Goal: Task Accomplishment & Management: Manage account settings

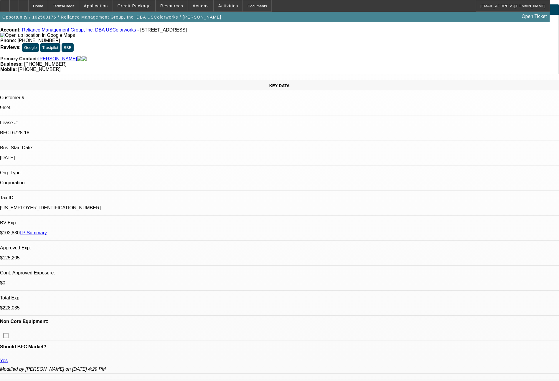
select select "0"
select select "2"
select select "0"
select select "6"
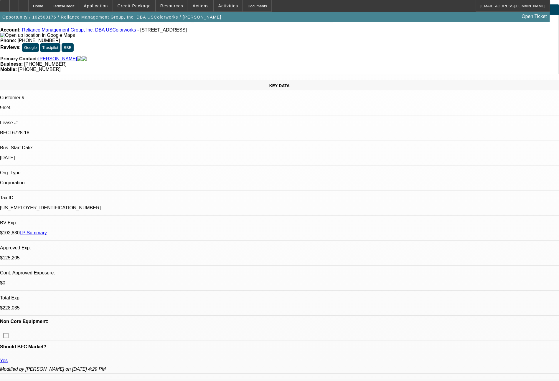
select select "0"
select select "2"
select select "0"
select select "6"
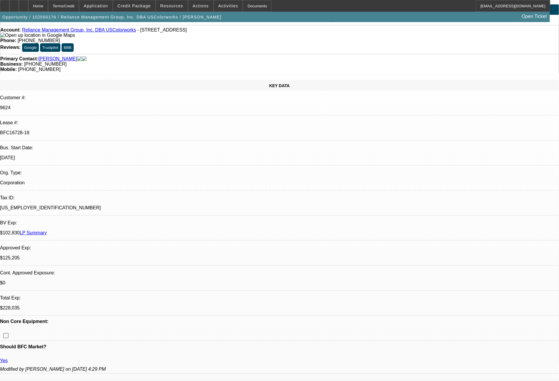
select select "0"
select select "2"
select select "0"
select select "6"
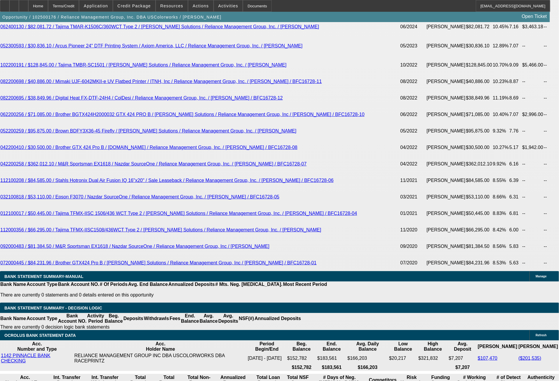
scroll to position [1241, 0]
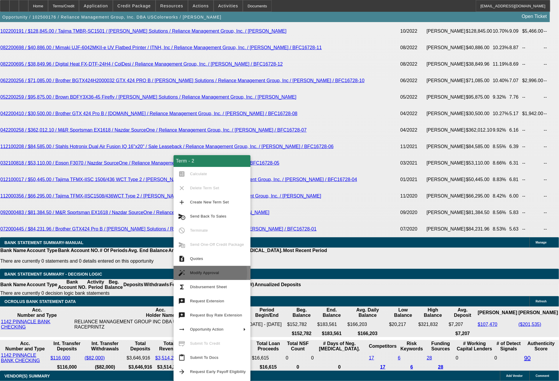
click at [208, 273] on span "Modify Approval" at bounding box center [204, 273] width 29 height 4
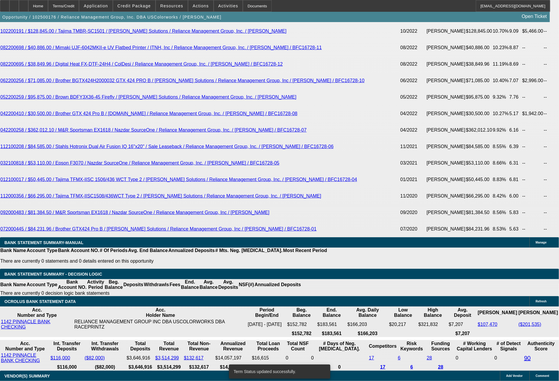
select select "0"
select select "2"
select select "0"
select select "6"
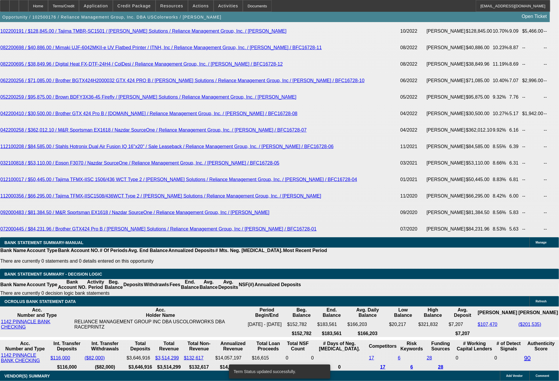
select select "0"
select select "2"
select select "0"
select select "6"
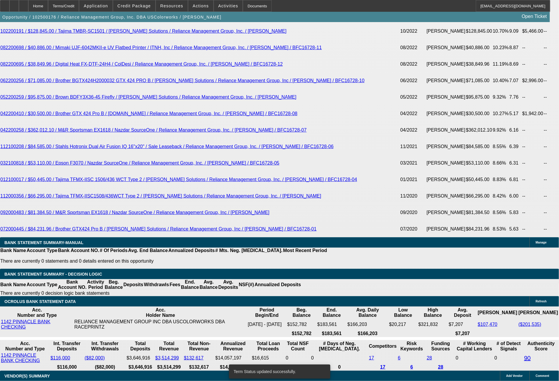
select select "0"
select select "2"
select select "0"
select select "6"
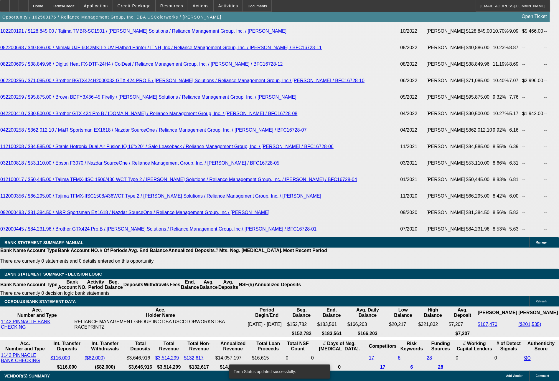
select select "0"
select select "2"
select select "0"
select select "6"
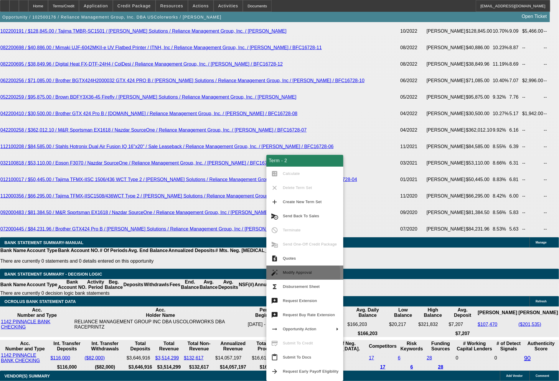
click at [287, 275] on span "Modify Approval" at bounding box center [297, 272] width 29 height 4
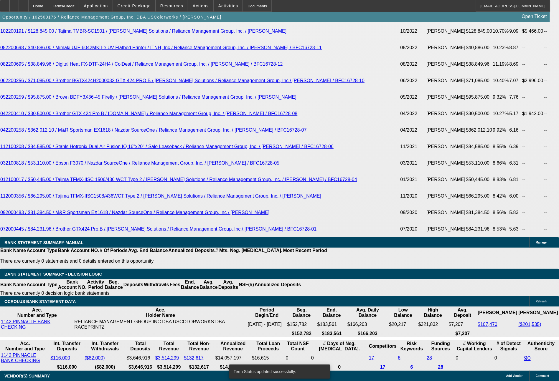
select select "0"
select select "2"
select select "0"
select select "6"
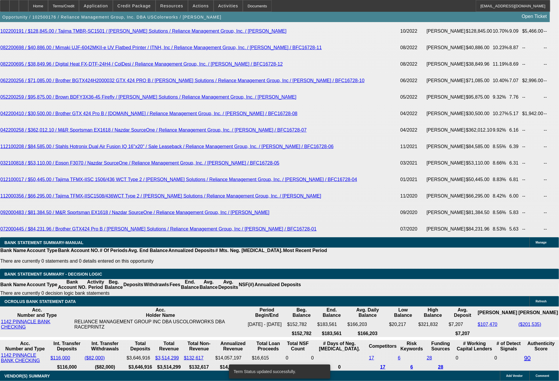
select select "0"
select select "2"
select select "0"
select select "6"
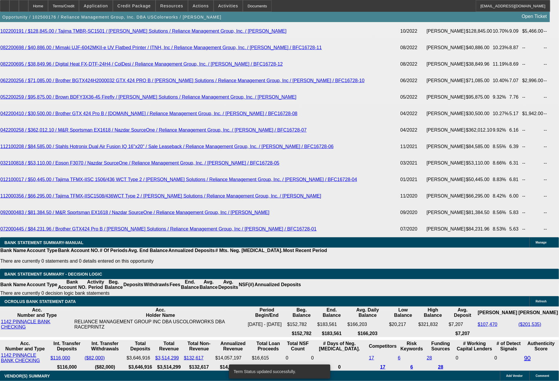
select select "0"
select select "2"
select select "0"
select select "6"
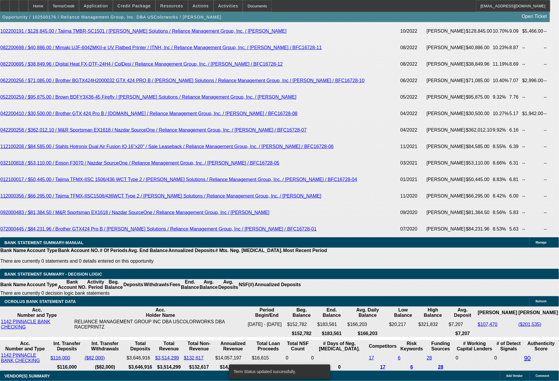
select select "0"
select select "2"
select select "0"
select select "6"
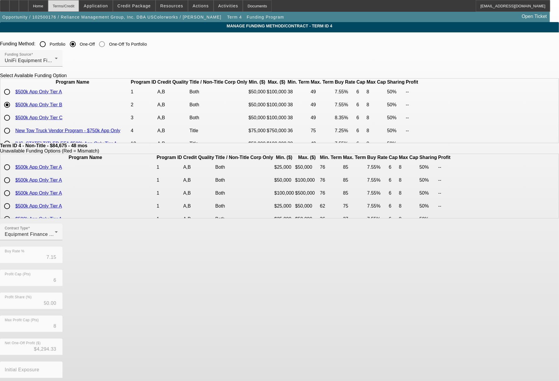
click at [79, 4] on div "Terms/Credit" at bounding box center [63, 6] width 31 height 12
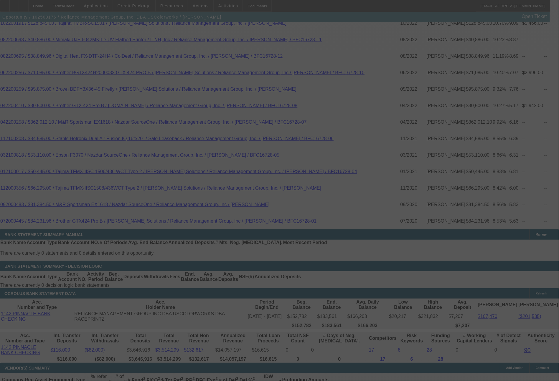
scroll to position [1246, 0]
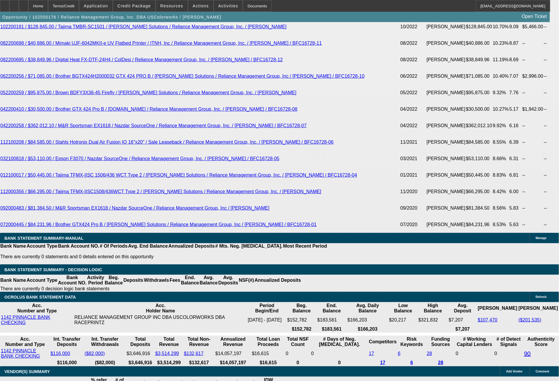
select select "0"
select select "2"
select select "0"
select select "6"
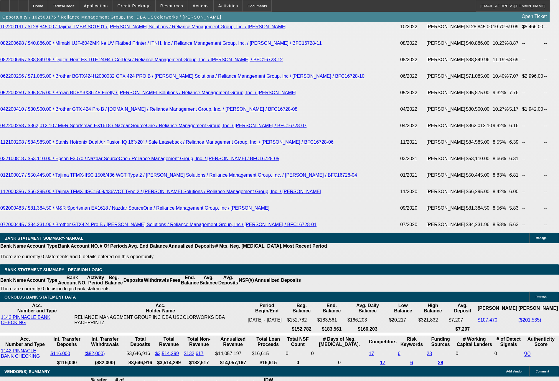
select select "0"
select select "2"
select select "0"
select select "6"
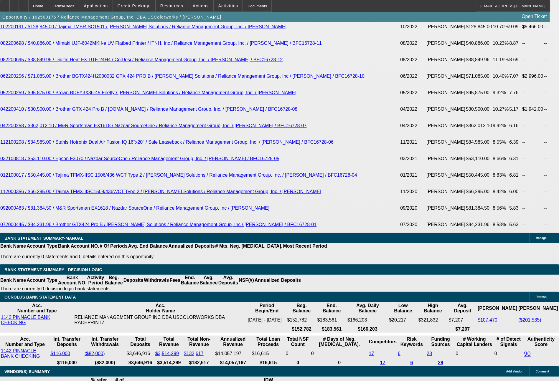
select select "0"
select select "2"
select select "0"
select select "6"
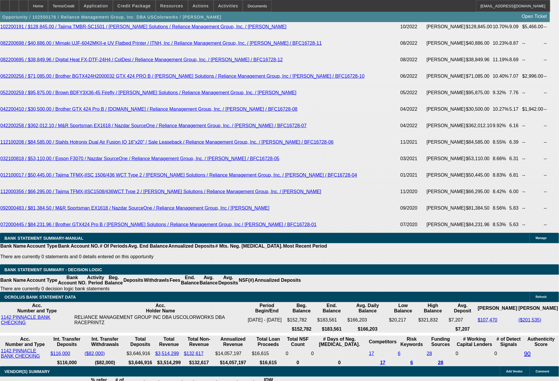
select select "0"
select select "2"
select select "0"
select select "6"
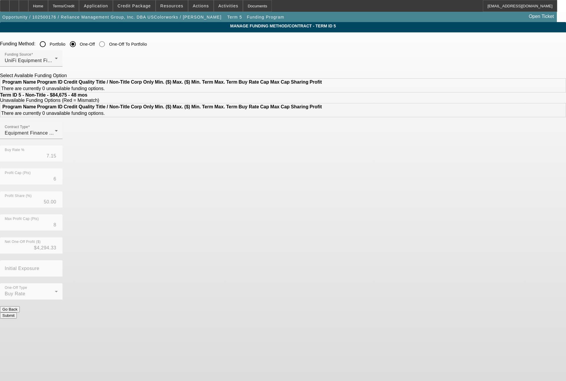
click at [79, 6] on div "Terms/Credit" at bounding box center [63, 6] width 31 height 12
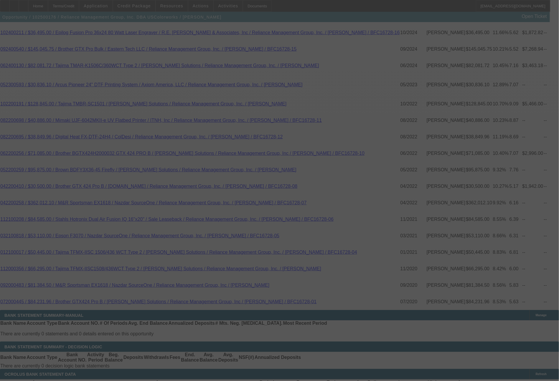
scroll to position [1166, 0]
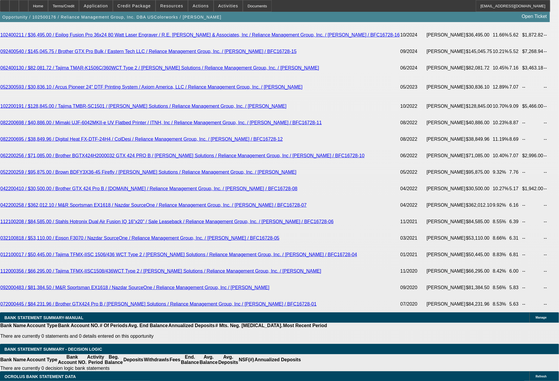
select select "0"
select select "2"
select select "0"
select select "6"
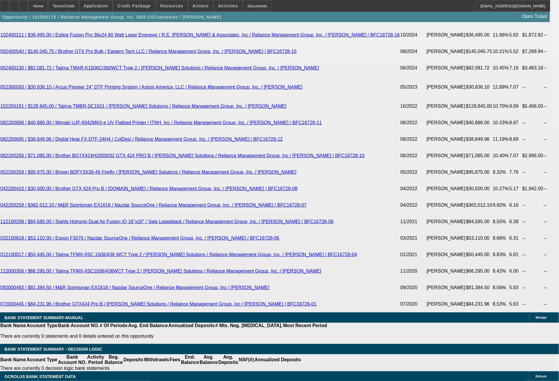
select select "0"
select select "2"
select select "0"
select select "6"
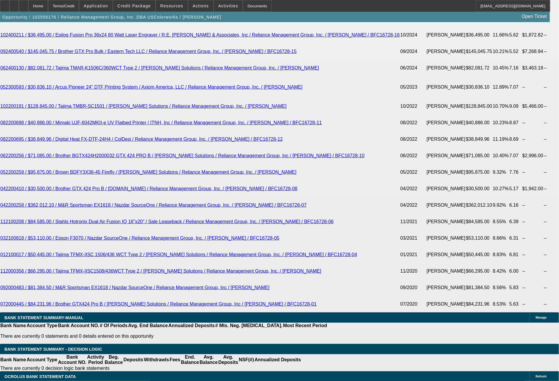
select select "0"
select select "2"
select select "0"
select select "6"
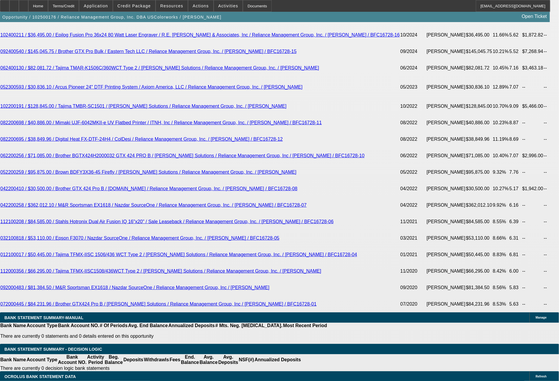
select select "0"
select select "2"
select select "0"
select select "6"
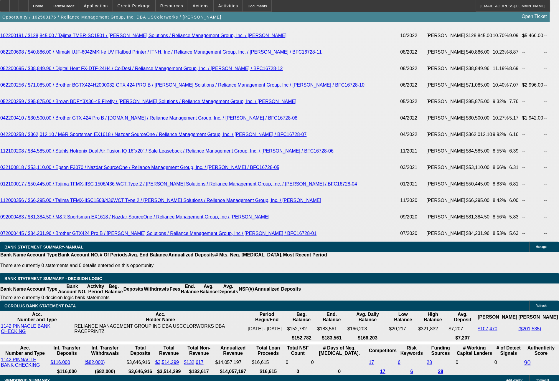
scroll to position [1271, 0]
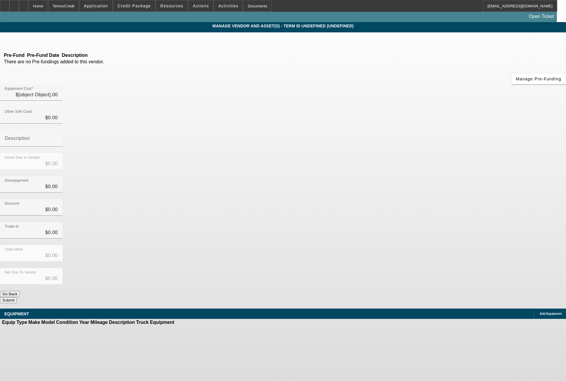
type input "$84,675.00"
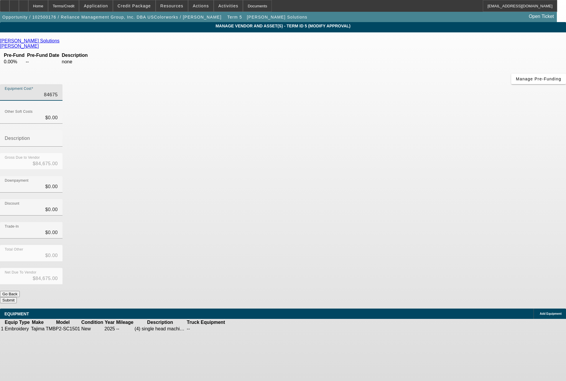
drag, startPoint x: 339, startPoint y: 50, endPoint x: 368, endPoint y: 51, distance: 29.2
click at [368, 84] on div "Equipment Cost 84675" at bounding box center [283, 95] width 566 height 23
type input "2"
type input "$2.00"
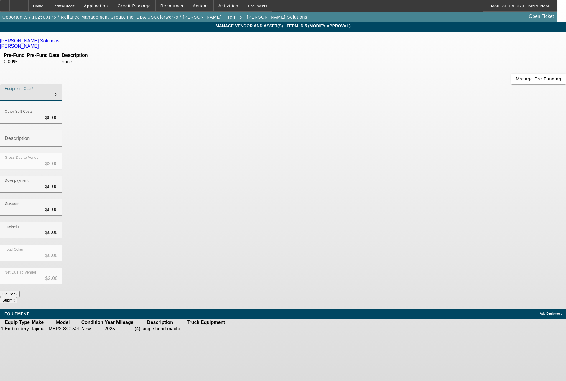
type input "23"
type input "$23.00"
type input "237"
type input "$237.00"
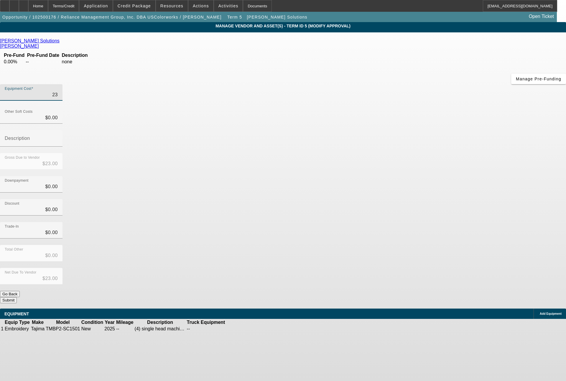
type input "$237.00"
type input "2379"
type input "$2,379.00"
type input "23796"
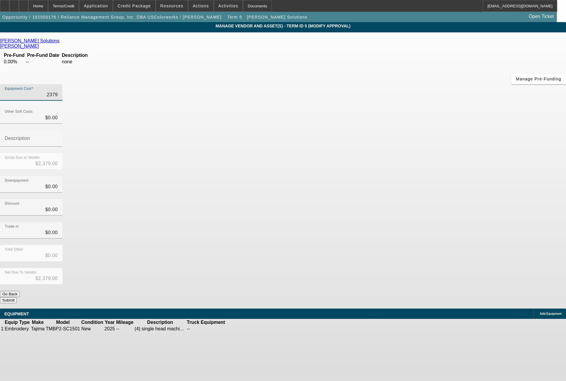
type input "$23,796.00"
type input "237960"
type input "$237,960.00"
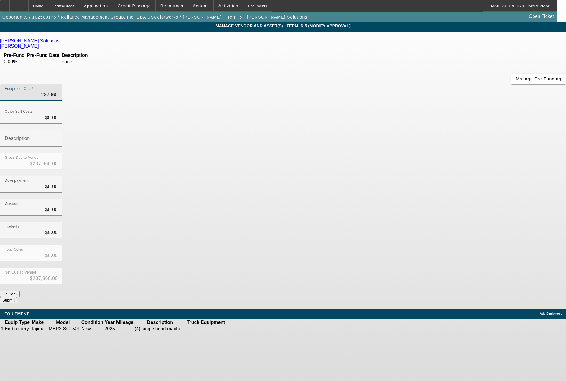
type input "$237,960.00"
click at [17, 297] on button "Submit" at bounding box center [8, 300] width 17 height 6
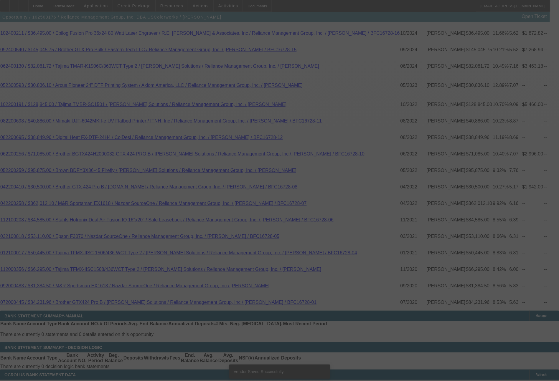
scroll to position [1166, 0]
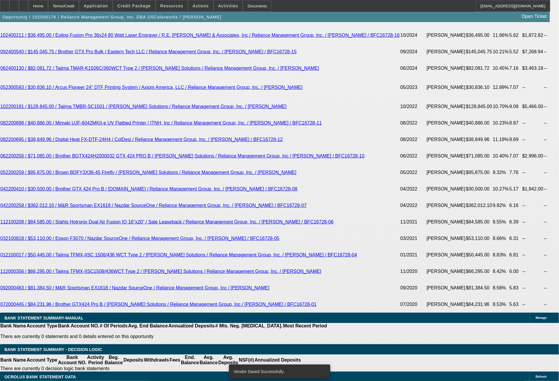
select select "0"
select select "2"
select select "0"
select select "6"
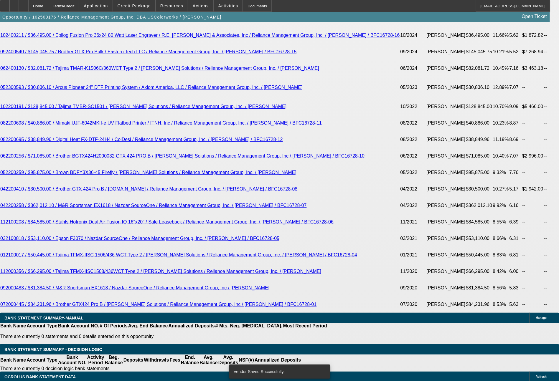
select select "0"
select select "2"
select select "0"
select select "6"
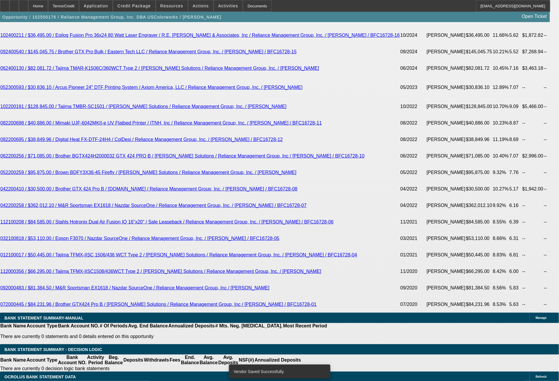
select select "0"
select select "2"
select select "0"
select select "6"
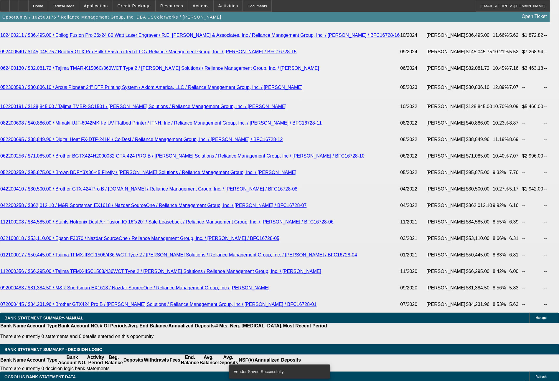
select select "0"
select select "2"
select select "0"
select select "6"
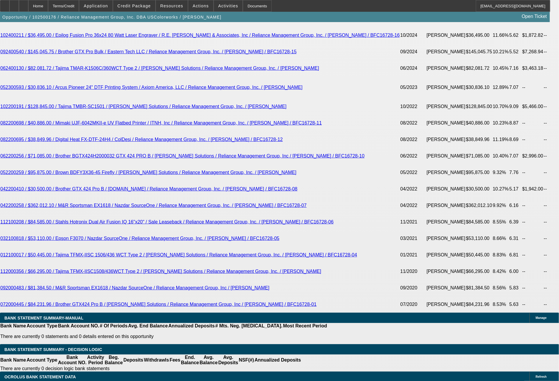
scroll to position [1200, 0]
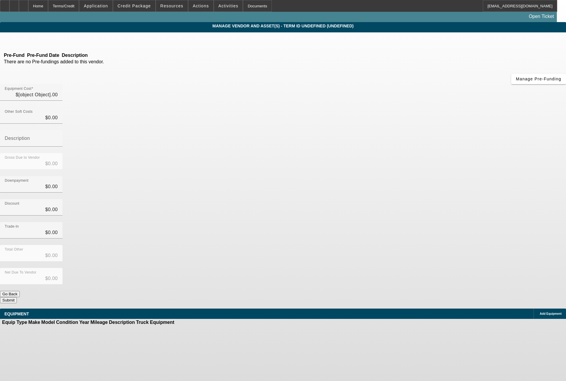
type input "$84,675.00"
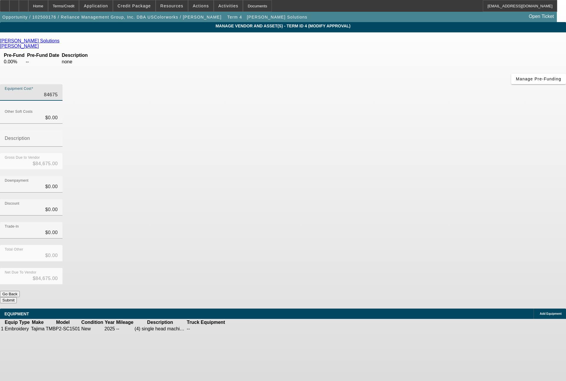
drag, startPoint x: 339, startPoint y: 48, endPoint x: 380, endPoint y: 52, distance: 40.3
click at [380, 84] on div "Equipment Cost 84675" at bounding box center [283, 95] width 566 height 23
type input "2"
type input "$2.00"
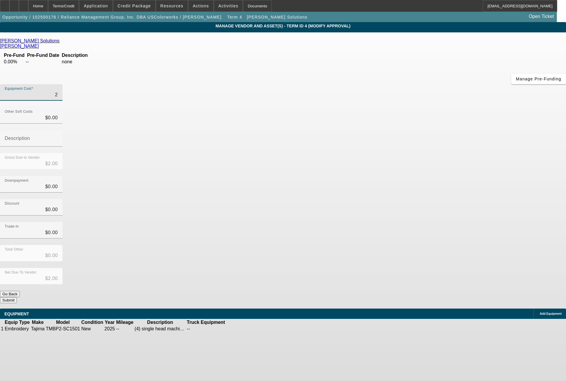
type input "23"
type input "$23.00"
type input "237"
type input "$237.00"
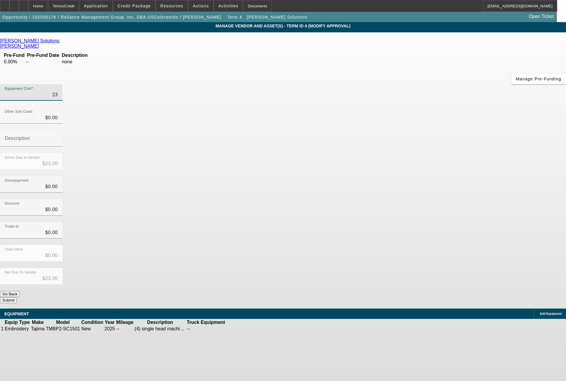
type input "$237.00"
type input "2379"
type input "$2,379.00"
type input "23796"
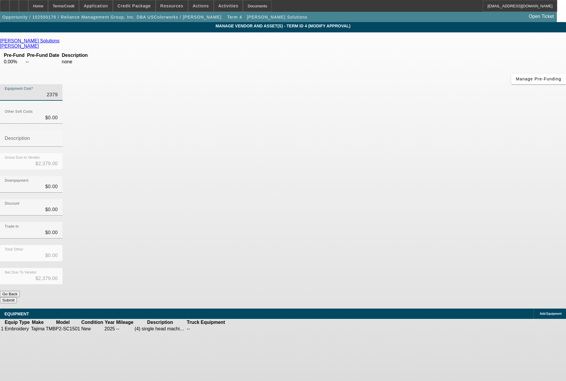
type input "$23,796.00"
type input "237960"
type input "$237,960.00"
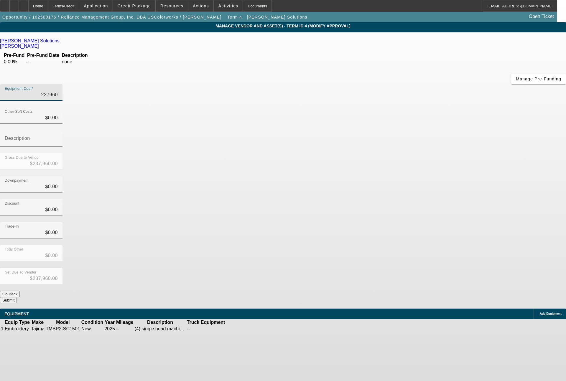
type input "$237,960.00"
click at [17, 297] on button "Submit" at bounding box center [8, 300] width 17 height 6
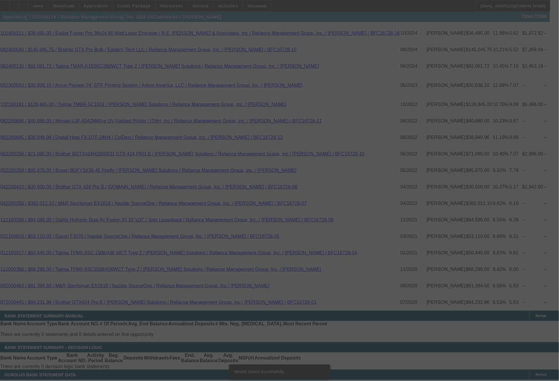
scroll to position [1166, 0]
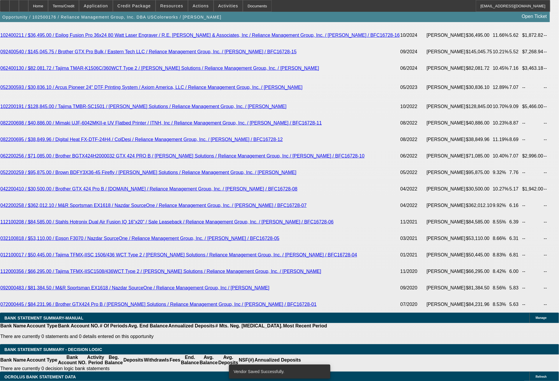
select select "0"
select select "2"
select select "0"
select select "6"
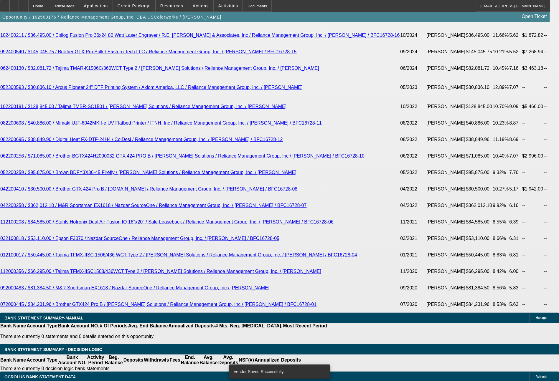
select select "0"
select select "2"
select select "0"
select select "6"
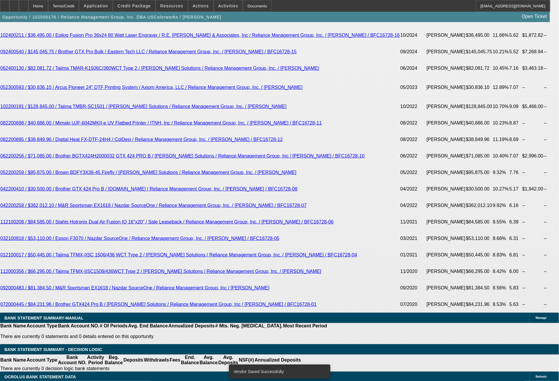
select select "0"
select select "2"
select select "0"
select select "6"
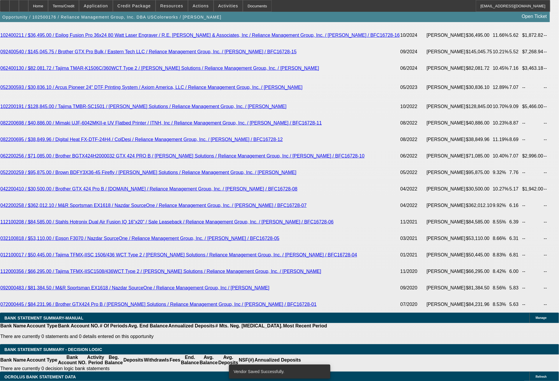
select select "0"
select select "2"
select select "0"
select select "6"
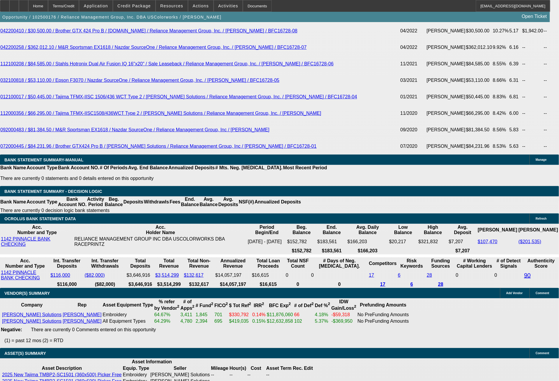
scroll to position [1336, 0]
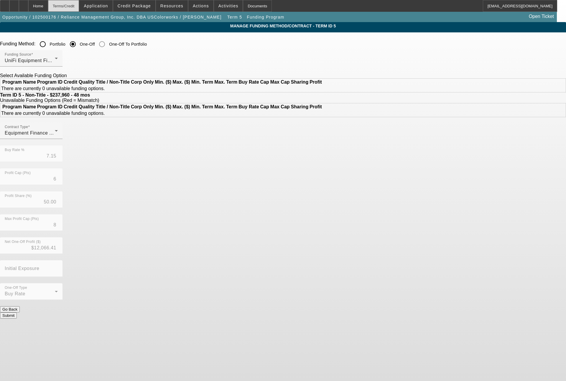
click at [76, 5] on div "Terms/Credit" at bounding box center [63, 6] width 31 height 12
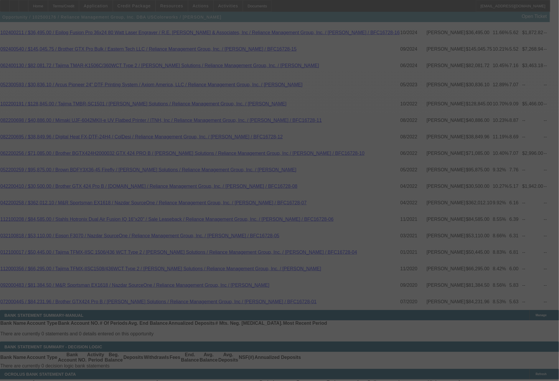
scroll to position [1166, 0]
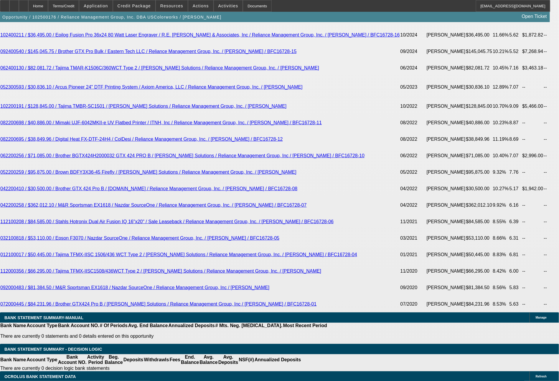
select select "0"
select select "2"
select select "0"
select select "6"
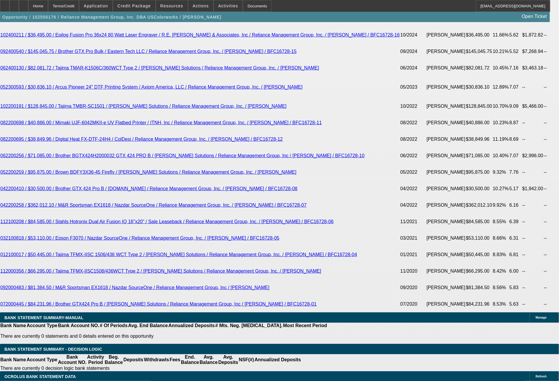
select select "0"
select select "2"
select select "0"
select select "6"
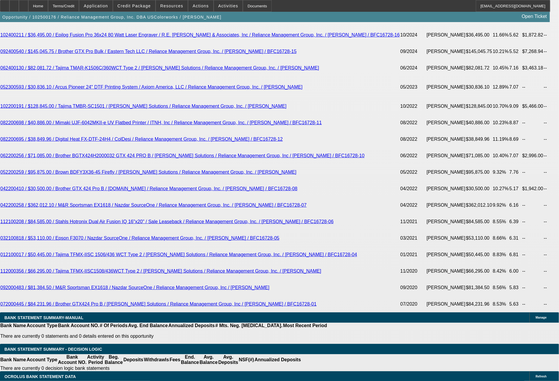
select select "0"
select select "2"
select select "0"
select select "6"
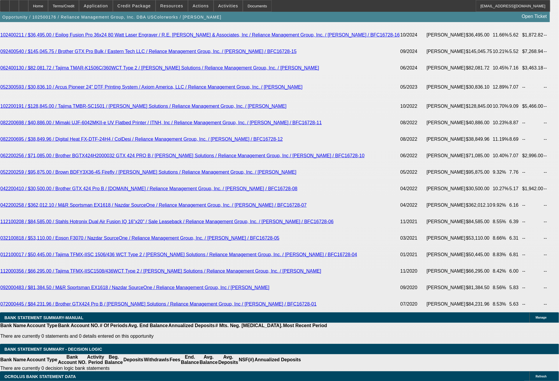
select select "0"
select select "2"
select select "0"
select select "6"
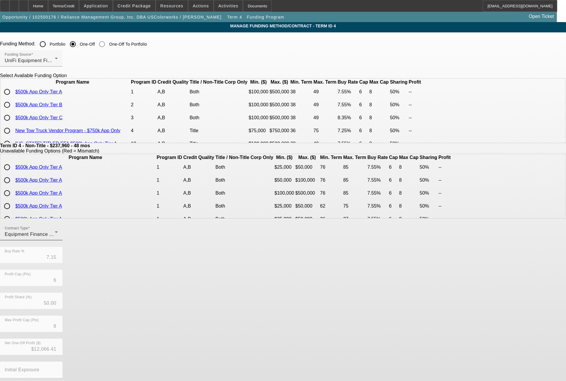
click at [90, 148] on b "Term ID 4 - Non-Title - $237,960 - 48 mos" at bounding box center [45, 145] width 90 height 5
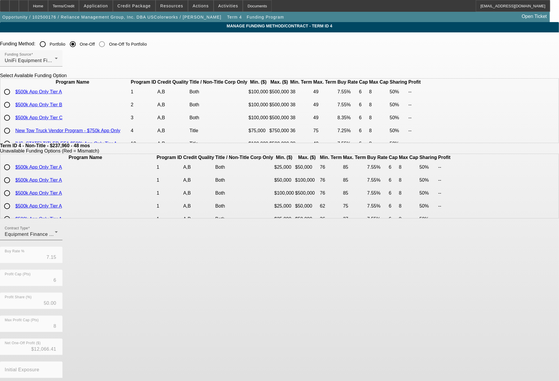
click at [55, 238] on div "Equipment Finance Agreement" at bounding box center [30, 234] width 50 height 7
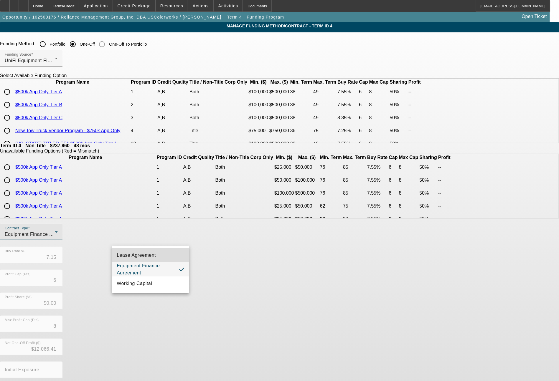
click at [149, 258] on span "Lease Agreement" at bounding box center [136, 255] width 39 height 7
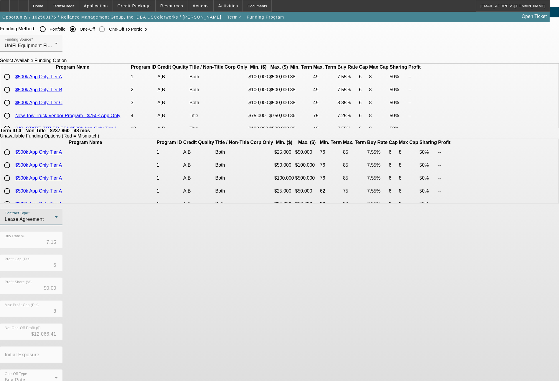
scroll to position [29, 0]
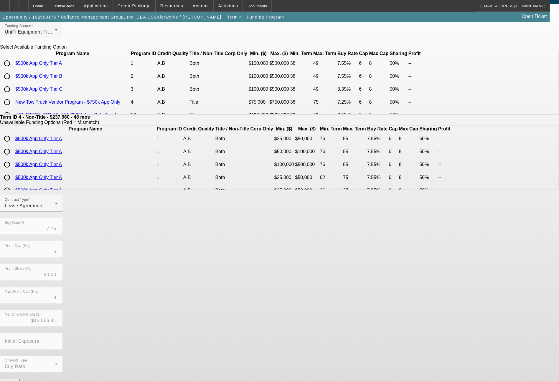
click at [17, 381] on button "Submit" at bounding box center [8, 388] width 17 height 6
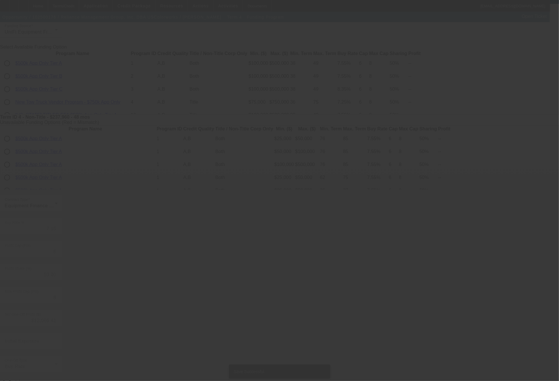
scroll to position [0, 0]
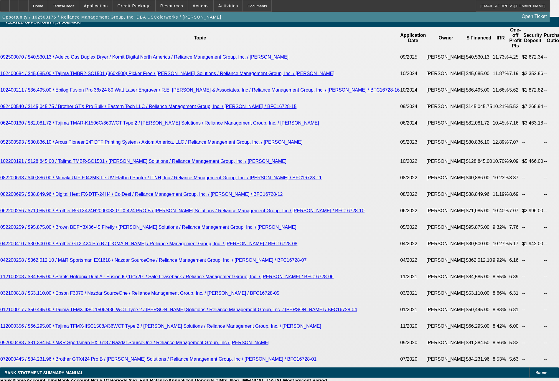
select select "0"
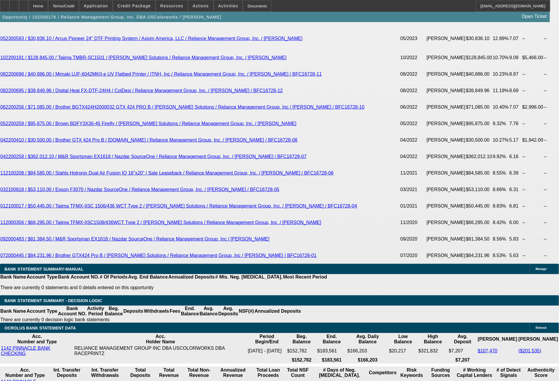
scroll to position [1249, 0]
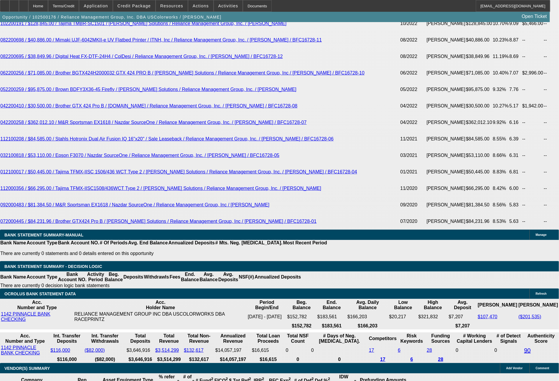
drag, startPoint x: 164, startPoint y: 229, endPoint x: 197, endPoint y: 229, distance: 33.6
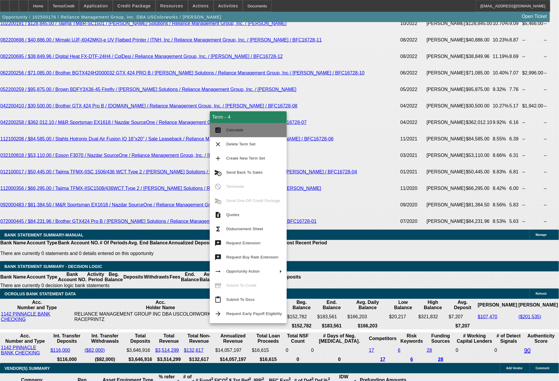
click at [237, 132] on span "Calculate" at bounding box center [234, 130] width 17 height 4
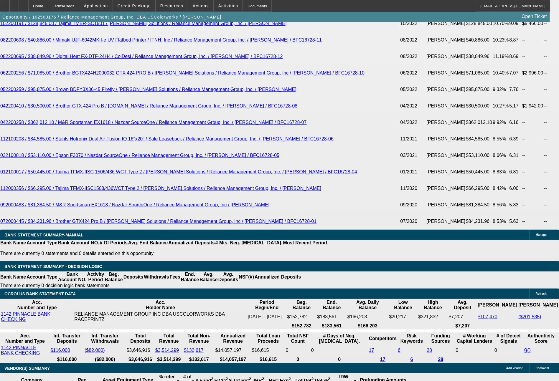
drag, startPoint x: 160, startPoint y: 225, endPoint x: 191, endPoint y: 229, distance: 31.5
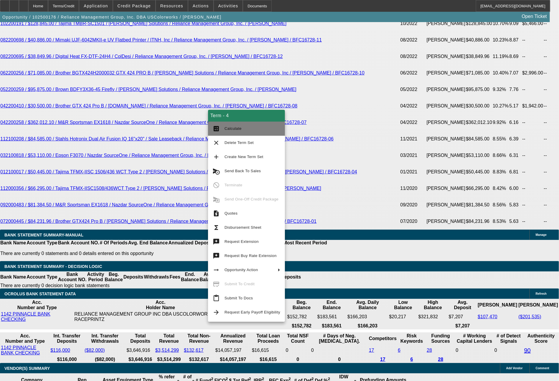
click at [242, 129] on span "Calculate" at bounding box center [253, 128] width 56 height 7
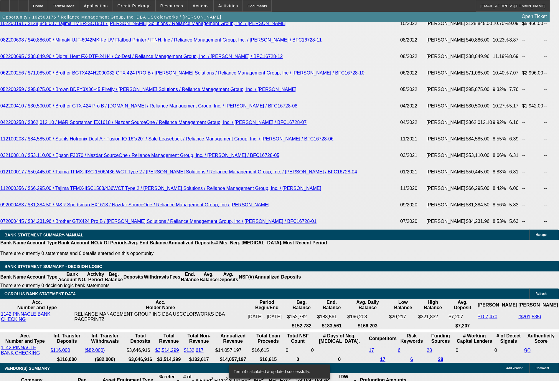
drag, startPoint x: 155, startPoint y: 227, endPoint x: 186, endPoint y: 228, distance: 30.7
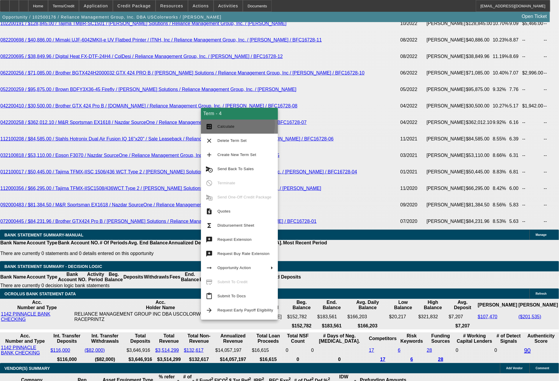
click at [230, 125] on span "Calculate" at bounding box center [225, 126] width 17 height 4
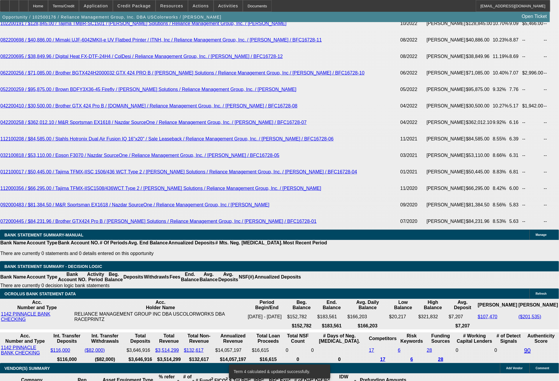
drag, startPoint x: 157, startPoint y: 226, endPoint x: 186, endPoint y: 229, distance: 28.5
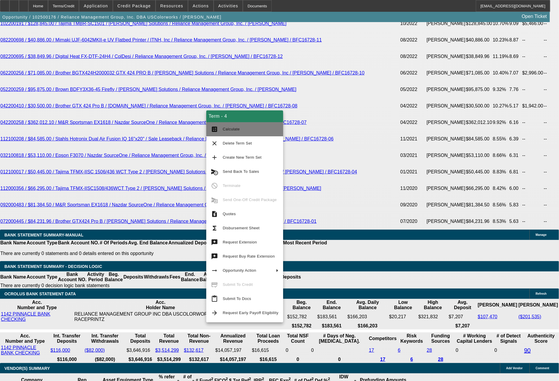
click at [232, 132] on span "Calculate" at bounding box center [251, 129] width 56 height 7
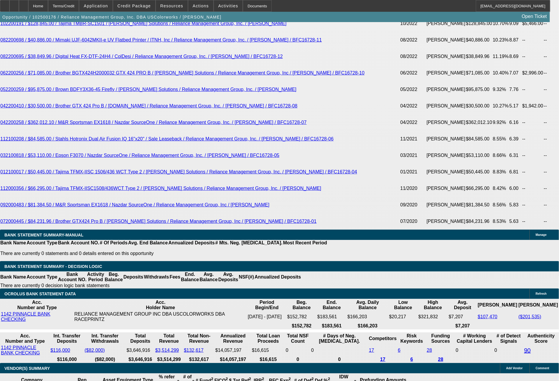
drag, startPoint x: 88, startPoint y: 228, endPoint x: 123, endPoint y: 227, distance: 34.8
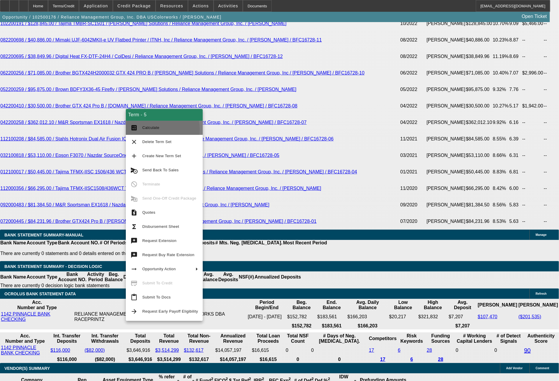
click at [154, 129] on span "Calculate" at bounding box center [150, 128] width 17 height 4
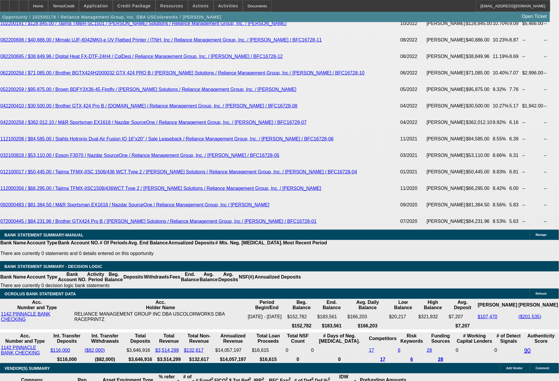
drag, startPoint x: 188, startPoint y: 225, endPoint x: 201, endPoint y: 225, distance: 13.3
drag, startPoint x: 114, startPoint y: 228, endPoint x: 129, endPoint y: 229, distance: 15.0
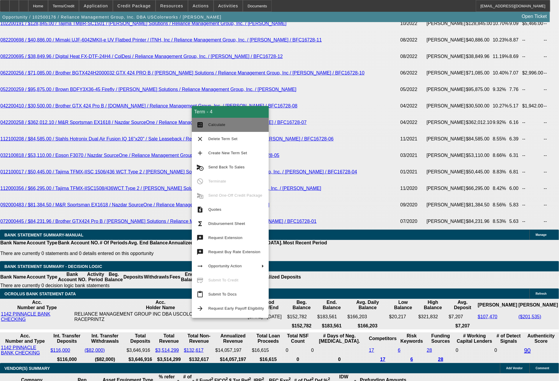
click at [218, 127] on span "Calculate" at bounding box center [236, 124] width 56 height 7
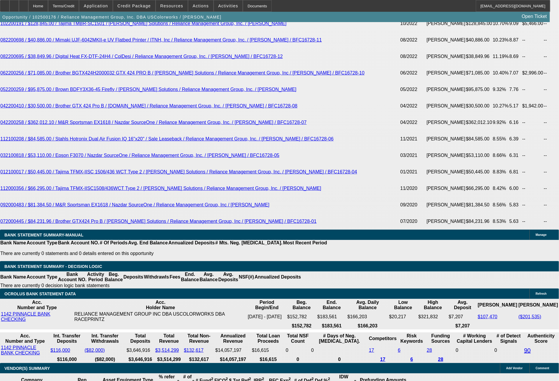
drag, startPoint x: 163, startPoint y: 228, endPoint x: 182, endPoint y: 227, distance: 19.5
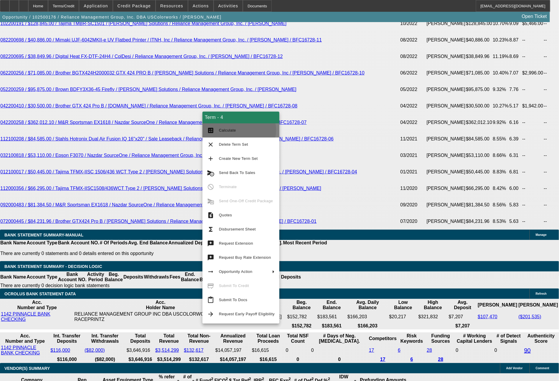
click at [235, 130] on span "Calculate" at bounding box center [247, 130] width 56 height 7
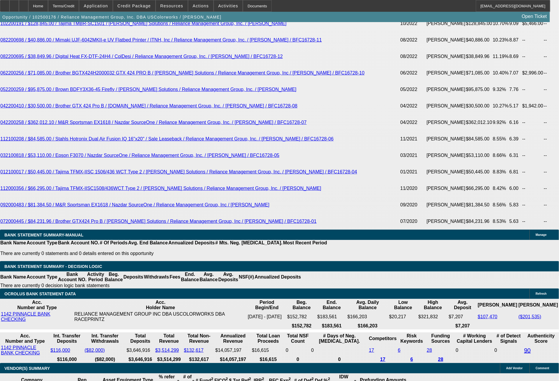
drag, startPoint x: 90, startPoint y: 228, endPoint x: 118, endPoint y: 228, distance: 28.3
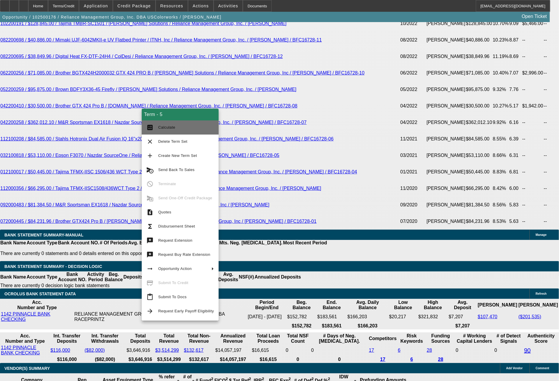
click at [180, 131] on button "calculate Calculate" at bounding box center [180, 128] width 77 height 14
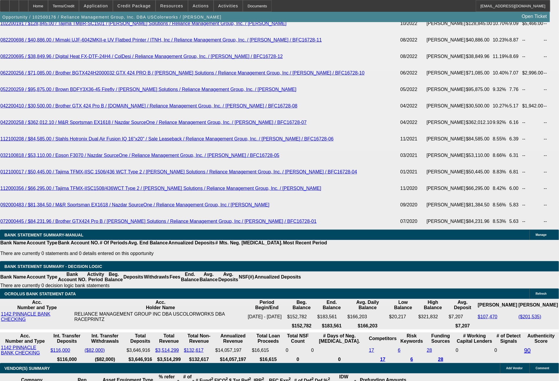
drag, startPoint x: 90, startPoint y: 228, endPoint x: 123, endPoint y: 225, distance: 32.6
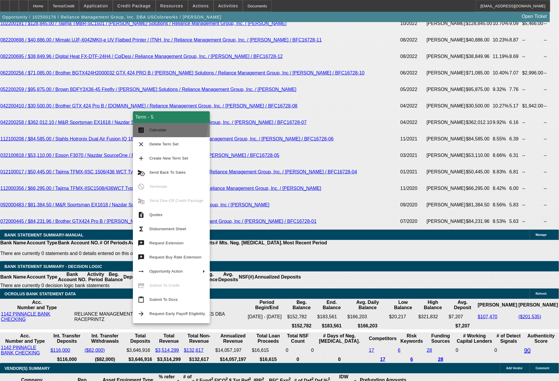
click at [168, 126] on button "calculate Calculate" at bounding box center [171, 130] width 77 height 14
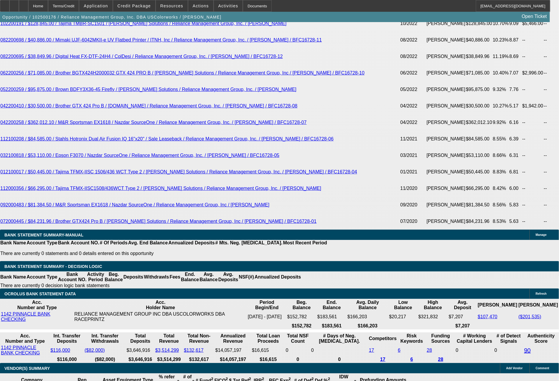
drag, startPoint x: 87, startPoint y: 227, endPoint x: 115, endPoint y: 230, distance: 28.7
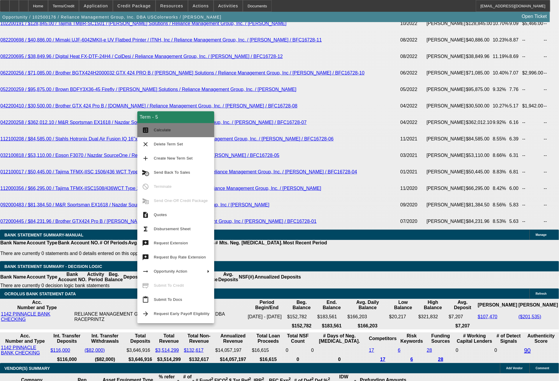
click at [164, 134] on button "calculate Calculate" at bounding box center [175, 130] width 77 height 14
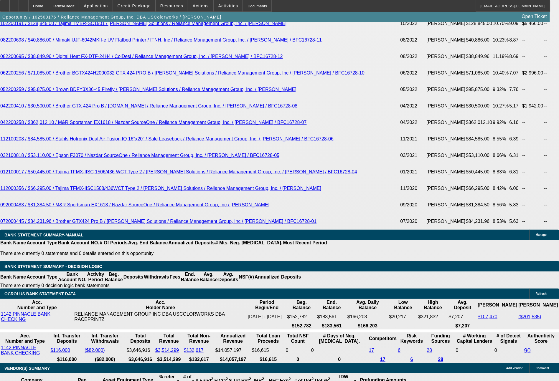
drag, startPoint x: 86, startPoint y: 229, endPoint x: 126, endPoint y: 226, distance: 39.9
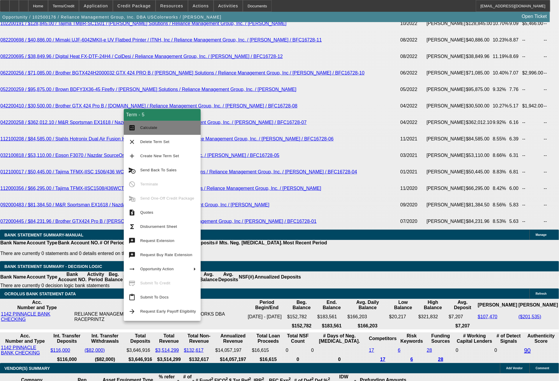
click at [163, 132] on button "calculate Calculate" at bounding box center [162, 128] width 77 height 14
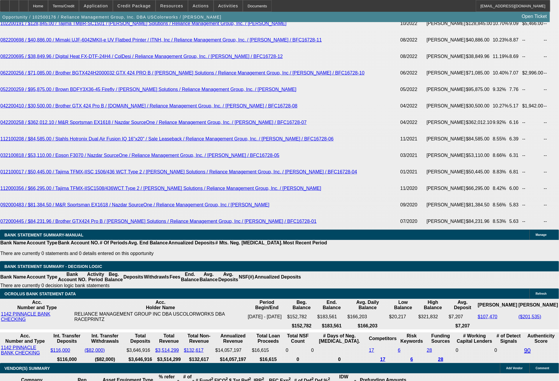
drag, startPoint x: 187, startPoint y: 228, endPoint x: 200, endPoint y: 227, distance: 12.4
drag, startPoint x: 168, startPoint y: 229, endPoint x: 192, endPoint y: 229, distance: 23.6
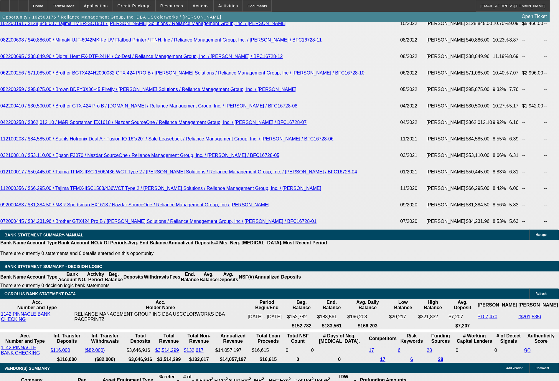
drag, startPoint x: 161, startPoint y: 225, endPoint x: 192, endPoint y: 230, distance: 31.7
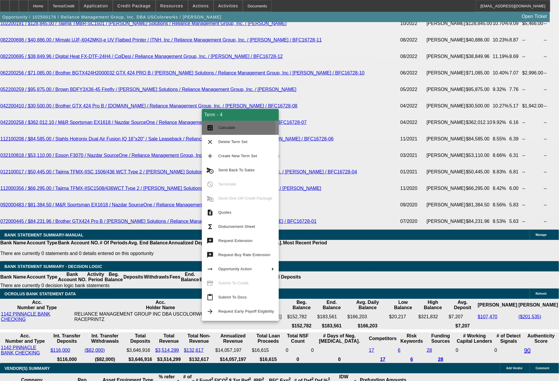
click at [224, 129] on span "Calculate" at bounding box center [226, 128] width 17 height 4
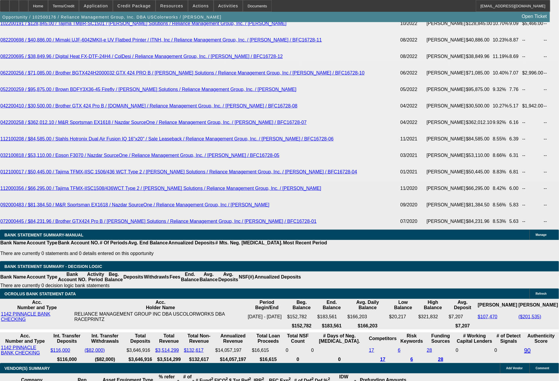
drag, startPoint x: 164, startPoint y: 227, endPoint x: 184, endPoint y: 227, distance: 20.3
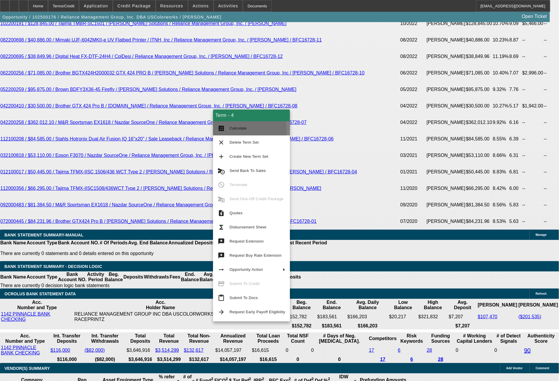
click at [239, 130] on span "Calculate" at bounding box center [238, 128] width 17 height 4
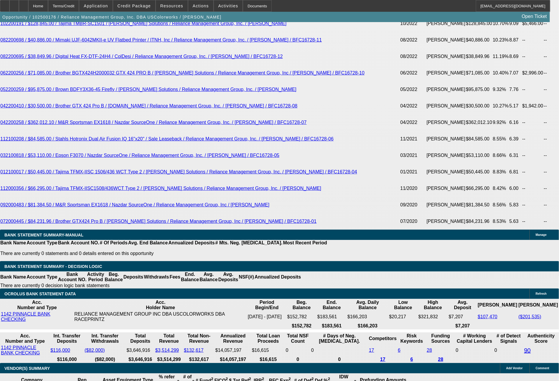
drag, startPoint x: 115, startPoint y: 227, endPoint x: 125, endPoint y: 227, distance: 9.7
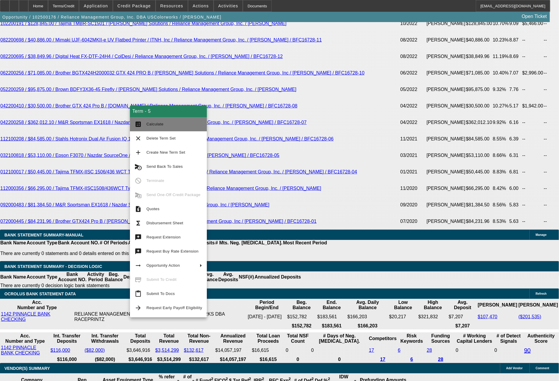
click at [163, 128] on span "Calculate" at bounding box center [174, 124] width 56 height 7
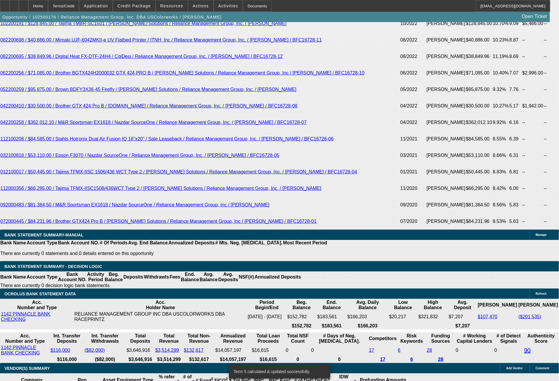
drag, startPoint x: 87, startPoint y: 228, endPoint x: 111, endPoint y: 229, distance: 24.5
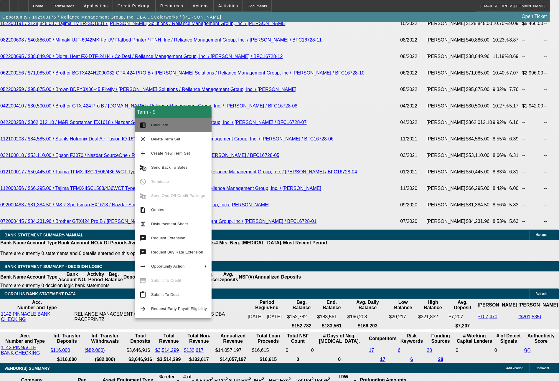
click at [155, 128] on span "Calculate" at bounding box center [179, 125] width 56 height 7
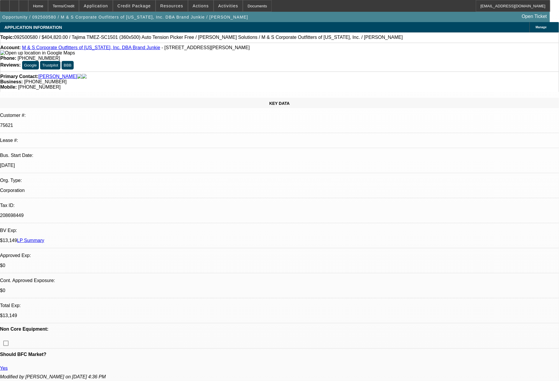
select select "0"
select select "2"
select select "0"
select select "6"
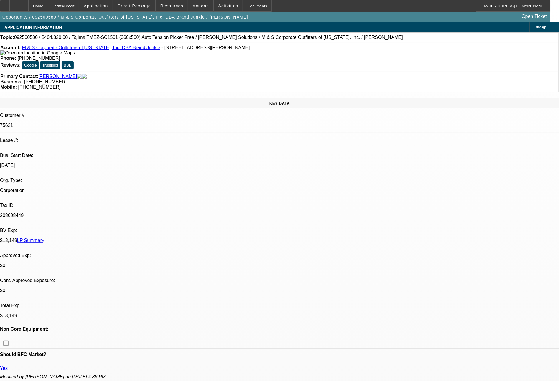
select select "0"
select select "2"
select select "0"
select select "6"
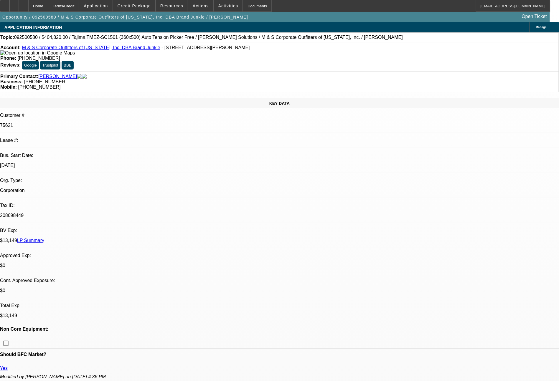
select select "0"
select select "2"
select select "0"
select select "6"
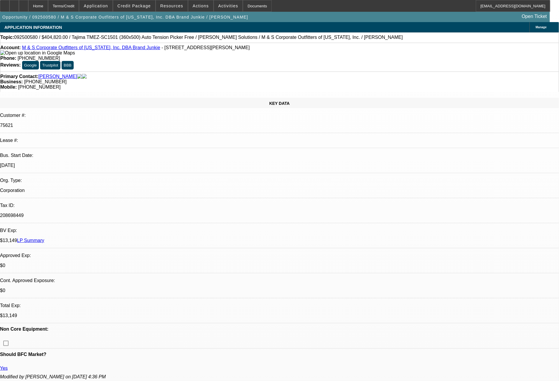
select select "0"
select select "2"
select select "0"
select select "6"
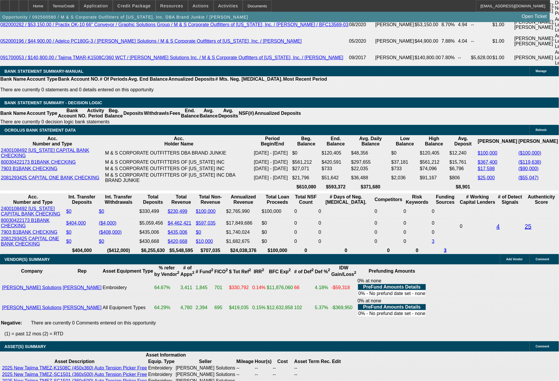
scroll to position [1184, 0]
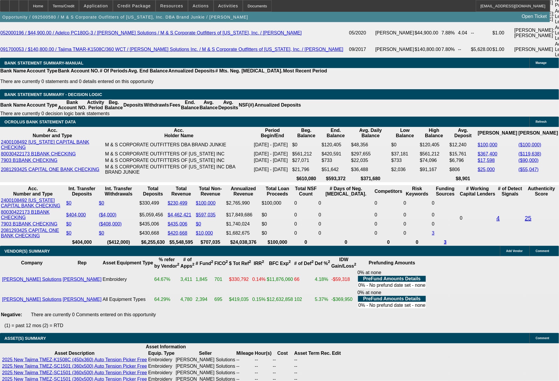
drag, startPoint x: 113, startPoint y: 204, endPoint x: 130, endPoint y: 205, distance: 17.8
type input "6"
type input "UNKNOWN"
type input "60"
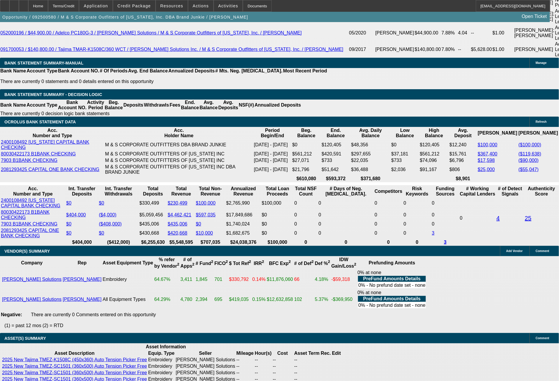
type input "$69,438.92"
type input "$138,877.84"
type input "$8,588.69"
type input "$17,177.38"
type input "60"
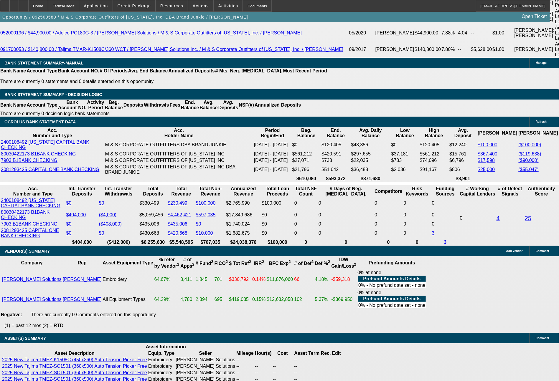
drag, startPoint x: 88, startPoint y: 205, endPoint x: 119, endPoint y: 204, distance: 30.4
type input "8"
type input "$16.00"
type input "8497"
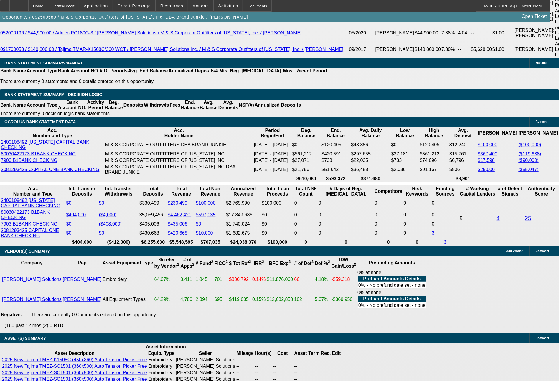
type input "9.5"
type input "$16,994.00"
type input "$8,497.00"
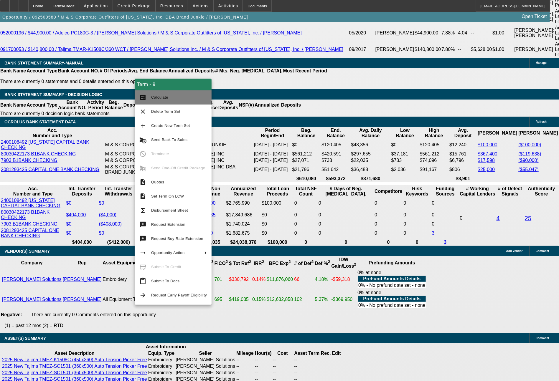
click at [172, 101] on button "calculate Calculate" at bounding box center [173, 97] width 77 height 14
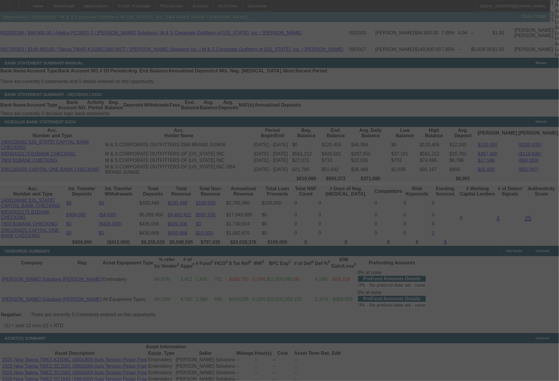
select select "0"
select select "2"
select select "0"
select select "6"
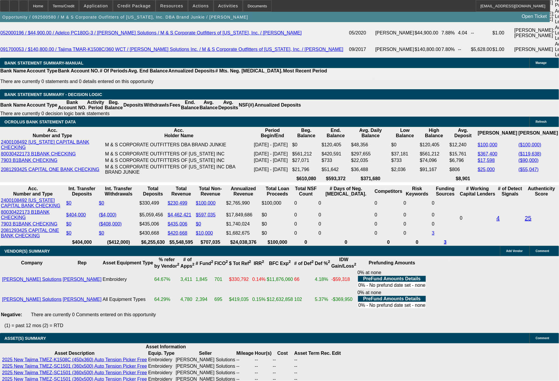
drag, startPoint x: 89, startPoint y: 204, endPoint x: 118, endPoint y: 206, distance: 28.7
type input "8"
type input "$170.00"
type input "UNKNOWN"
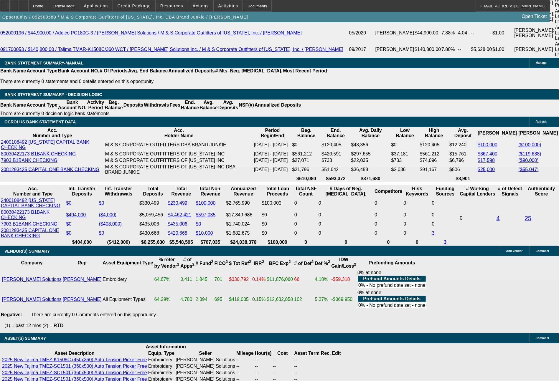
type input "85"
type input "8550"
type input "$17,100.00"
type input "9.7"
type input "85"
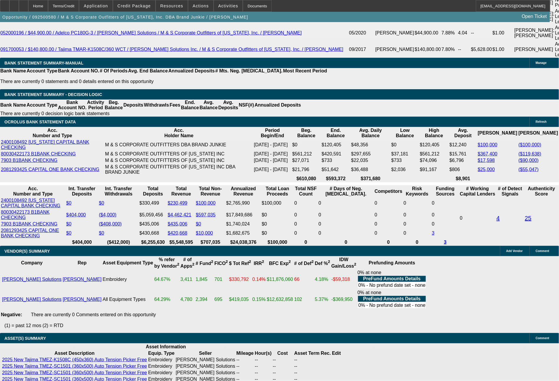
type input "$170.00"
type input "8549"
type input "$17,098.00"
type input "9.7"
type input "$8,549.00"
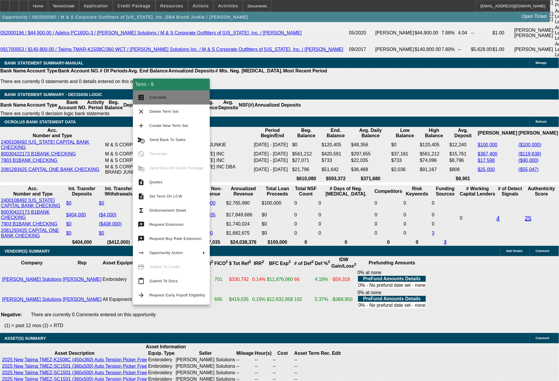
click at [160, 99] on span "Calculate" at bounding box center [157, 97] width 17 height 4
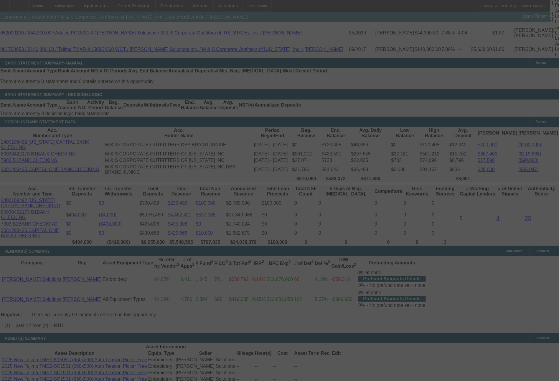
select select "0"
select select "2"
select select "0"
select select "6"
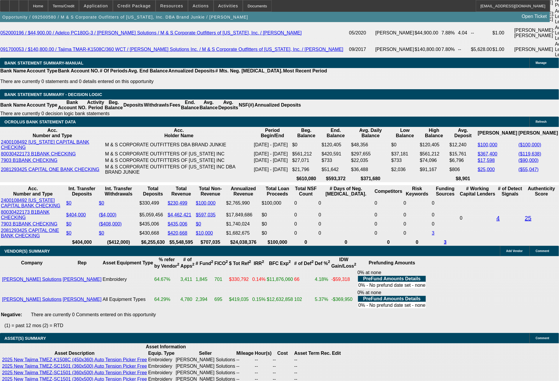
drag, startPoint x: 88, startPoint y: 205, endPoint x: 128, endPoint y: 203, distance: 40.1
type input "8"
type input "$170.00"
type input "UNKNOWN"
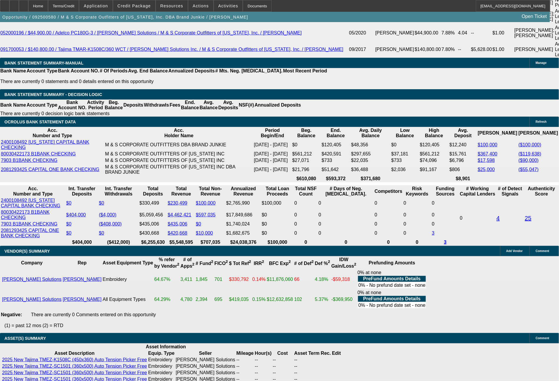
type input "85"
type input "8596"
type input "$17,192.00"
type input "10"
type input "859"
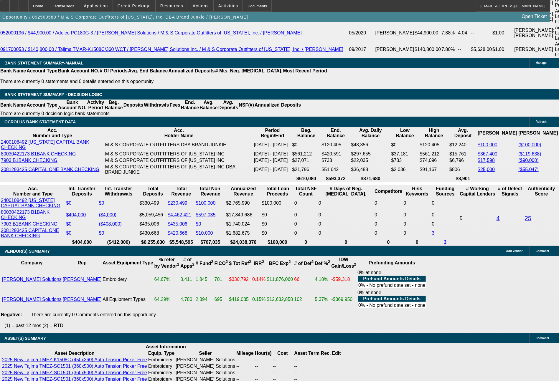
type input "$1,718.00"
type input "8594"
type input "$17,188.00"
type input "10"
type input "8591"
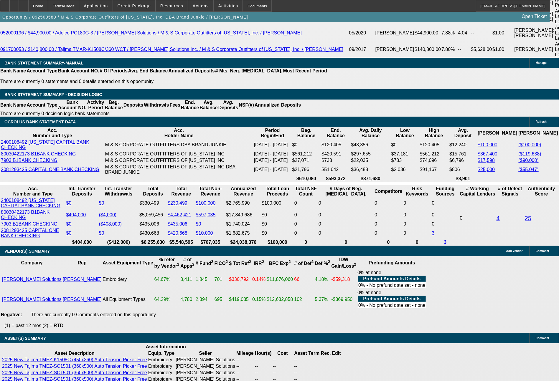
type input "$17,182.00"
type input "9.9"
type input "859"
type input "$1,718.00"
type input "85"
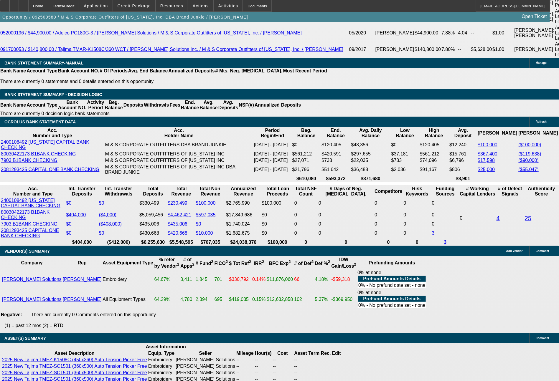
type input "8589"
type input "$17,178.00"
type input "9.9"
type input "$8,589.00"
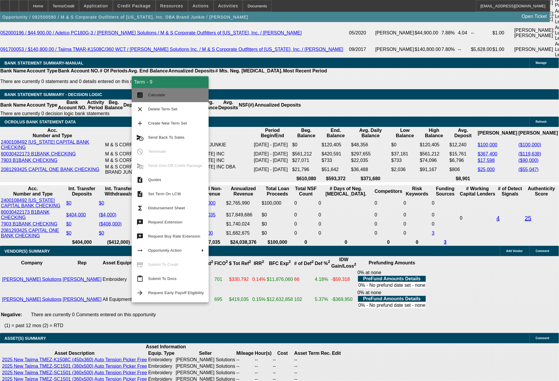
click at [161, 98] on span "Calculate" at bounding box center [176, 95] width 56 height 7
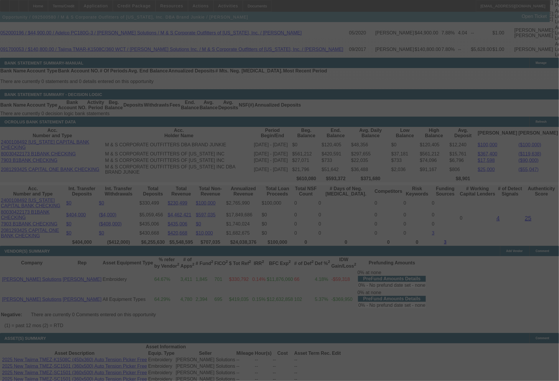
select select "0"
select select "2"
select select "0"
select select "6"
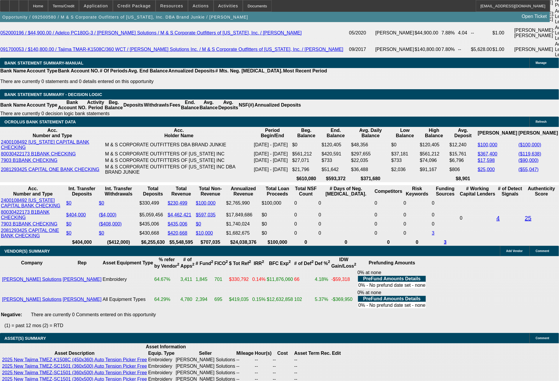
drag, startPoint x: 84, startPoint y: 201, endPoint x: 126, endPoint y: 207, distance: 42.3
type input "858"
type input "$1,716.00"
type input "UNKNOWN"
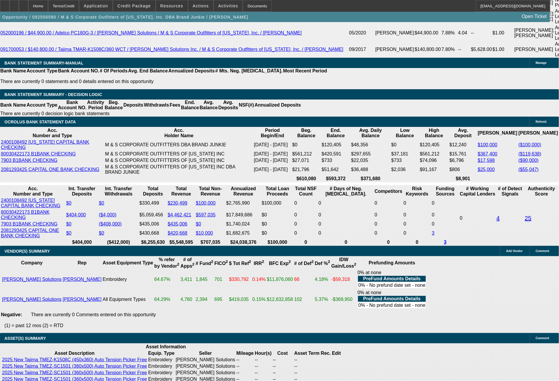
type input "8586"
type input "$17,172.00"
type input "9.9"
type input "8586.4"
type input "$17,172.80"
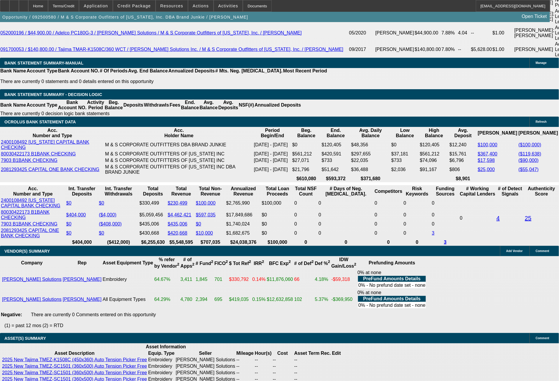
type input "8586."
type input "$17,172.00"
type input "8586.7"
type input "$17,173.40"
type input "8586.74"
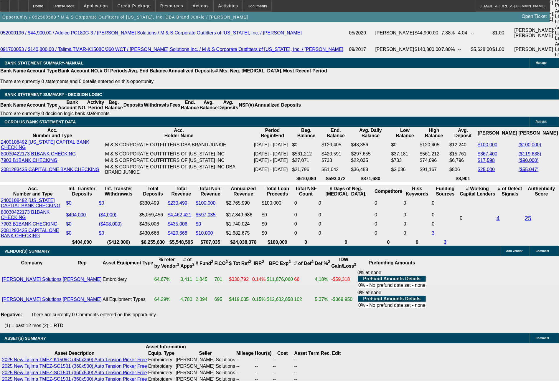
type input "$17,173.48"
type input "$8,586.74"
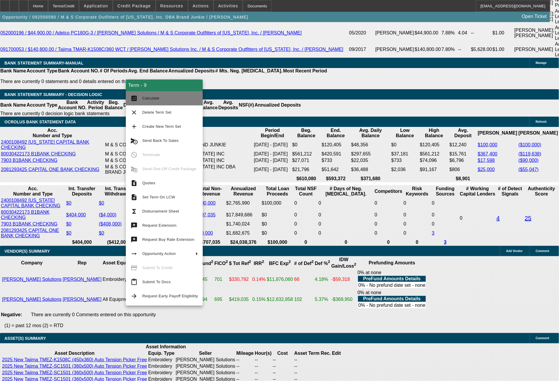
click at [176, 103] on button "calculate Calculate" at bounding box center [164, 98] width 77 height 14
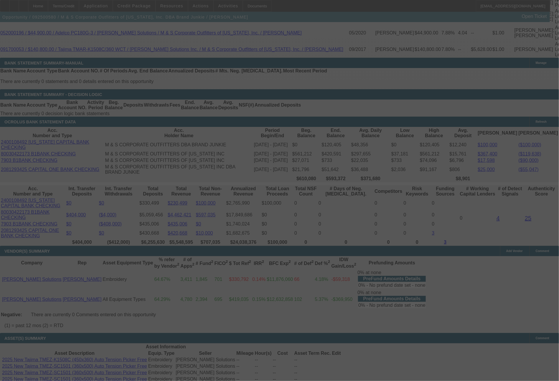
select select "0"
select select "2"
select select "0"
select select "6"
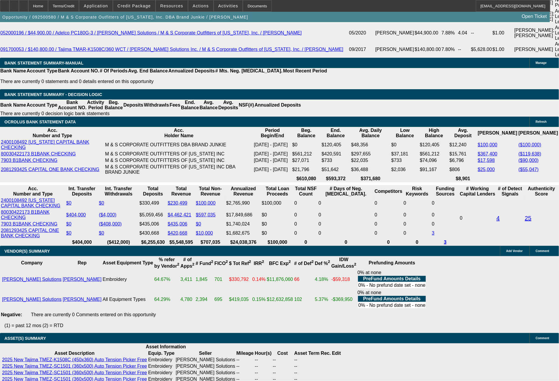
drag, startPoint x: 115, startPoint y: 202, endPoint x: 126, endPoint y: 204, distance: 11.5
type input "7"
type input "UNKNOWN"
type input "$119,521.68"
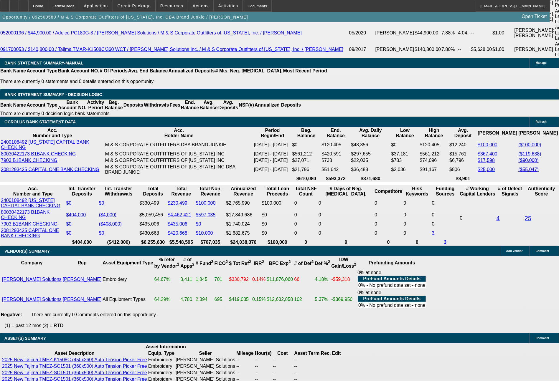
type input "$59,760.84"
type input "72"
type input "$3.54"
type input "$1.77"
type input "72"
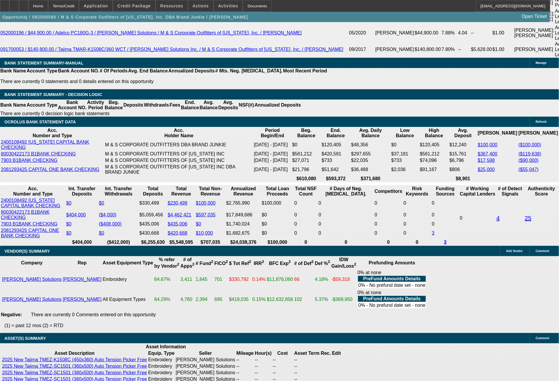
drag, startPoint x: 93, startPoint y: 207, endPoint x: 119, endPoint y: 206, distance: 25.6
type input "$0.00"
drag, startPoint x: 96, startPoint y: 204, endPoint x: 119, endPoint y: 204, distance: 22.4
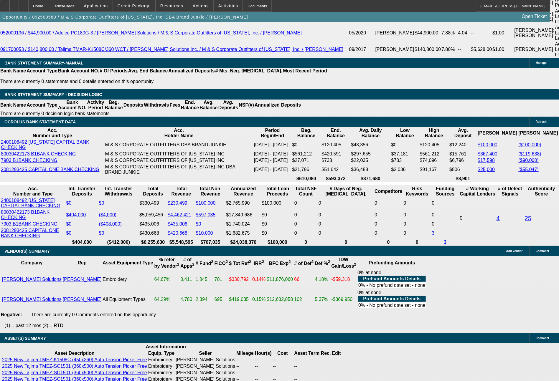
type input "7486"
type input "$14,972.00"
type input "9.9"
type input "$7,486.00"
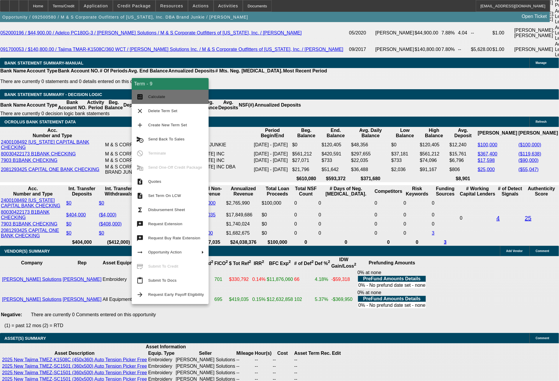
click at [170, 102] on button "calculate Calculate" at bounding box center [170, 97] width 77 height 14
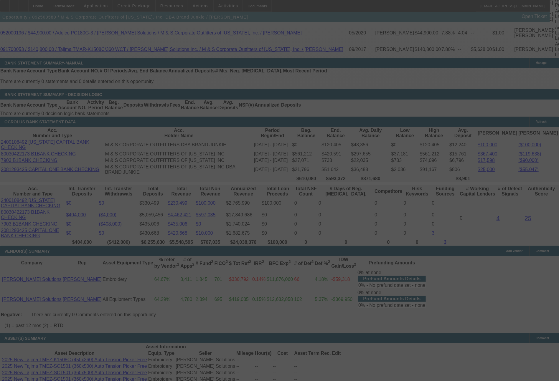
select select "0"
select select "2"
select select "0"
select select "6"
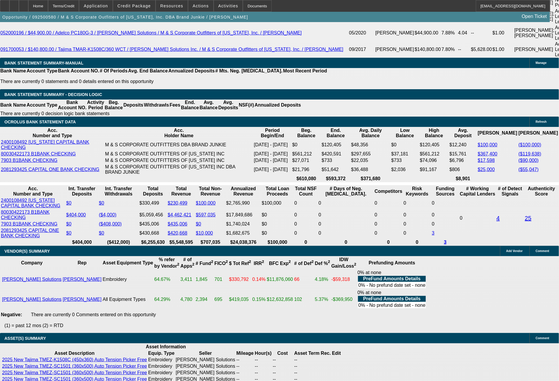
drag, startPoint x: 114, startPoint y: 204, endPoint x: 125, endPoint y: 204, distance: 10.9
type input "UNKNOWN"
type input "60"
type input "$138,876.24"
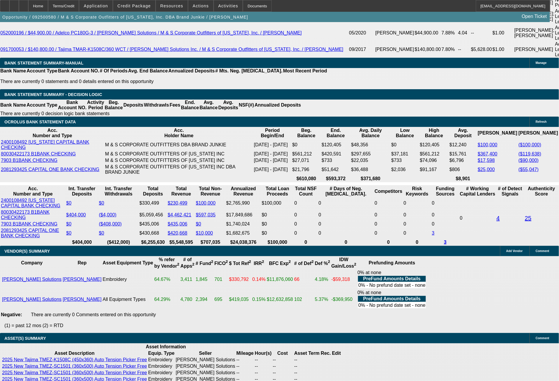
type input "$69,438.12"
type input "$17,175.78"
type input "$8,587.89"
type input "60"
drag, startPoint x: 83, startPoint y: 205, endPoint x: 109, endPoint y: 204, distance: 26.0
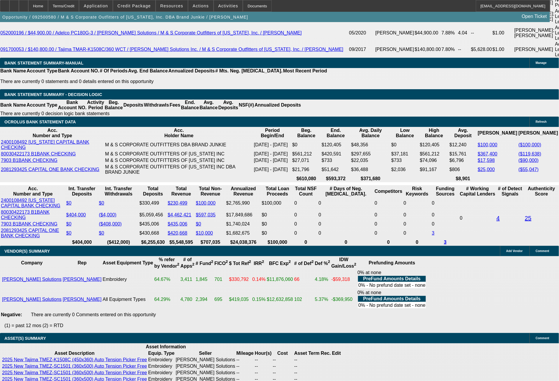
type input "85"
type input "$170.00"
type input "8587"
type input "$17,174.00"
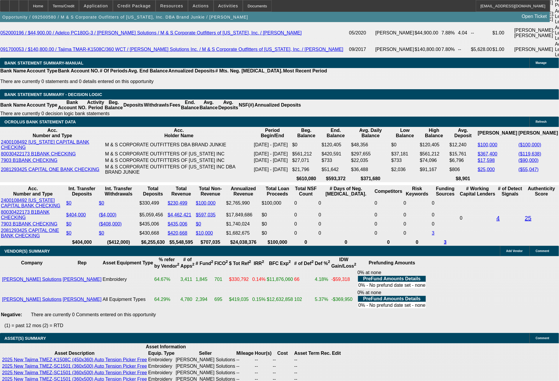
type input "9.9"
type input "8587."
type input "$17,175.40"
type input "8587.74"
type input "$17,175.48"
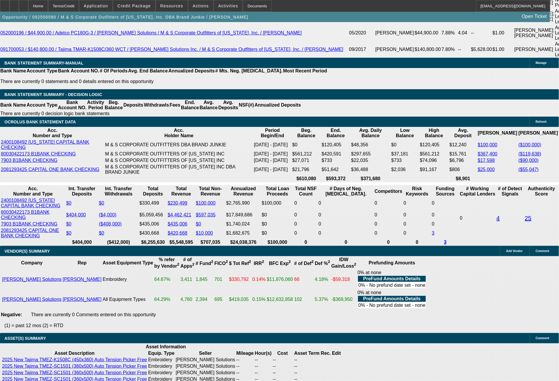
type input "$8,587.74"
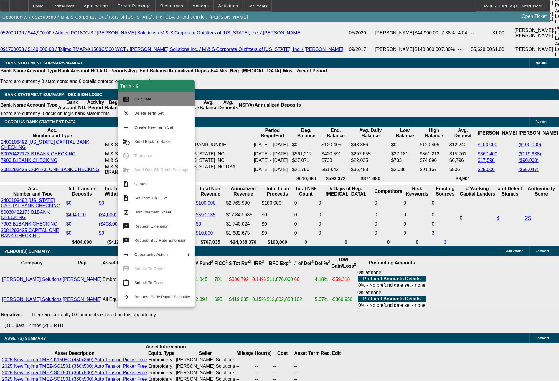
click at [155, 103] on button "calculate Calculate" at bounding box center [156, 99] width 77 height 14
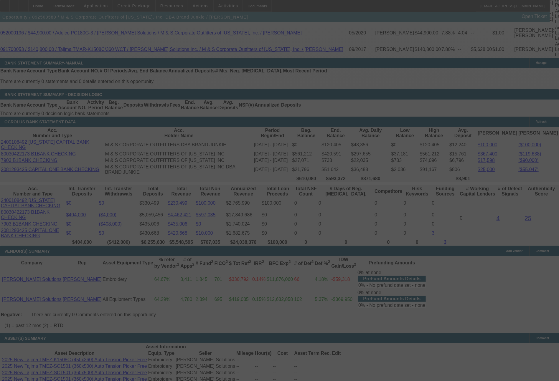
select select "0"
select select "2"
select select "0"
select select "6"
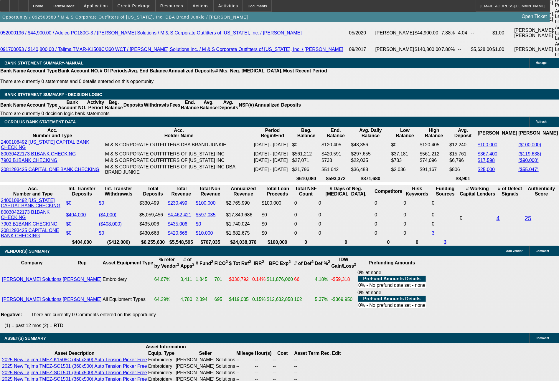
drag, startPoint x: 187, startPoint y: 208, endPoint x: 197, endPoint y: 210, distance: 9.4
type input "UNKNOWN"
type input "60"
type input "$0.11"
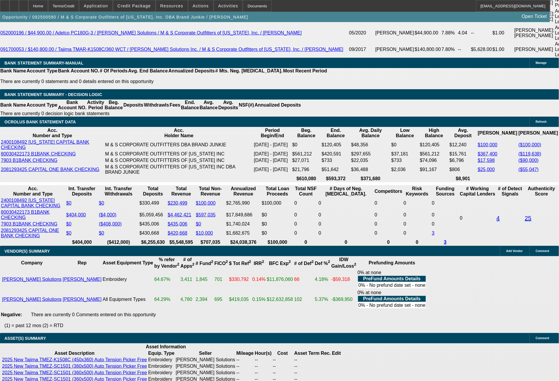
type input "$0.05"
type input "60"
drag, startPoint x: 167, startPoint y: 213, endPoint x: 184, endPoint y: 213, distance: 16.8
type input "8300"
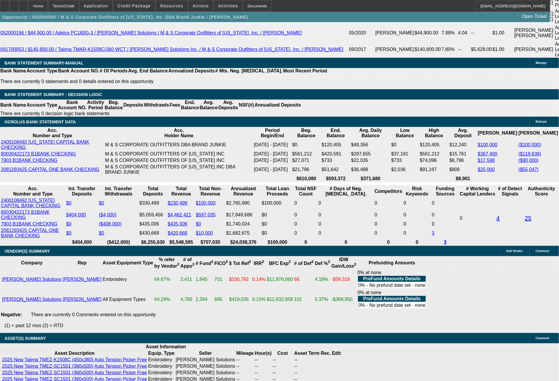
type input "$16,600.00"
type input "8.5"
type input "$8,300.00"
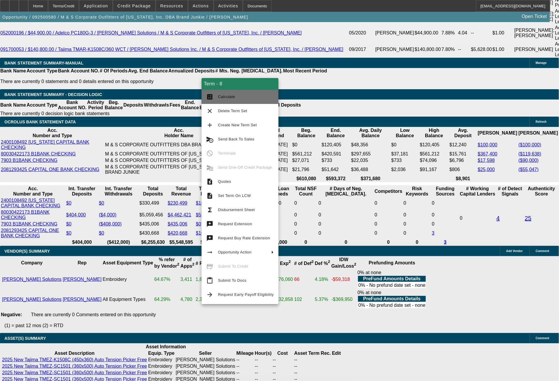
click at [255, 95] on span "Calculate" at bounding box center [246, 96] width 56 height 7
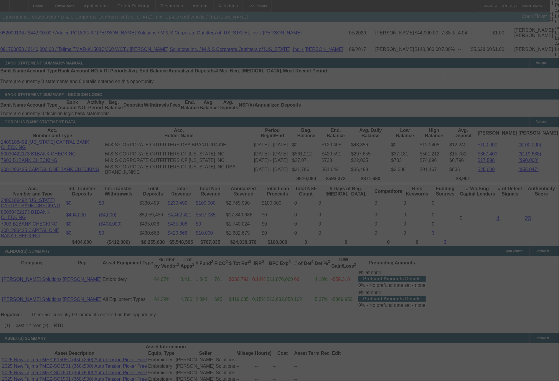
select select "0"
select select "2"
select select "0"
select select "6"
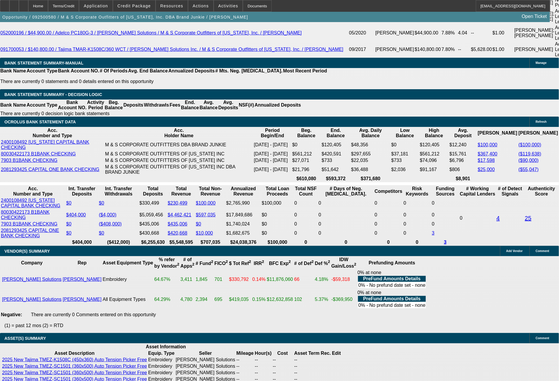
drag, startPoint x: 160, startPoint y: 211, endPoint x: 184, endPoint y: 210, distance: 23.9
type input "9000"
type input "$18,000.00"
type input "UNKNOWN"
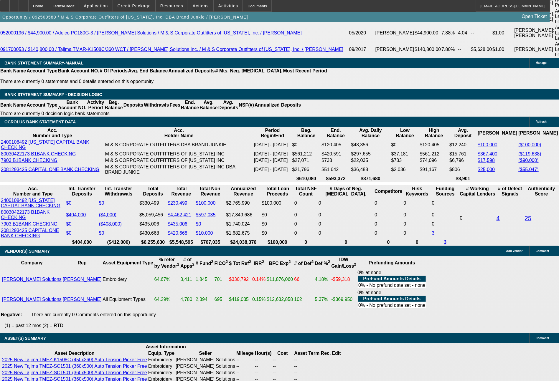
type input "12"
type input "$9,000.00"
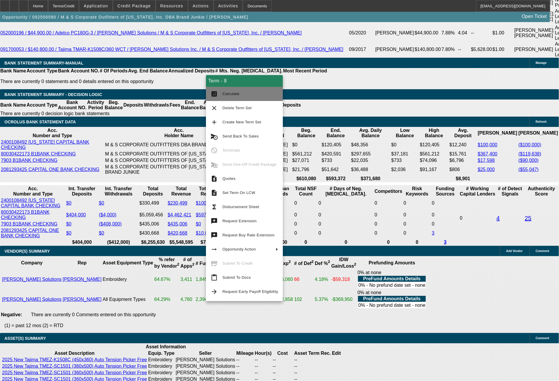
click at [216, 97] on mat-icon "calculate" at bounding box center [214, 93] width 7 height 7
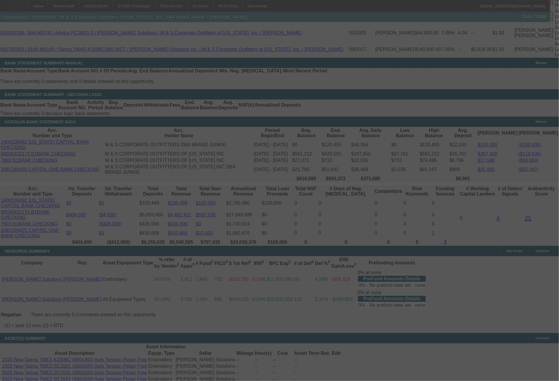
select select "0"
select select "2"
select select "0"
select select "6"
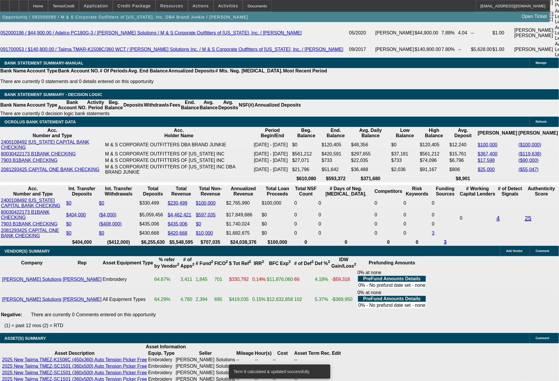
drag, startPoint x: 159, startPoint y: 210, endPoint x: 194, endPoint y: 211, distance: 34.5
type input "8947"
type input "11.7"
type input "$17,894.00"
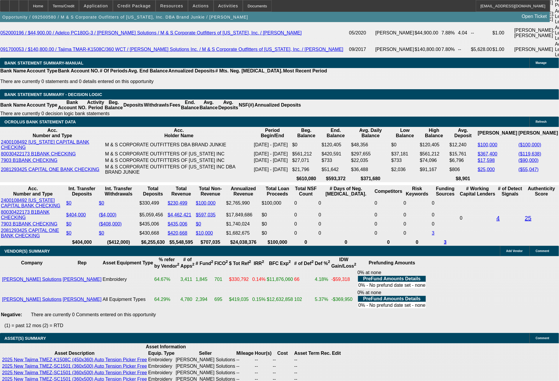
type input "UNKNOWN"
type input "$8,947.00"
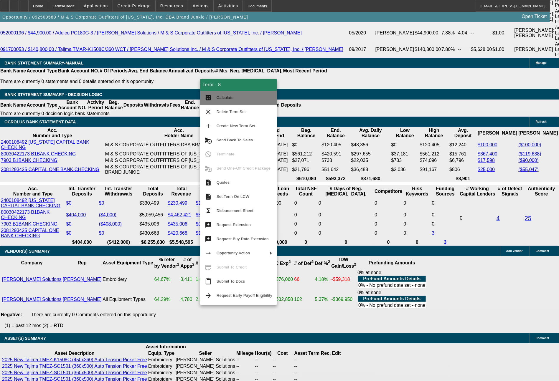
click at [232, 102] on button "calculate Calculate" at bounding box center [238, 98] width 77 height 14
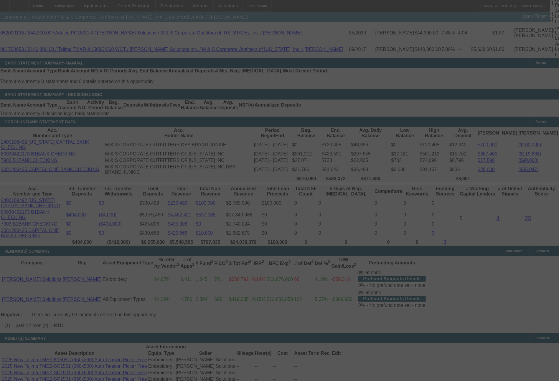
select select "0"
select select "2"
select select "0"
select select "6"
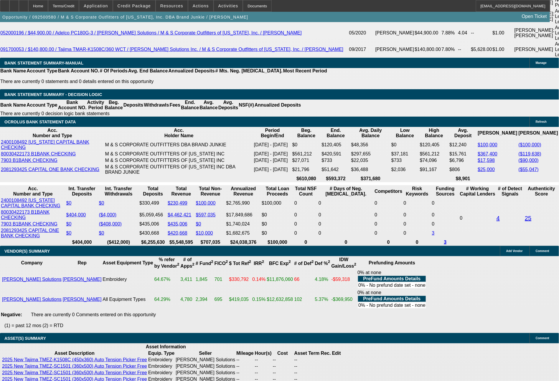
drag, startPoint x: 159, startPoint y: 212, endPoint x: 200, endPoint y: 210, distance: 40.7
type input "8943"
type input "11.7"
type input "$17,886.00"
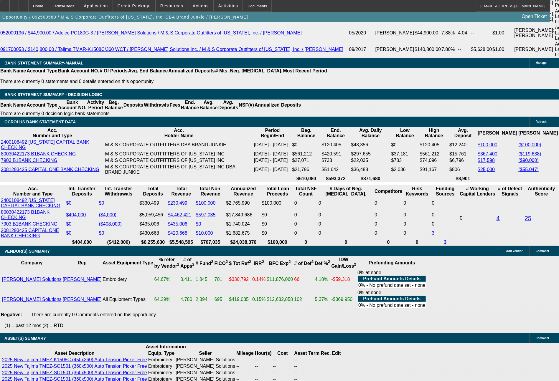
type input "UNKNOWN"
type input "8943.1"
type input "$17,886.20"
type input "8943.17"
type input "$17,886.34"
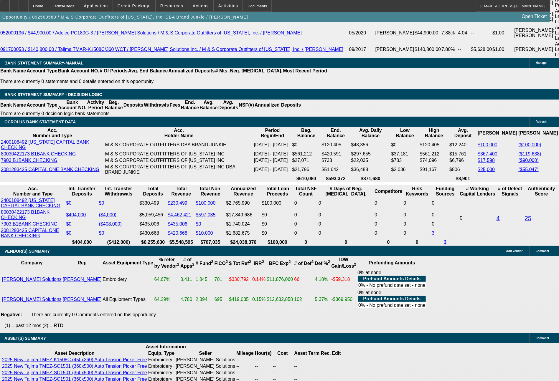
type input "$8,943.17"
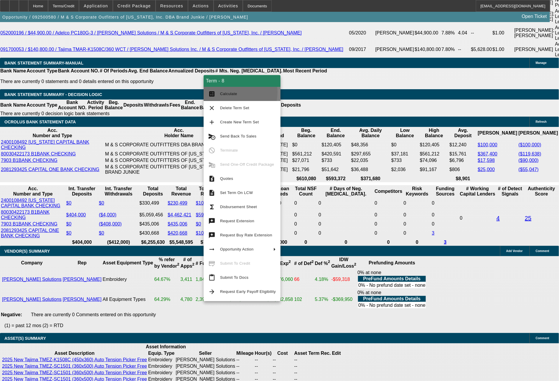
click at [227, 92] on span "Calculate" at bounding box center [228, 94] width 17 height 4
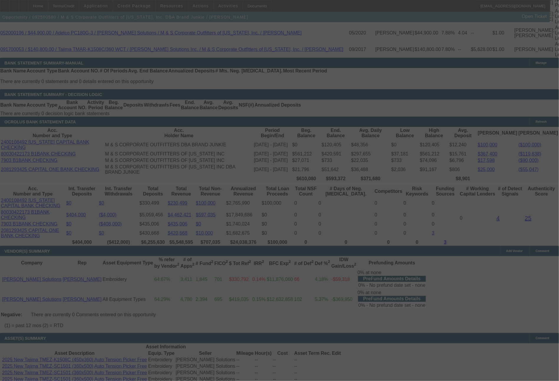
select select "0"
select select "2"
select select "0"
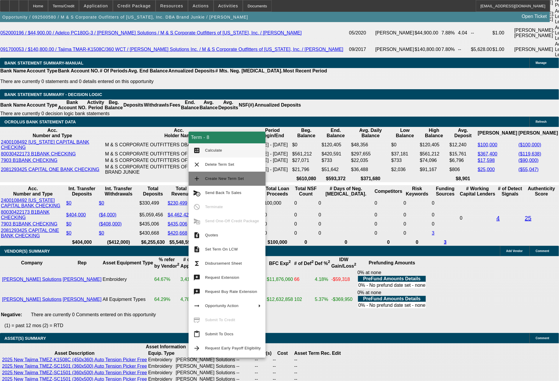
click at [212, 178] on span "Create New Term Set" at bounding box center [224, 178] width 39 height 4
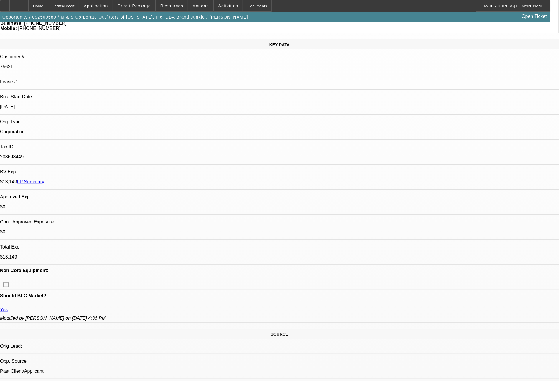
select select "0"
select select "2"
select select "0"
select select "6"
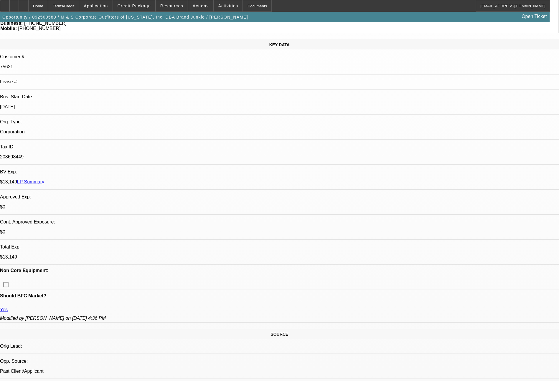
select select "0"
select select "2"
select select "0"
select select "6"
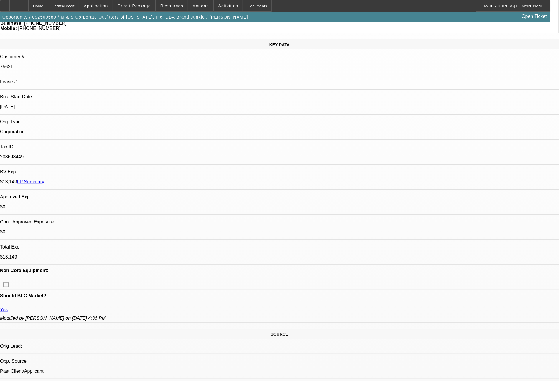
select select "0"
select select "2"
select select "0"
select select "6"
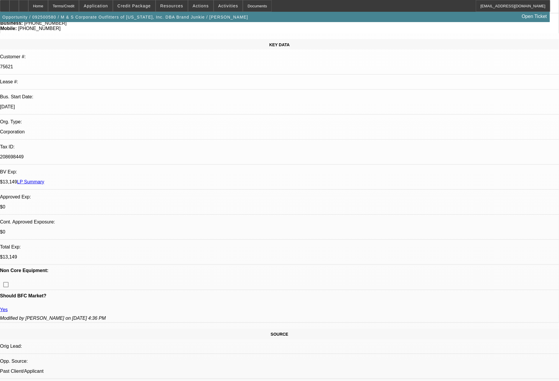
select select "0"
select select "2"
select select "0"
select select "6"
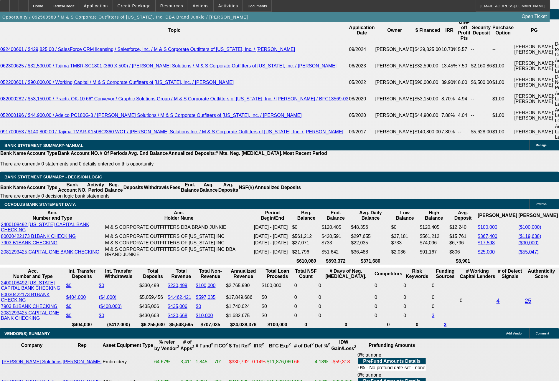
scroll to position [1135, 0]
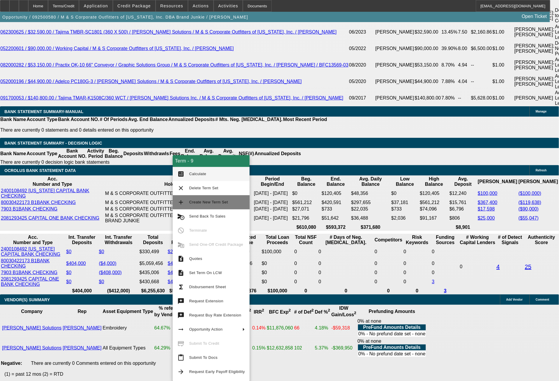
click at [203, 204] on span "Create New Term Set" at bounding box center [208, 202] width 39 height 4
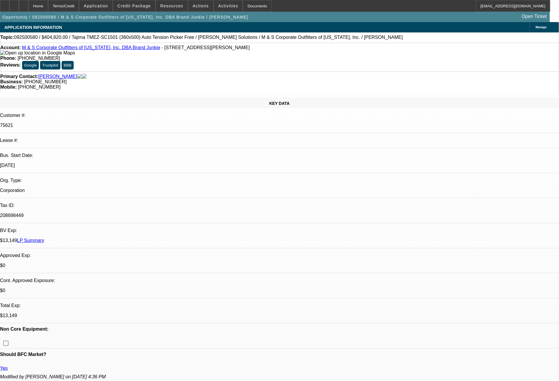
select select "0"
select select "2"
select select "0"
select select "6"
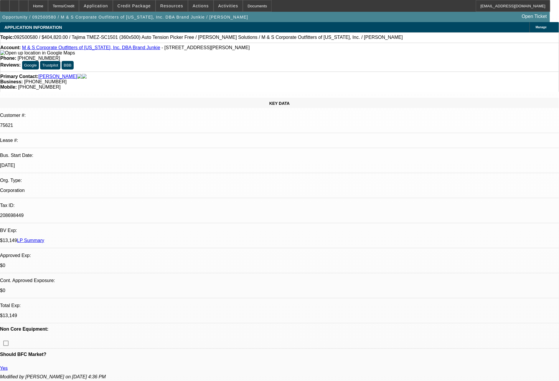
select select "0"
select select "2"
select select "0"
select select "6"
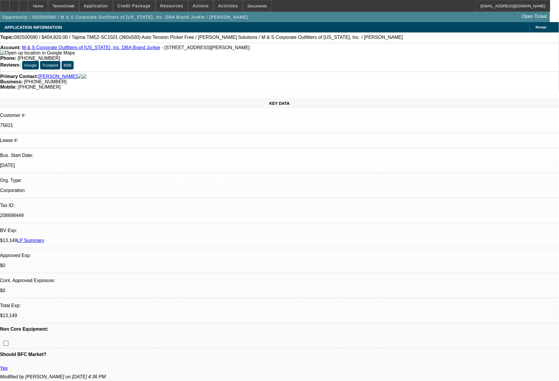
select select "0"
select select "2"
select select "0"
select select "6"
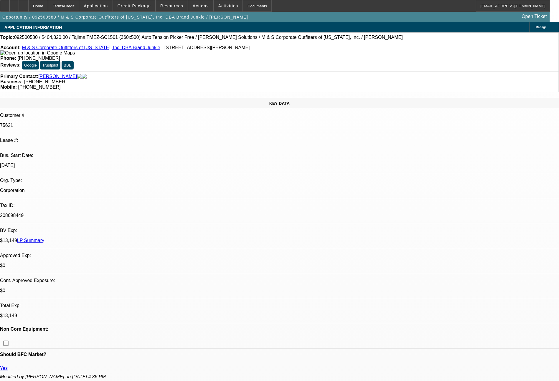
select select "0"
select select "2"
select select "0"
select select "6"
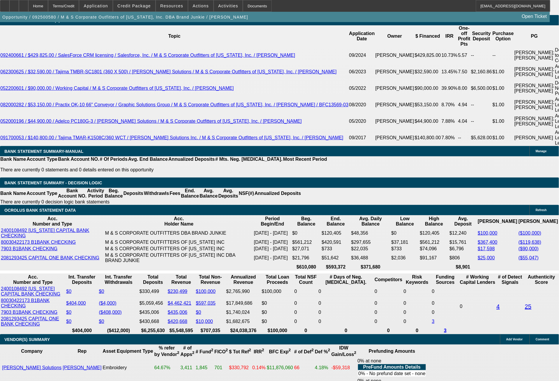
scroll to position [1102, 0]
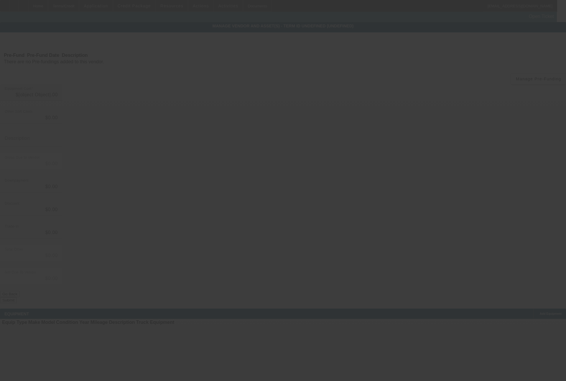
type input "$404,820.00"
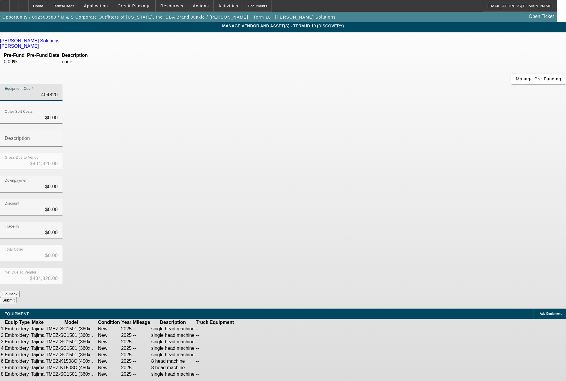
drag, startPoint x: 337, startPoint y: 49, endPoint x: 387, endPoint y: 49, distance: 50.4
click at [387, 84] on div "Equipment Cost 404820" at bounding box center [283, 95] width 566 height 23
type input "1"
type input "$1.00"
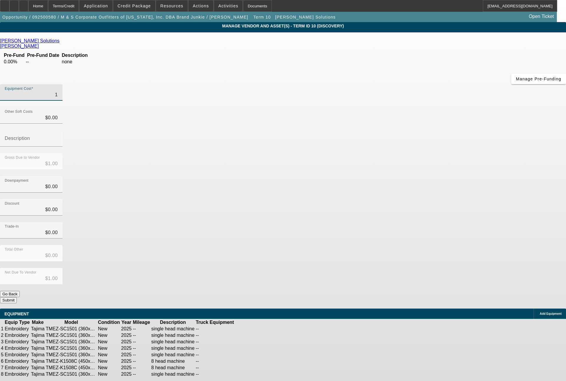
type input "17"
type input "$17.00"
type input "177"
type input "$177.00"
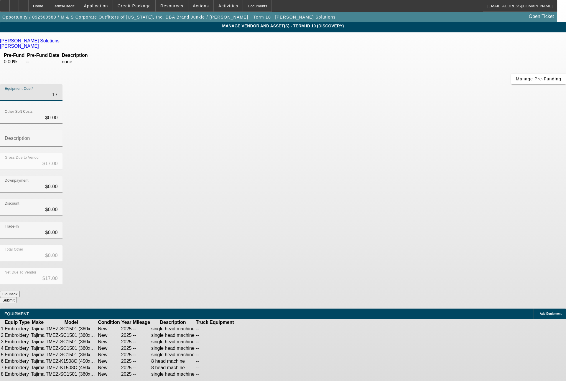
type input "$177.00"
type input "1771"
type input "$1,771.00"
type input "17718"
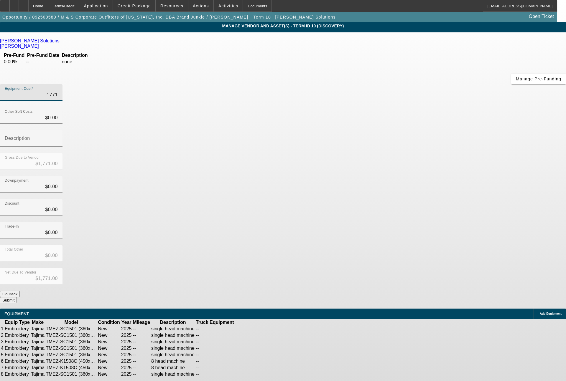
type input "$17,718.00"
type input "177182"
type input "$177,182.00"
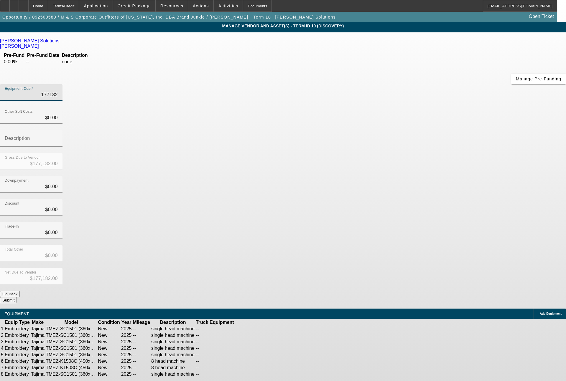
type input "$177,182.00"
click at [17, 297] on button "Submit" at bounding box center [8, 300] width 17 height 6
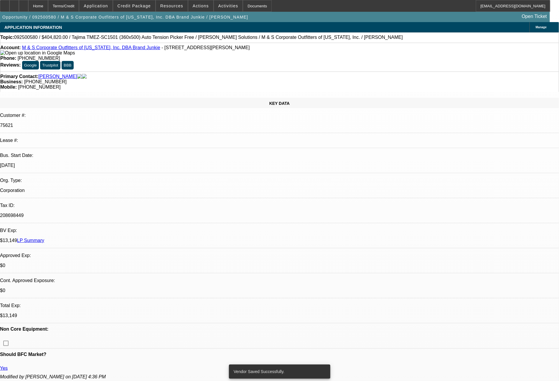
select select "0"
select select "2"
select select "0"
select select "6"
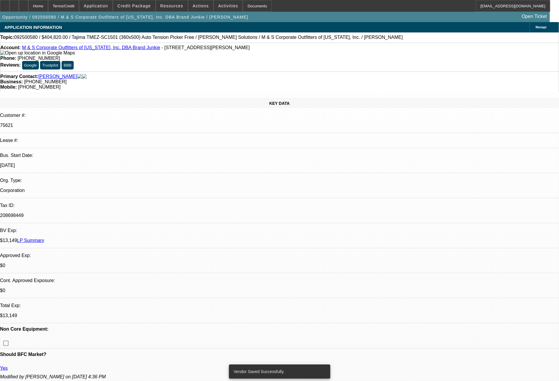
select select "0"
select select "2"
select select "0"
select select "6"
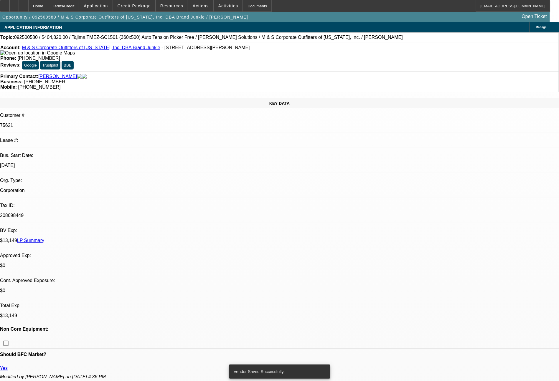
select select "0"
select select "2"
select select "0"
select select "6"
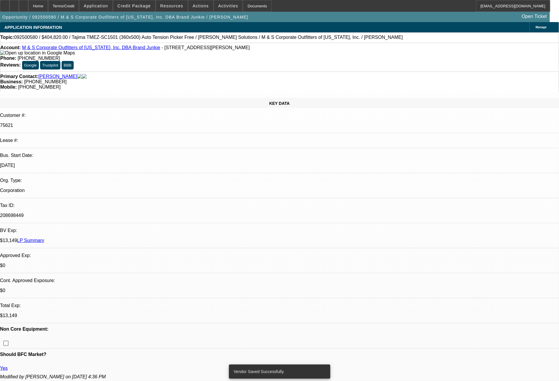
select select "0"
select select "2"
select select "0"
select select "6"
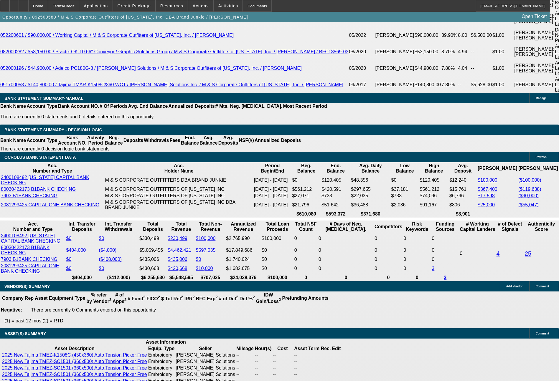
scroll to position [1183, 0]
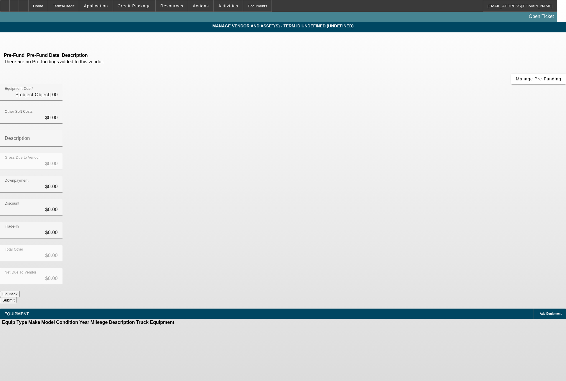
type input "$404,820.00"
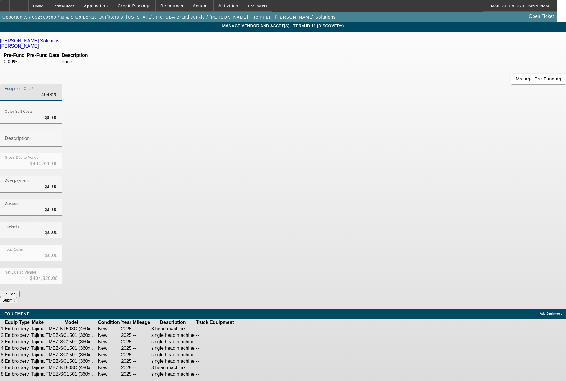
drag, startPoint x: 334, startPoint y: 50, endPoint x: 392, endPoint y: 51, distance: 58.1
click at [392, 84] on div "Equipment Cost 404820" at bounding box center [283, 95] width 566 height 23
type input "1"
type input "$1.00"
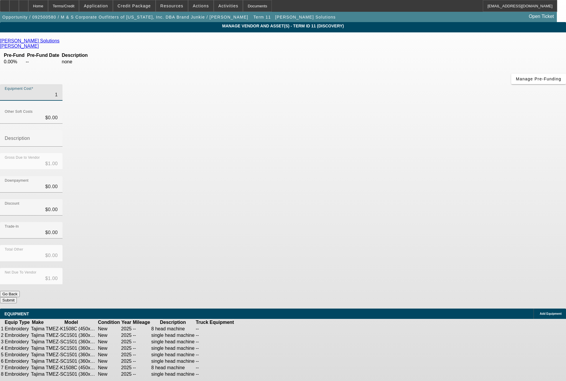
type input "17"
type input "$17.00"
type input "177"
type input "$177.00"
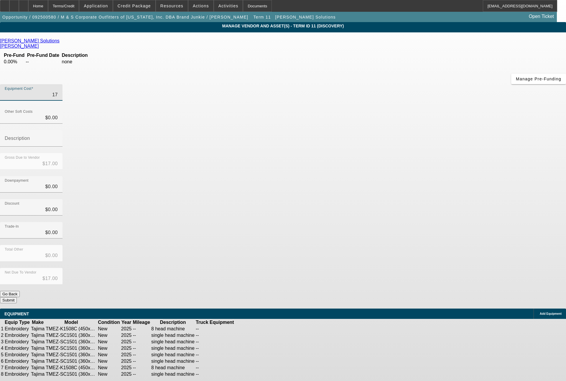
type input "$177.00"
type input "1771"
type input "$1,771.00"
type input "17718"
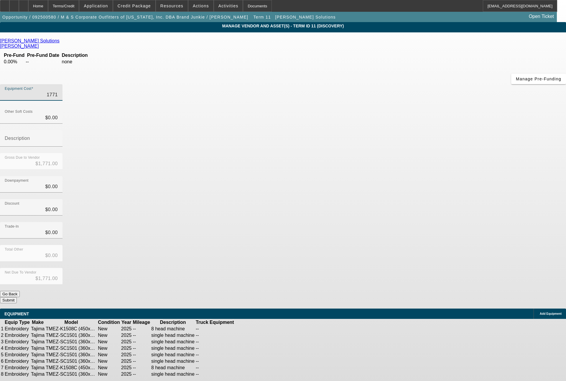
type input "$17,718.00"
type input "177182"
type input "$177,182.00"
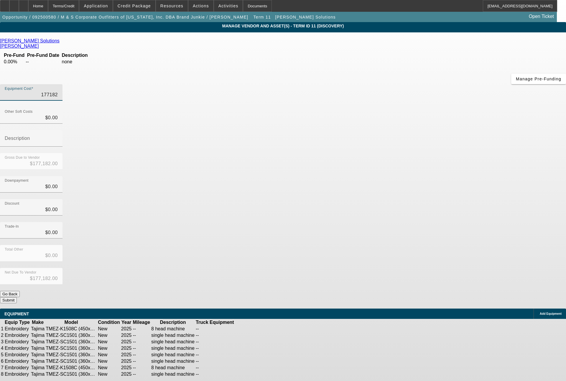
type input "$177,182.00"
click at [17, 297] on button "Submit" at bounding box center [8, 300] width 17 height 6
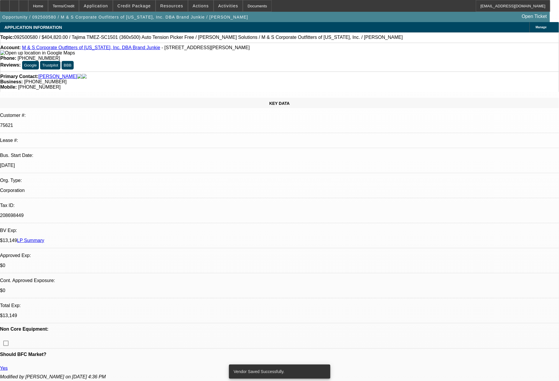
select select "0"
select select "2"
select select "0"
select select "6"
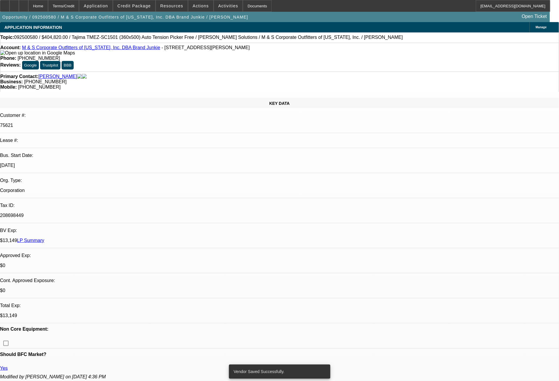
select select "0"
select select "2"
select select "0"
select select "6"
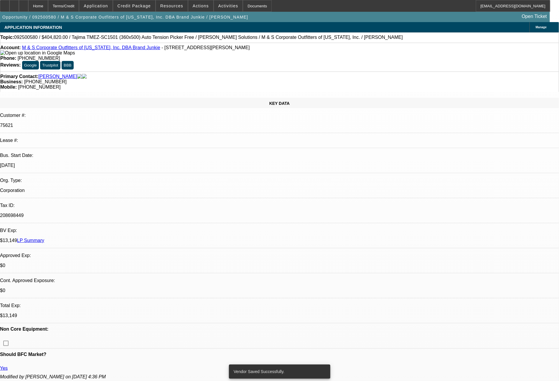
select select "0"
select select "2"
select select "0"
select select "6"
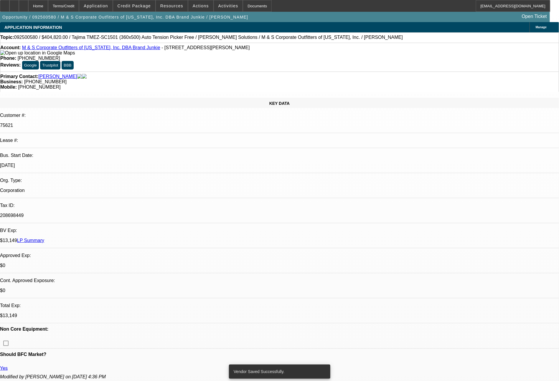
select select "0"
select select "2"
select select "0"
select select "6"
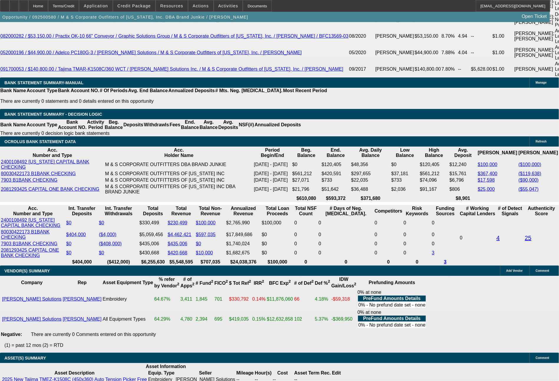
scroll to position [1165, 0]
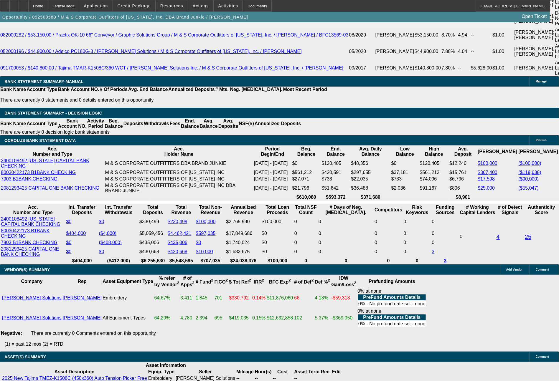
drag, startPoint x: 159, startPoint y: 227, endPoint x: 182, endPoint y: 228, distance: 23.6
type input "4000"
type input "$8,000.00"
type input "UNKNOWN"
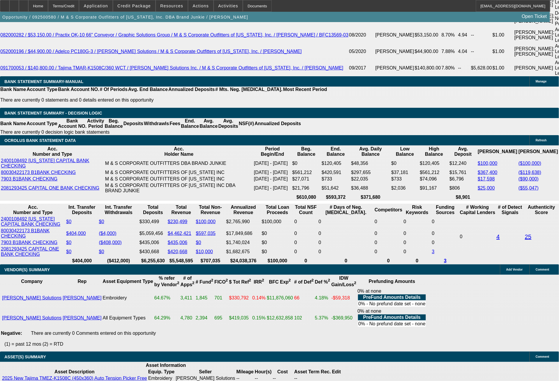
type input "12.7"
type input "400"
type input "$800.00"
type input "4"
type input "3900"
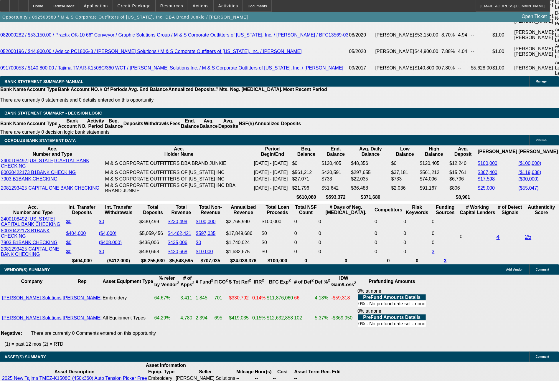
type input "$7,800.00"
type input "11.5"
type input "39"
type input "$78.00"
type input "3850"
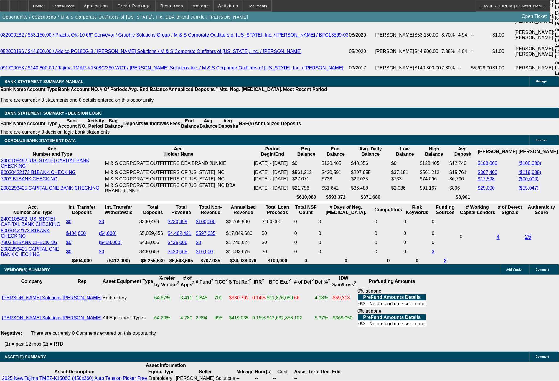
type input "$7,700.00"
type input "11"
type input "$3,850.00"
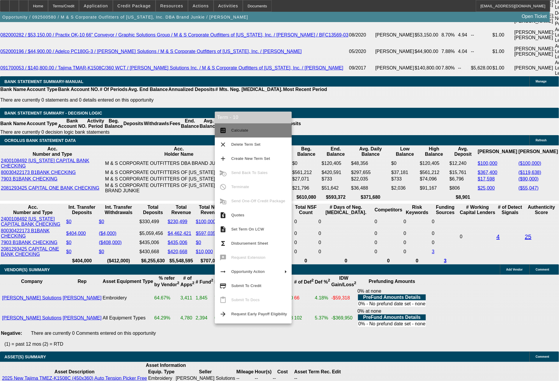
click at [231, 133] on span "Calculate" at bounding box center [259, 130] width 56 height 7
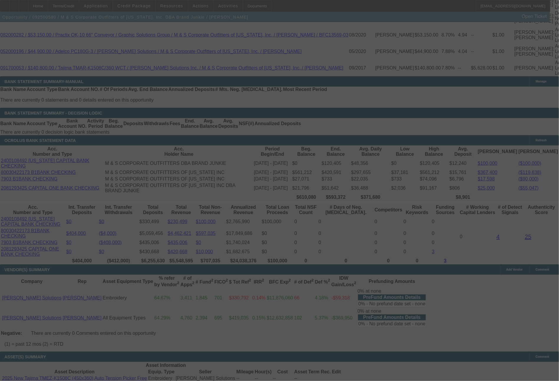
select select "0"
select select "2"
select select "0"
select select "6"
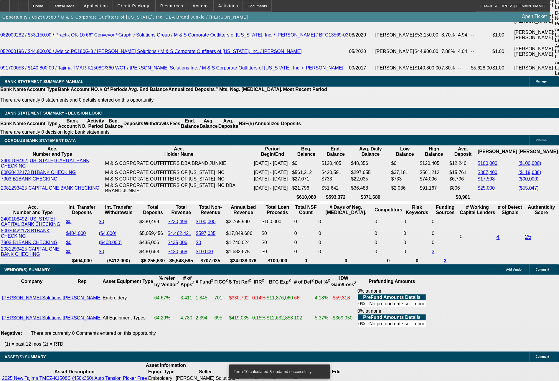
drag, startPoint x: 159, startPoint y: 230, endPoint x: 195, endPoint y: 230, distance: 36.2
type input "3881"
type input "11.3"
type input "$7,762.00"
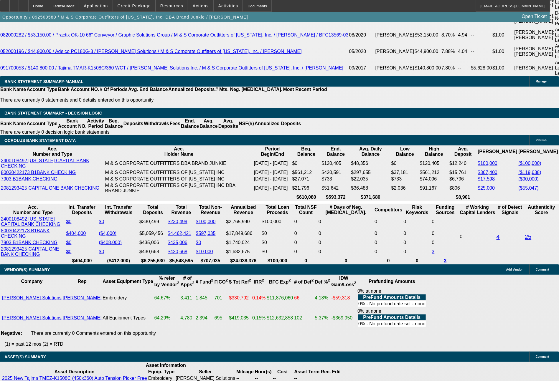
type input "UNKNOWN"
type input "$3,881.00"
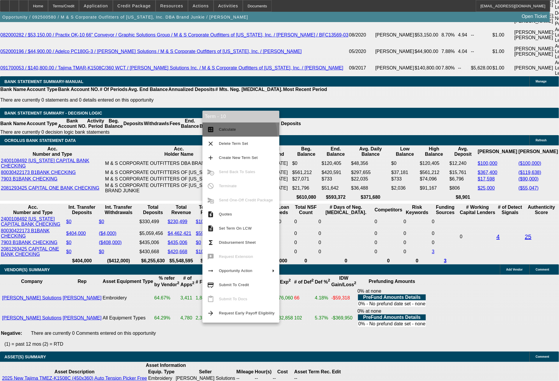
click at [238, 135] on button "calculate Calculate" at bounding box center [240, 130] width 77 height 14
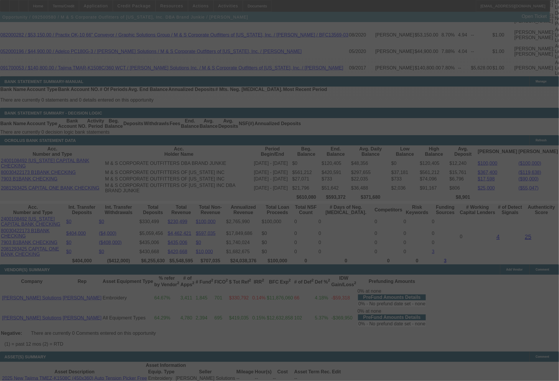
select select "0"
select select "2"
select select "0"
select select "6"
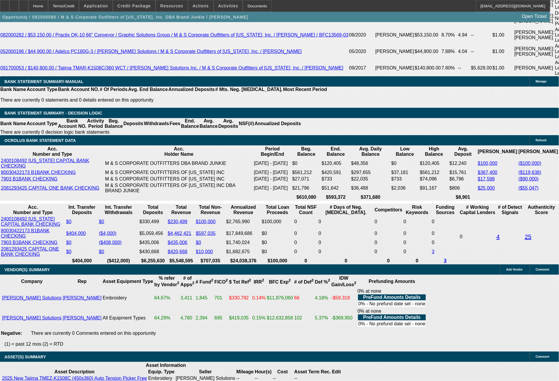
drag, startPoint x: 160, startPoint y: 232, endPoint x: 204, endPoint y: 232, distance: 44.2
type input "3891"
type input "$7,782.00"
type input "UNKNOWN"
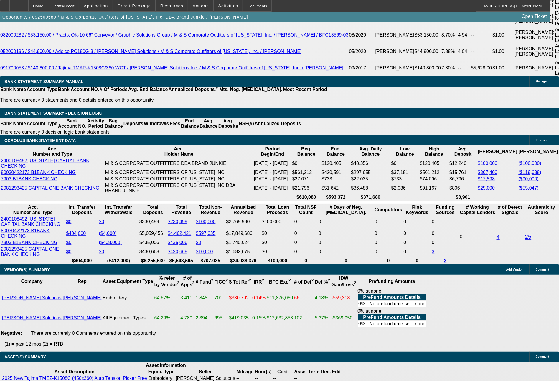
type input "11.4"
type input "$3,891.00"
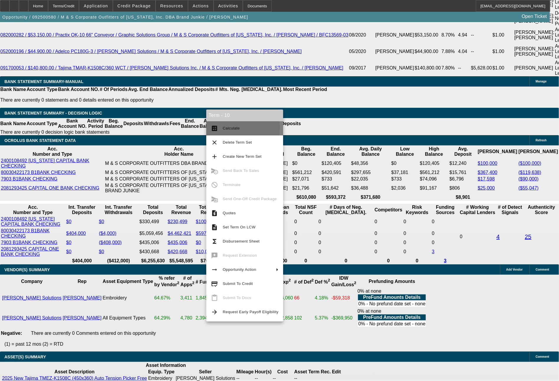
click at [229, 128] on span "Calculate" at bounding box center [231, 128] width 17 height 4
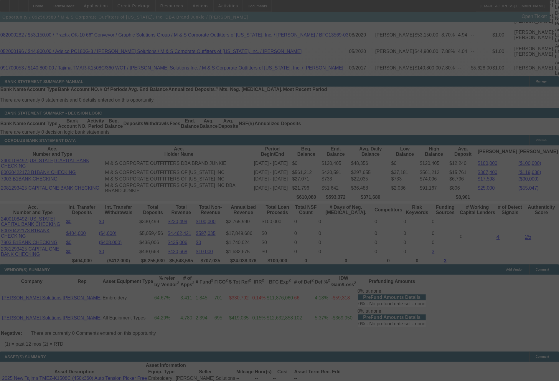
select select "0"
select select "2"
select select "0"
select select "6"
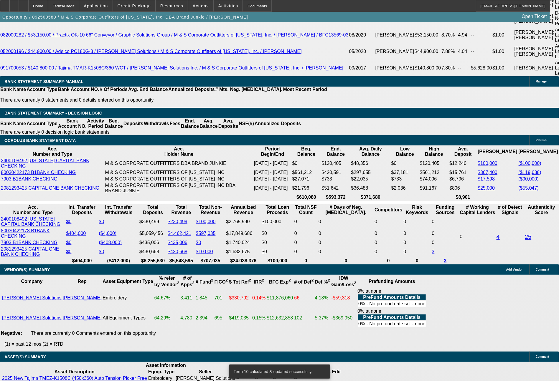
drag, startPoint x: 161, startPoint y: 228, endPoint x: 189, endPoint y: 229, distance: 28.3
type input "3904"
type input "11.6"
type input "$7,808.00"
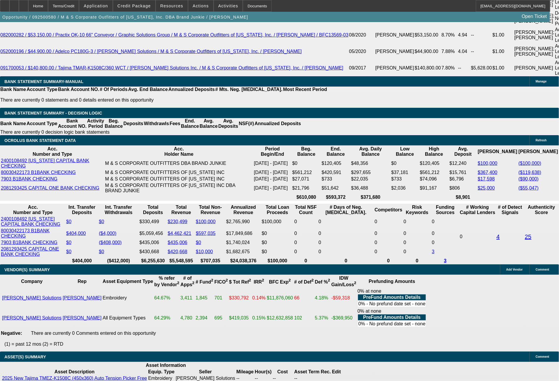
type input "UNKNOWN"
type input "$3,904.00"
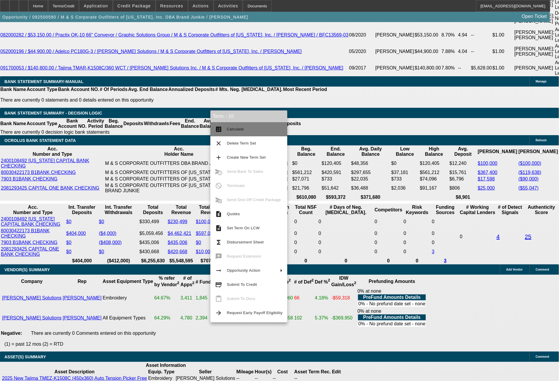
click at [239, 127] on span "Calculate" at bounding box center [255, 129] width 56 height 7
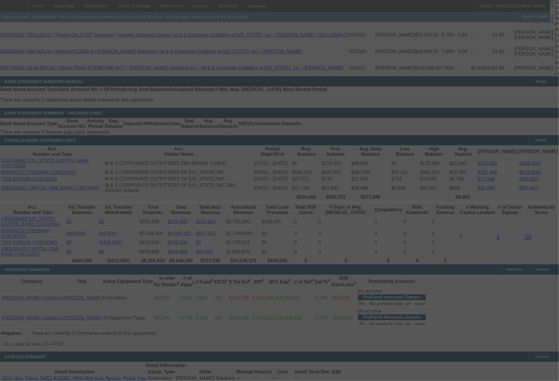
select select "0"
select select "2"
select select "0"
select select "6"
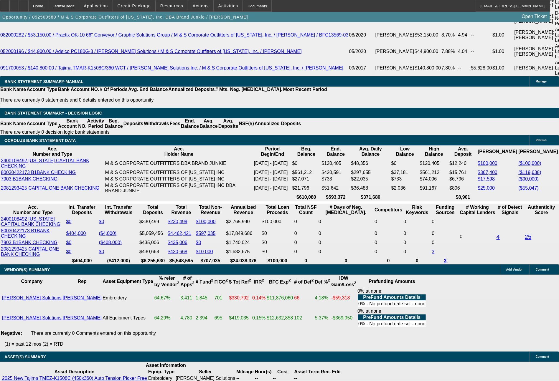
select select "0"
select select "2"
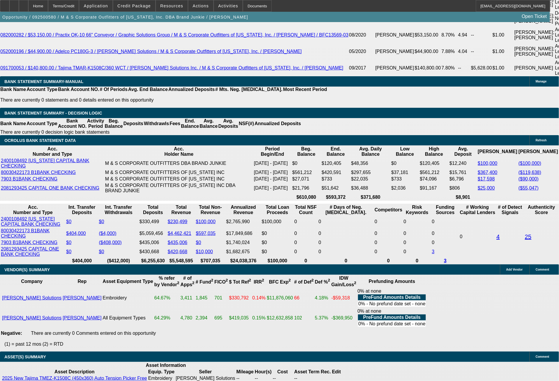
select select "0"
select select "6"
select select "0"
select select "2"
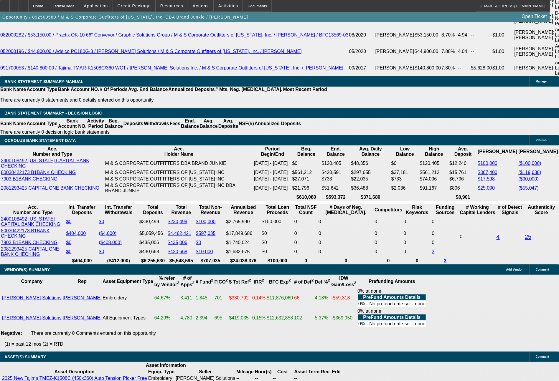
select select "0"
select select "6"
select select "0"
select select "2"
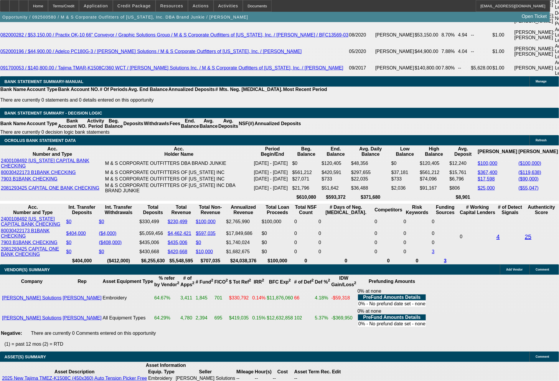
select select "0"
select select "6"
select select "0"
select select "2"
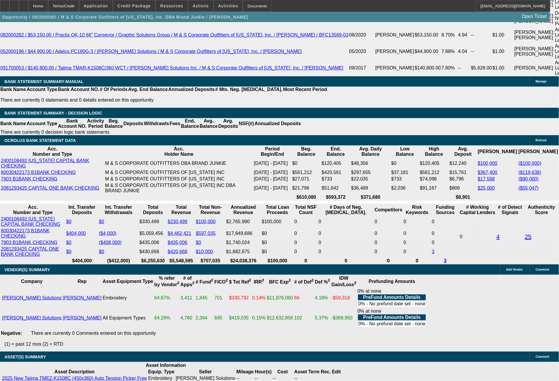
select select "0"
select select "6"
select select "0"
select select "2"
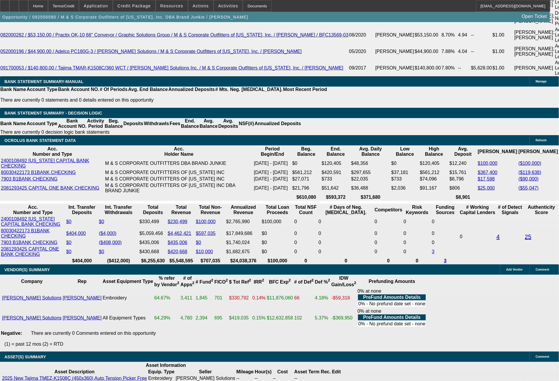
select select "2"
select select "0"
select select "6"
select select "0"
select select "2"
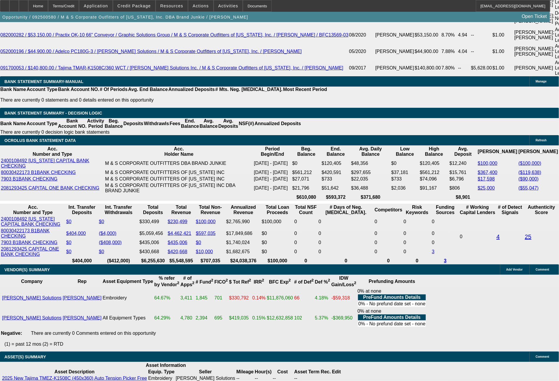
select select "2"
select select "0"
select select "6"
select select "0"
select select "2"
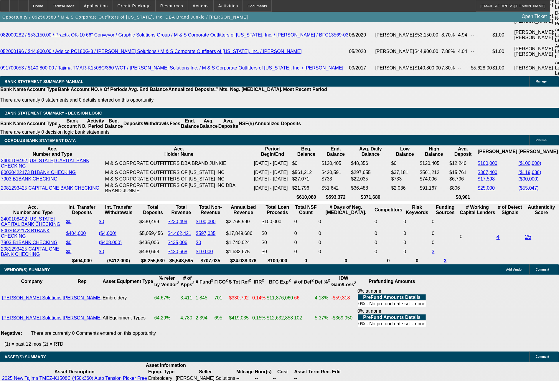
select select "2"
select select "0"
select select "6"
select select "0"
select select "2"
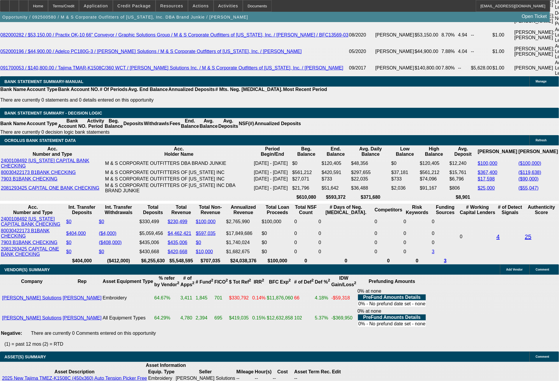
select select "2"
select select "0"
select select "6"
drag, startPoint x: 160, startPoint y: 229, endPoint x: 187, endPoint y: 231, distance: 27.2
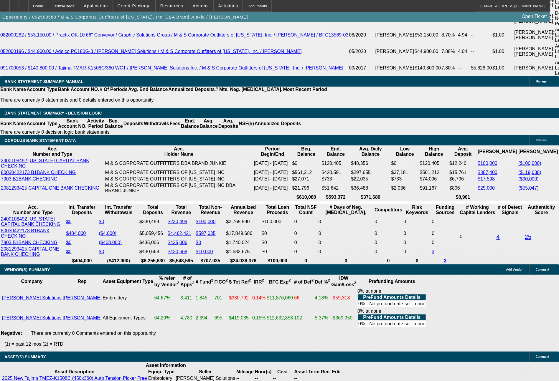
type input "3911"
type input "11.7"
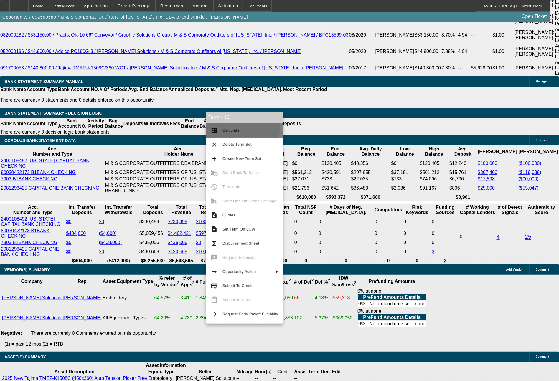
click at [236, 128] on span "Calculate" at bounding box center [230, 130] width 17 height 4
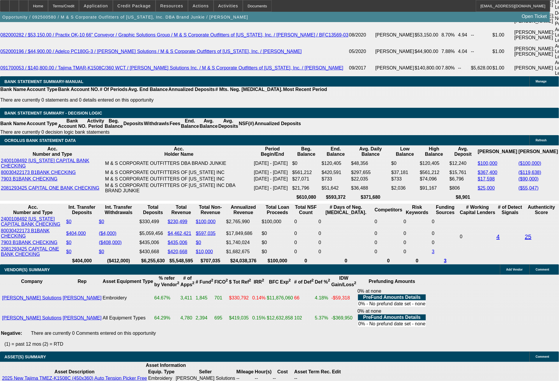
drag, startPoint x: 88, startPoint y: 221, endPoint x: 118, endPoint y: 225, distance: 29.4
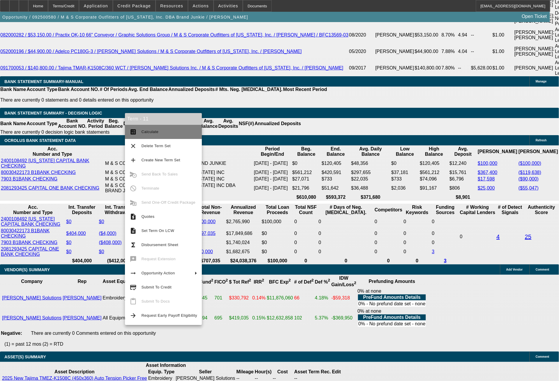
click at [157, 137] on button "calculate Calculate" at bounding box center [163, 132] width 77 height 14
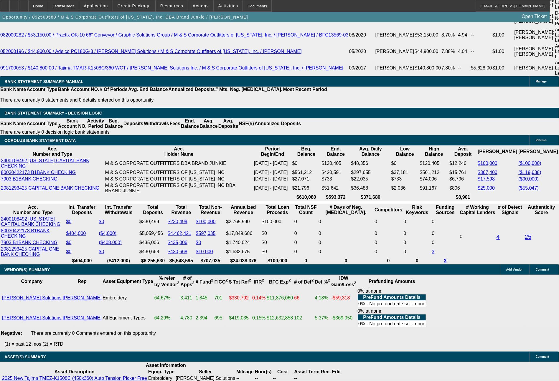
drag, startPoint x: 83, startPoint y: 225, endPoint x: 128, endPoint y: 217, distance: 46.3
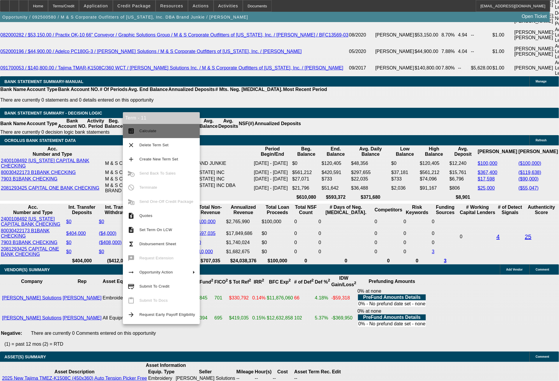
click at [164, 133] on span "Calculate" at bounding box center [167, 131] width 56 height 7
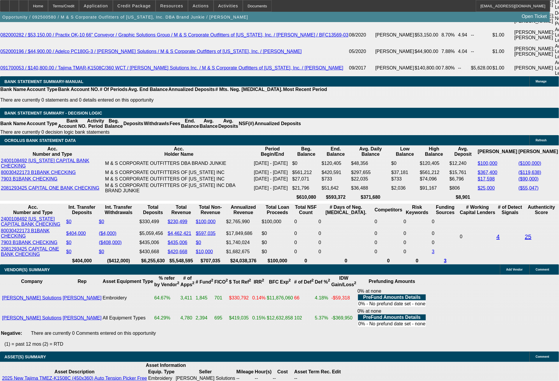
drag, startPoint x: 113, startPoint y: 222, endPoint x: 130, endPoint y: 224, distance: 17.8
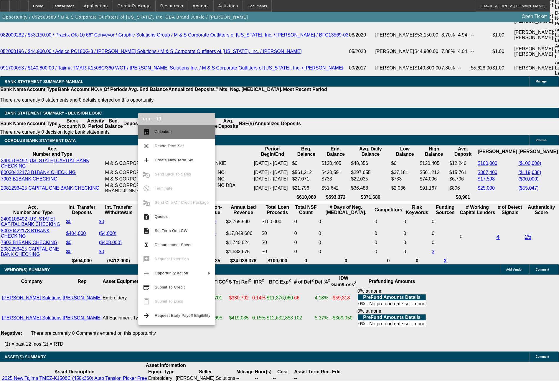
click at [163, 134] on span "Calculate" at bounding box center [163, 132] width 17 height 4
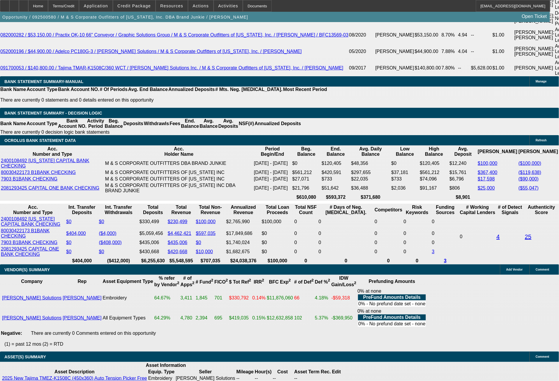
drag, startPoint x: 114, startPoint y: 221, endPoint x: 126, endPoint y: 223, distance: 12.5
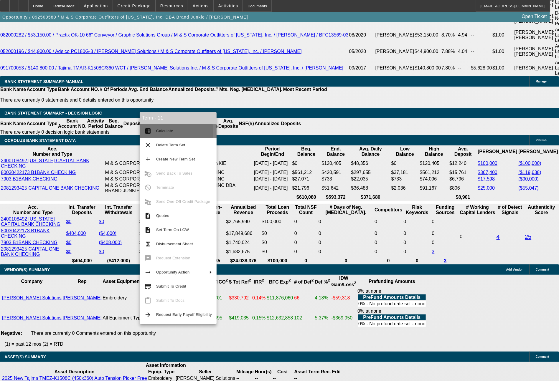
click at [174, 132] on span "Calculate" at bounding box center [184, 131] width 56 height 7
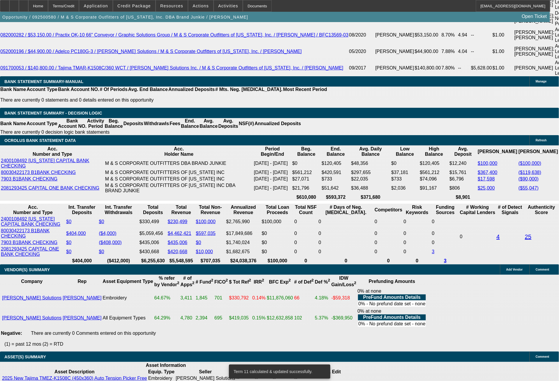
drag, startPoint x: 87, startPoint y: 223, endPoint x: 125, endPoint y: 223, distance: 38.3
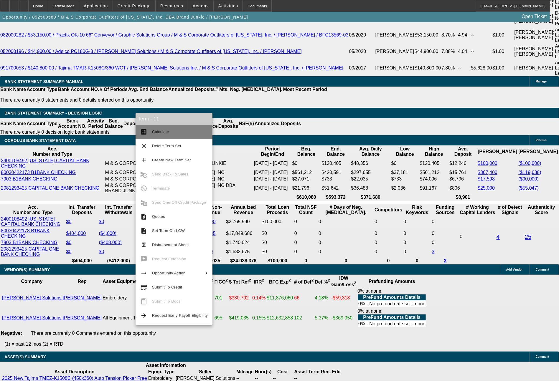
click at [164, 133] on span "Calculate" at bounding box center [160, 132] width 17 height 4
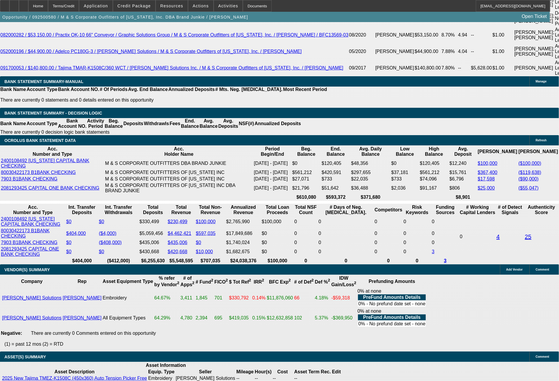
drag, startPoint x: 83, startPoint y: 221, endPoint x: 128, endPoint y: 227, distance: 45.7
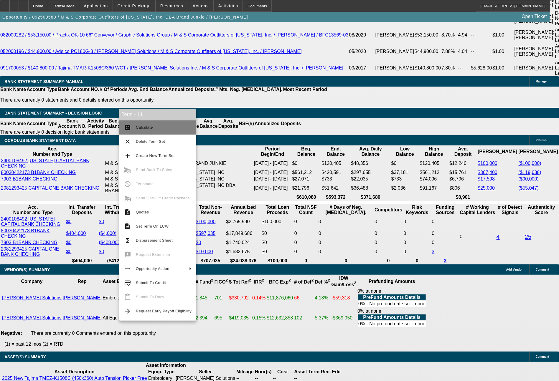
click at [149, 129] on span "Calculate" at bounding box center [144, 127] width 17 height 4
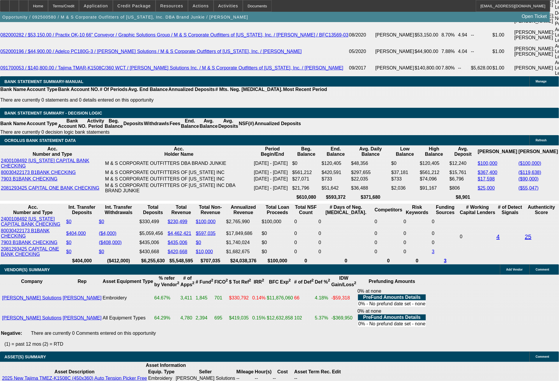
drag, startPoint x: 160, startPoint y: 232, endPoint x: 189, endPoint y: 231, distance: 29.2
drag, startPoint x: 82, startPoint y: 220, endPoint x: 128, endPoint y: 224, distance: 46.1
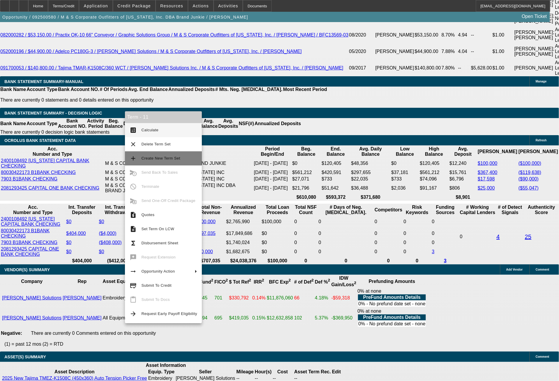
click at [153, 130] on span "Calculate" at bounding box center [149, 130] width 17 height 4
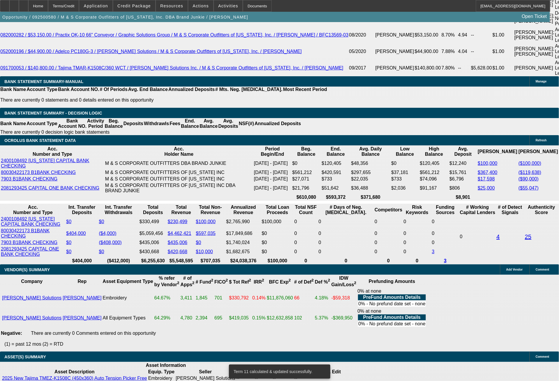
drag, startPoint x: 170, startPoint y: 229, endPoint x: 186, endPoint y: 229, distance: 15.6
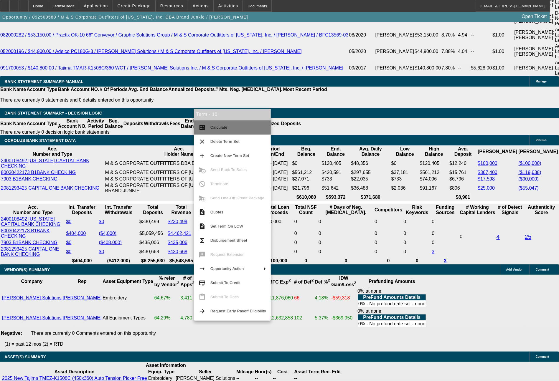
click at [222, 133] on button "calculate Calculate" at bounding box center [232, 128] width 77 height 14
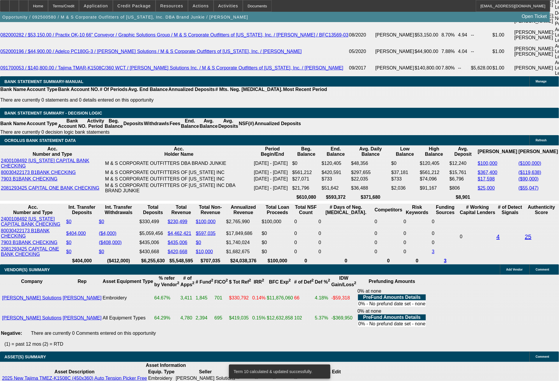
drag, startPoint x: 115, startPoint y: 221, endPoint x: 127, endPoint y: 221, distance: 12.4
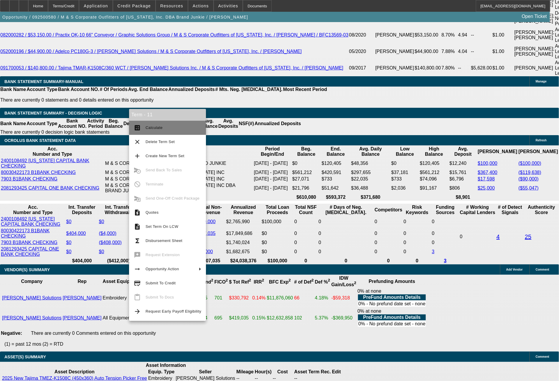
click at [154, 134] on button "calculate Calculate" at bounding box center [167, 128] width 77 height 14
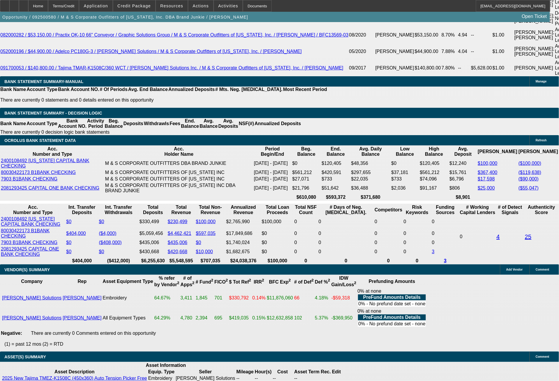
drag, startPoint x: 186, startPoint y: 230, endPoint x: 203, endPoint y: 230, distance: 17.4
drag, startPoint x: 169, startPoint y: 228, endPoint x: 183, endPoint y: 229, distance: 13.9
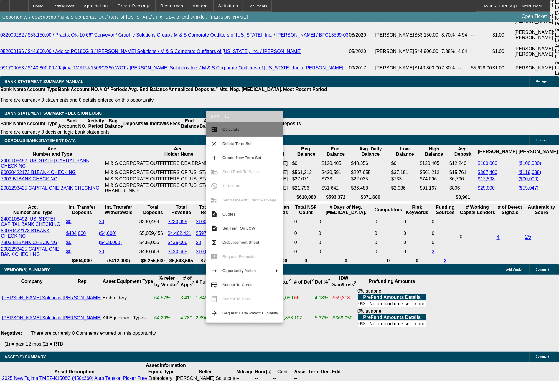
click at [235, 129] on span "Calculate" at bounding box center [230, 129] width 17 height 4
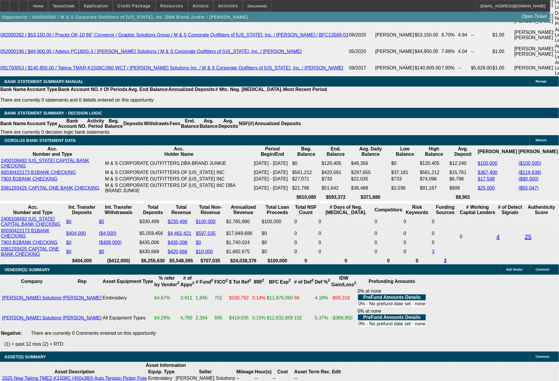
drag, startPoint x: 162, startPoint y: 229, endPoint x: 200, endPoint y: 229, distance: 38.3
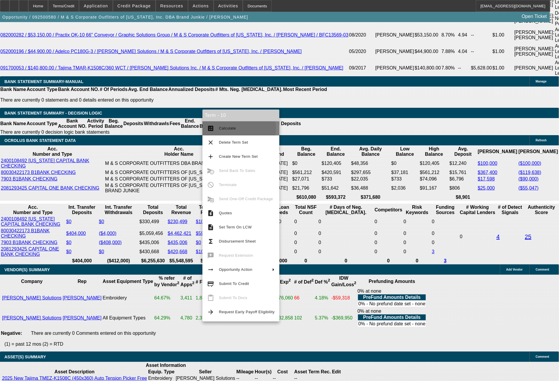
click at [230, 128] on span "Calculate" at bounding box center [227, 128] width 17 height 4
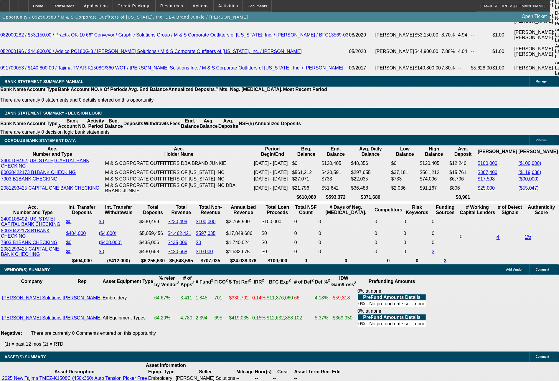
drag, startPoint x: 261, startPoint y: 223, endPoint x: 276, endPoint y: 225, distance: 14.8
drag, startPoint x: 235, startPoint y: 223, endPoint x: 264, endPoint y: 226, distance: 29.4
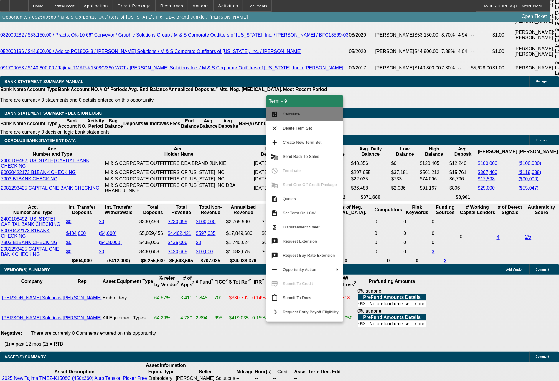
click at [299, 113] on span "Calculate" at bounding box center [311, 114] width 56 height 7
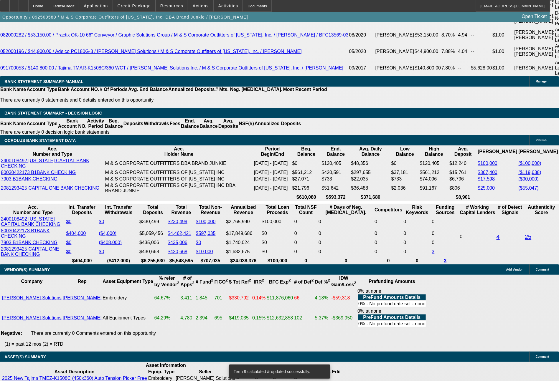
drag, startPoint x: 334, startPoint y: 229, endPoint x: 350, endPoint y: 231, distance: 16.9
drag, startPoint x: 311, startPoint y: 230, endPoint x: 336, endPoint y: 230, distance: 25.3
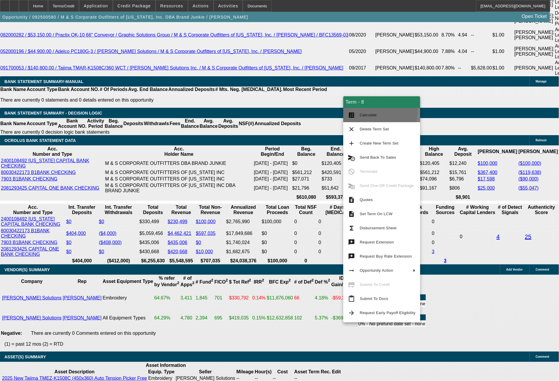
click at [366, 110] on button "calculate Calculate" at bounding box center [381, 115] width 77 height 14
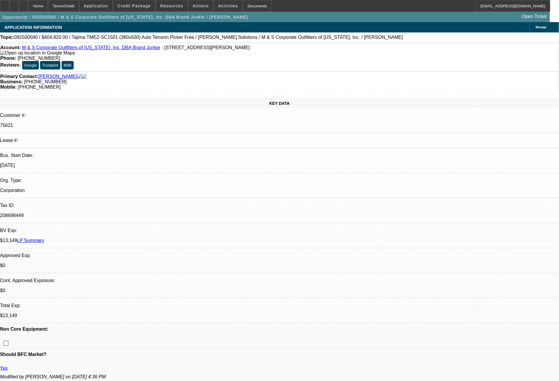
select select "0"
select select "2"
select select "0"
select select "6"
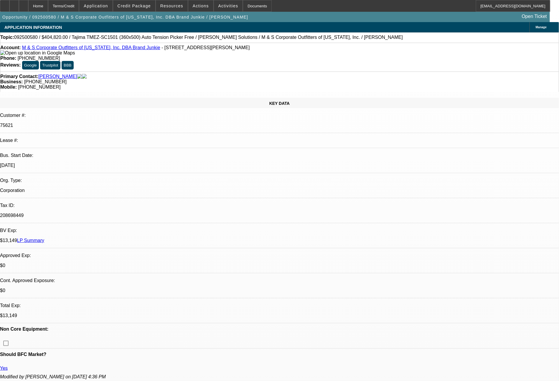
select select "0"
select select "2"
select select "0"
select select "6"
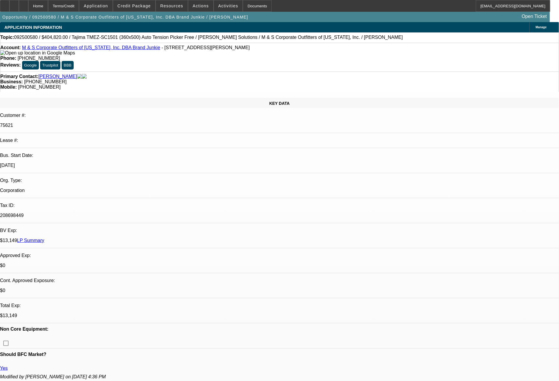
select select "0"
select select "2"
select select "0"
select select "6"
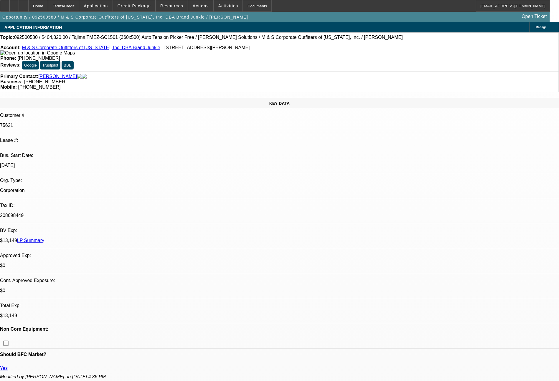
select select "0"
select select "2"
select select "0"
select select "6"
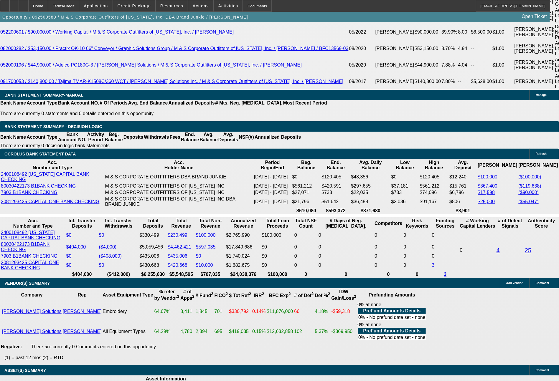
scroll to position [1161, 0]
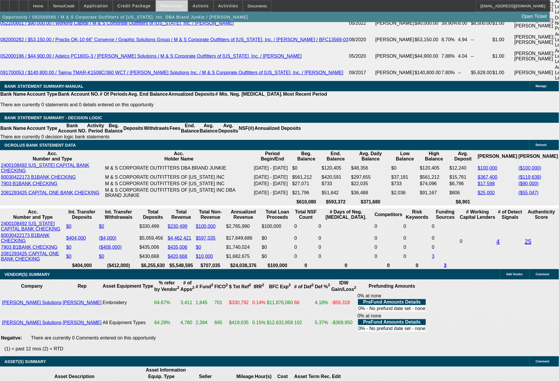
click at [172, 8] on span "Resources" at bounding box center [171, 6] width 23 height 5
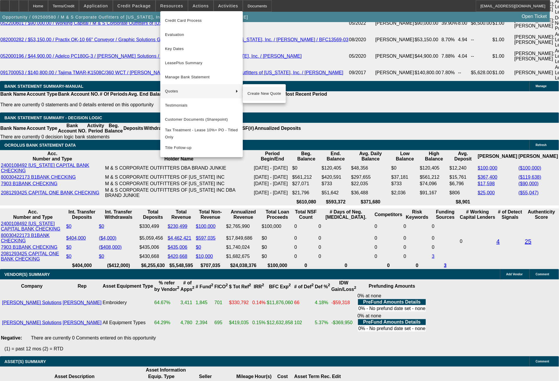
click at [253, 90] on span "Create New Quote" at bounding box center [265, 93] width 34 height 7
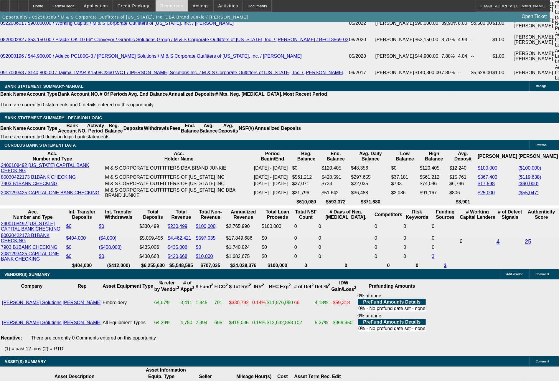
click at [180, 7] on span "Resources" at bounding box center [171, 6] width 23 height 5
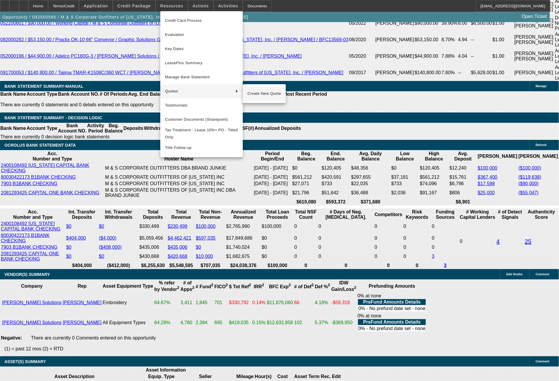
click at [253, 93] on span "Create New Quote" at bounding box center [265, 93] width 34 height 7
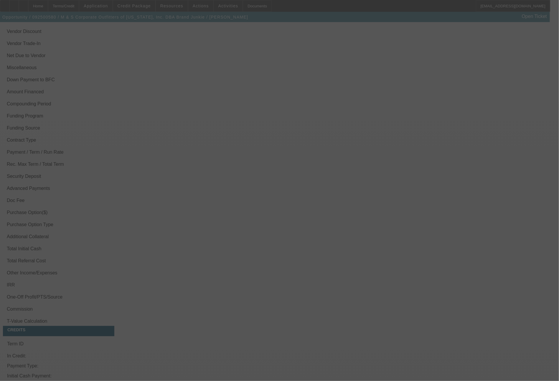
scroll to position [1085, 0]
select select "0"
select select "2"
select select "0"
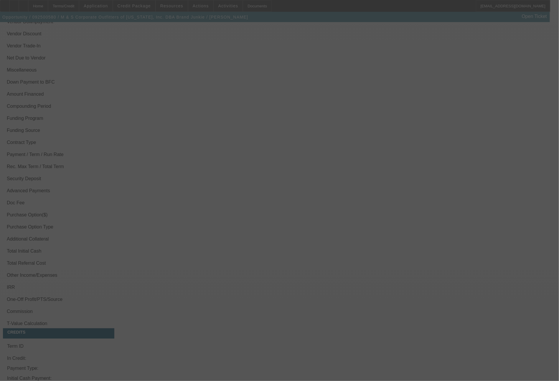
select select "6"
select select "0"
select select "2"
select select "0"
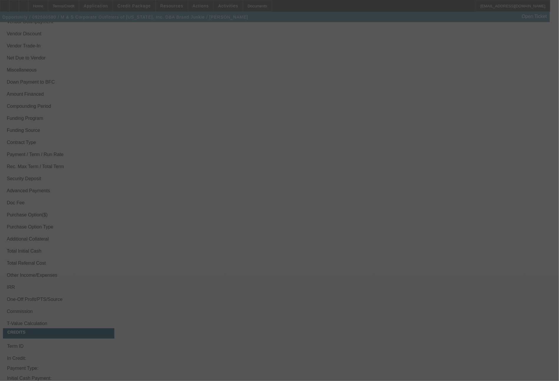
select select "6"
select select "0"
select select "2"
select select "0"
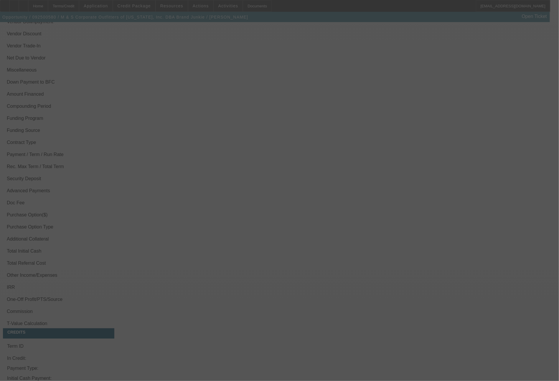
select select "6"
select select "0"
select select "2"
select select "0"
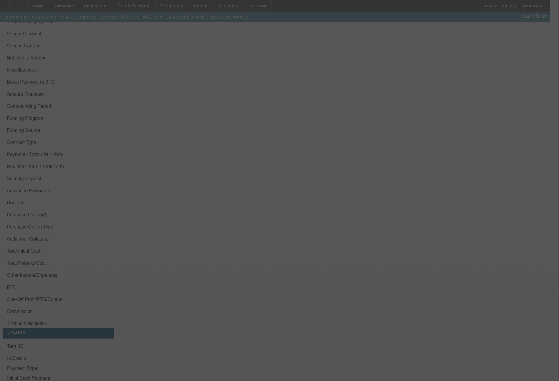
select select "6"
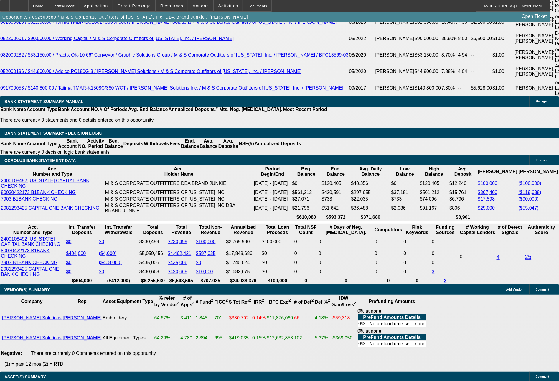
scroll to position [1139, 0]
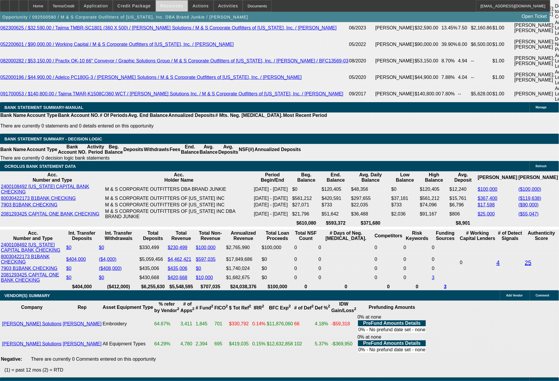
click at [177, 4] on span "Resources" at bounding box center [171, 6] width 23 height 5
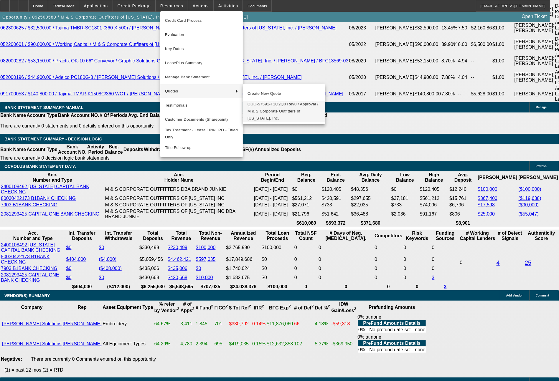
click at [269, 104] on span "QUO-57591-T1Q2Q0 Rev0 / Approval / M & S Corporate Outfitters of [US_STATE], In…" at bounding box center [284, 111] width 73 height 21
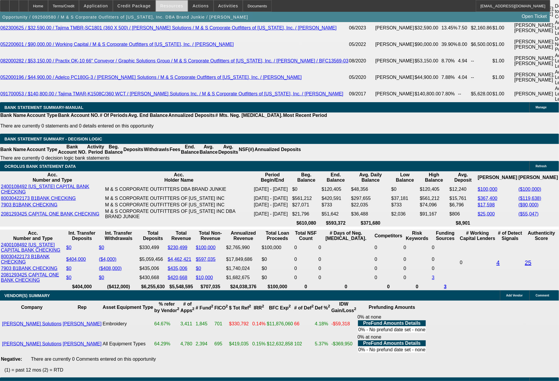
click at [177, 4] on span "Resources" at bounding box center [171, 6] width 23 height 5
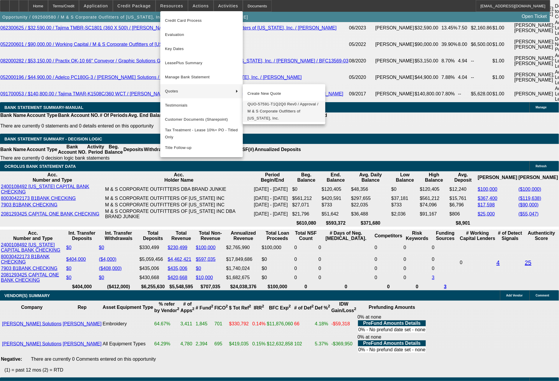
click at [267, 110] on span "QUO-57591-T1Q2Q0 Rev0 / Approval / M & S Corporate Outfitters of [US_STATE], In…" at bounding box center [284, 111] width 73 height 21
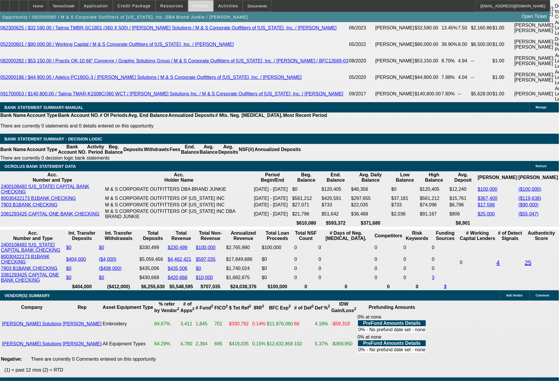
click at [198, 7] on span "Actions" at bounding box center [201, 6] width 16 height 5
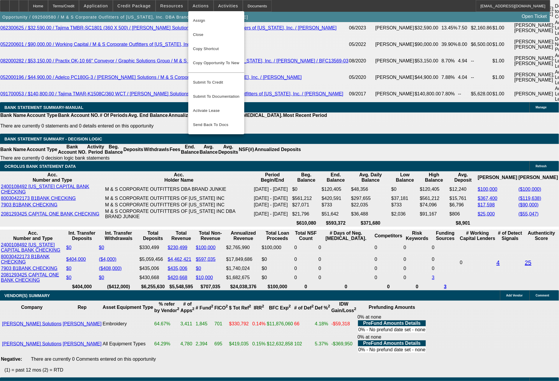
click at [173, 9] on div at bounding box center [279, 190] width 559 height 381
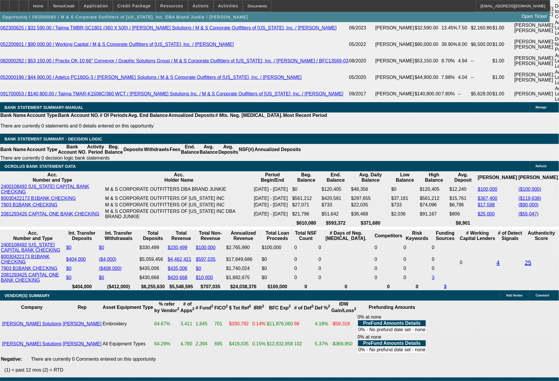
click at [173, 9] on span at bounding box center [172, 6] width 32 height 14
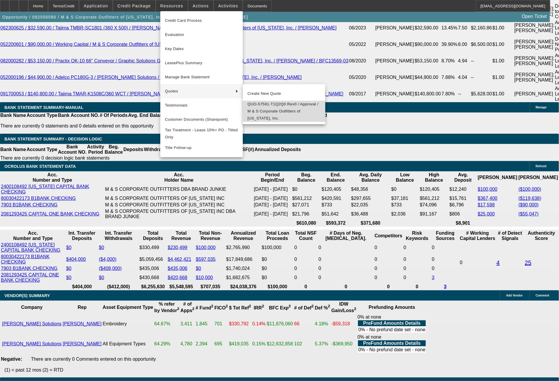
click at [261, 106] on span "QUO-57591-T1Q2Q0 Rev0 / Approval / M & S Corporate Outfitters of Texas, Inc." at bounding box center [284, 111] width 73 height 21
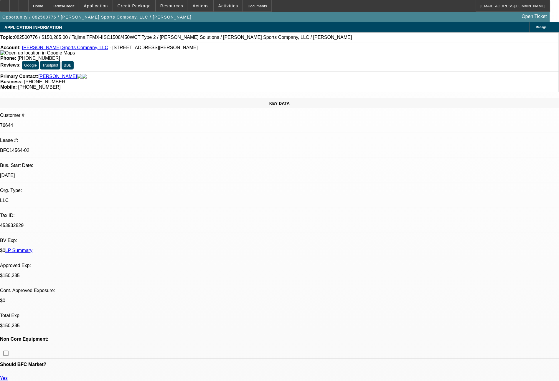
select select "0"
select select "2"
select select "0"
select select "2"
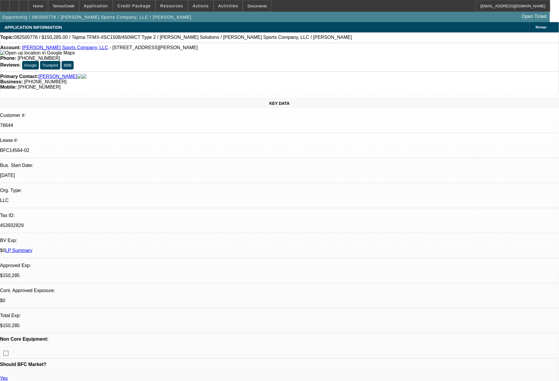
select select "0"
select select "2"
select select "0"
select select "2"
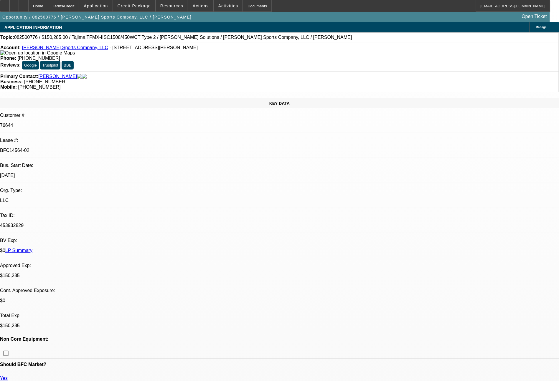
select select "0"
select select "2"
select select "0"
select select "2"
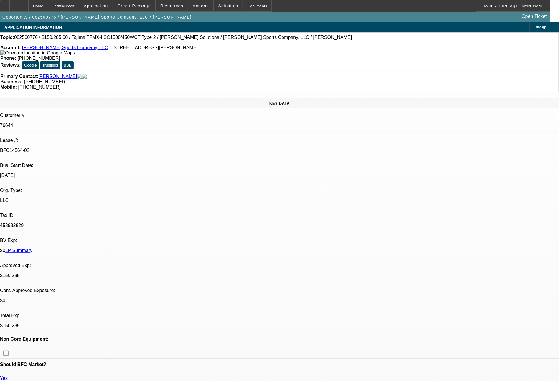
select select "0"
select select "2"
select select "0"
select select "2"
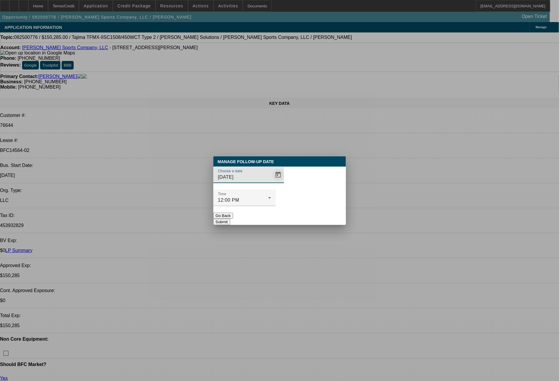
click at [271, 182] on span "Open calendar" at bounding box center [278, 175] width 14 height 14
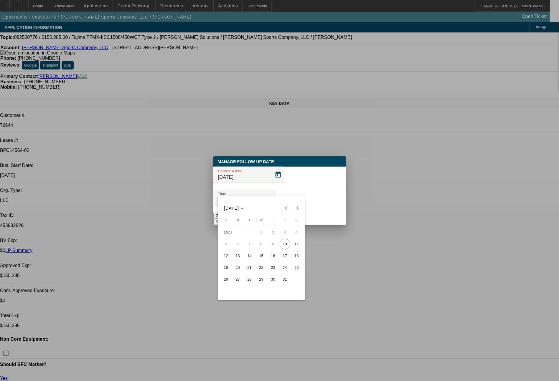
click at [283, 247] on span "10" at bounding box center [285, 244] width 11 height 11
type input "[DATE]"
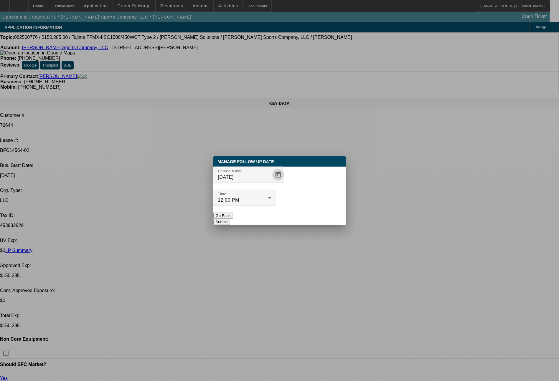
click at [230, 219] on button "Submit" at bounding box center [221, 222] width 17 height 6
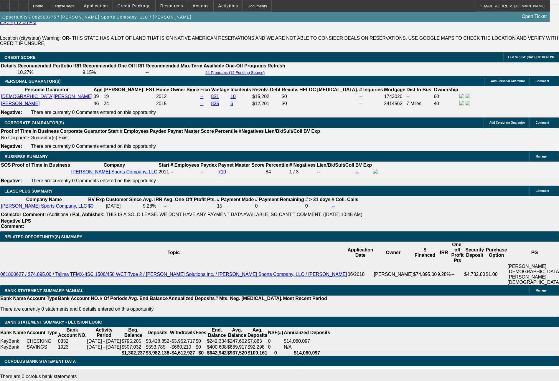
scroll to position [913, 0]
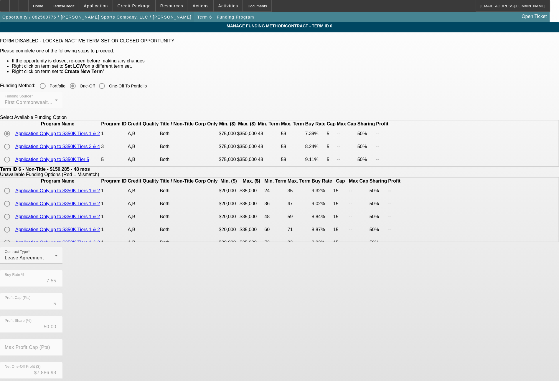
click at [80, 15] on span "Opportunity / 082500776 / [PERSON_NAME] Sports Company, LLC / [PERSON_NAME]" at bounding box center [96, 17] width 189 height 5
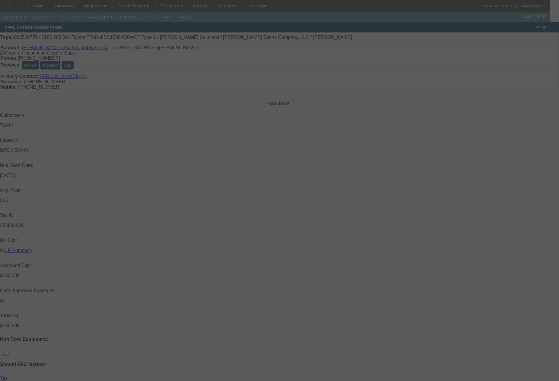
scroll to position [334, 0]
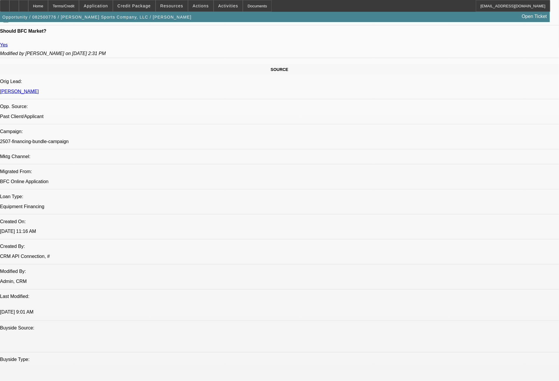
select select "0"
select select "2"
select select "0"
select select "2"
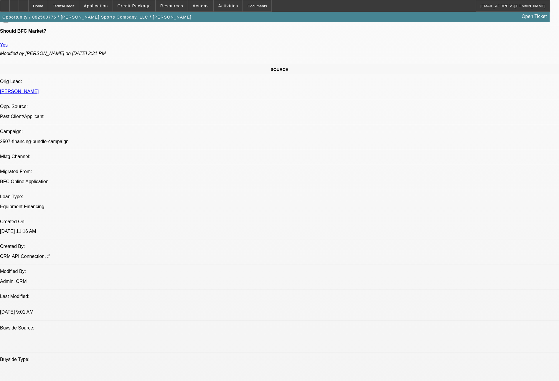
select select "0"
select select "2"
select select "0"
select select "2"
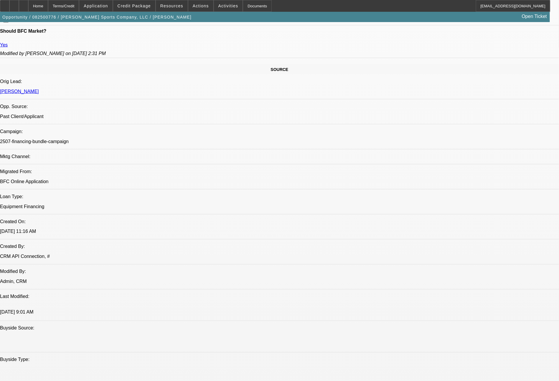
select select "0"
select select "2"
select select "0"
select select "2"
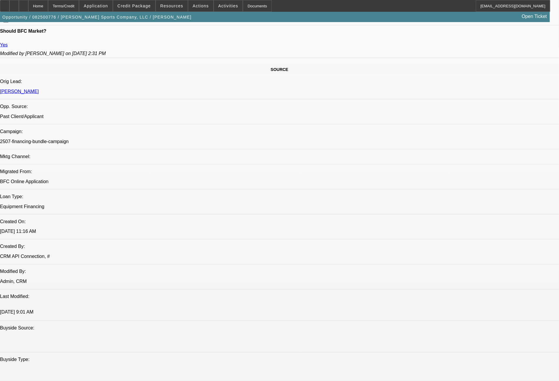
select select "0"
select select "2"
select select "0"
select select "2"
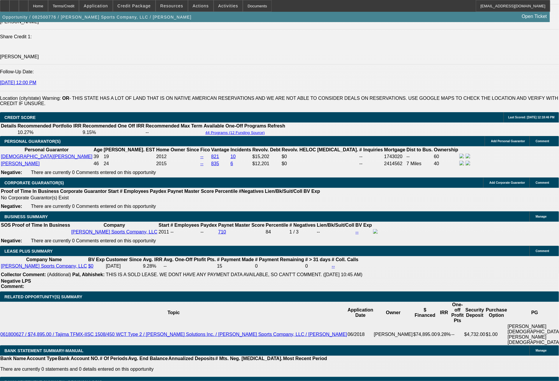
scroll to position [884, 0]
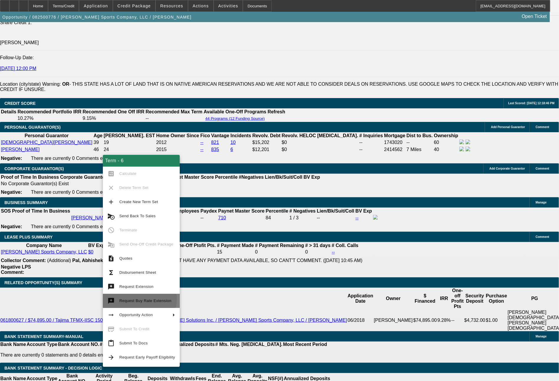
click at [139, 300] on span "Request Buy Rate Extension" at bounding box center [145, 301] width 52 height 4
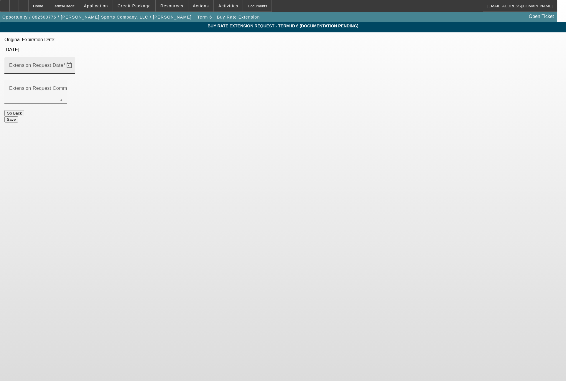
click at [63, 63] on mat-label "Extension Request Date" at bounding box center [36, 65] width 54 height 5
click at [62, 64] on input "Extension Request Date" at bounding box center [35, 67] width 53 height 7
click at [62, 64] on input "[DATE]" at bounding box center [35, 67] width 53 height 7
type input "[DATE]"
click at [62, 87] on textarea "Extension Request Comment" at bounding box center [35, 94] width 53 height 14
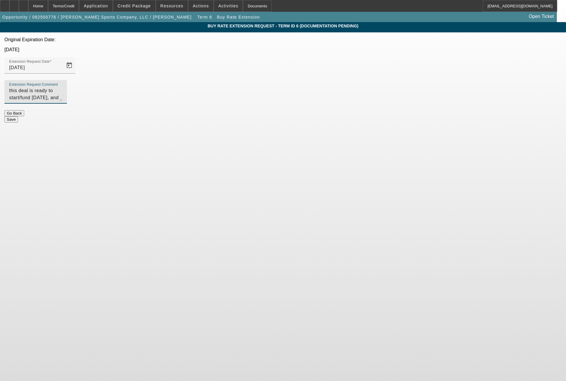
type textarea "this deal is ready to start/fund [DATE], and buyrate has expired, so need a 10 …"
click at [18, 116] on button "Save" at bounding box center [11, 119] width 14 height 6
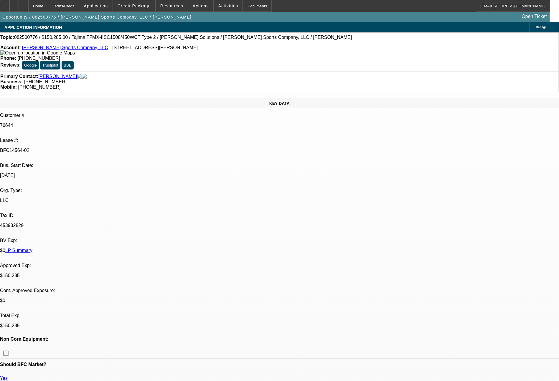
select select "0"
select select "2"
select select "0"
select select "2"
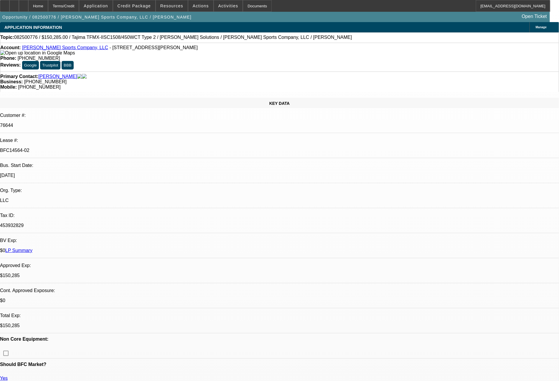
select select "0"
select select "2"
select select "0"
select select "2"
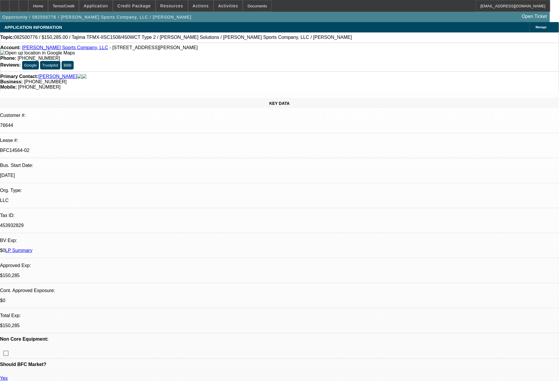
select select "0"
select select "2"
select select "0"
select select "2"
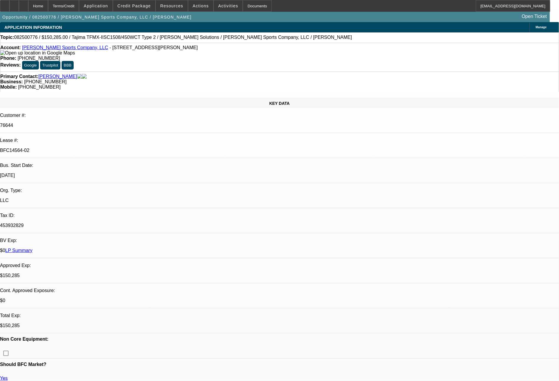
select select "0"
select select "2"
select select "0"
select select "2"
